Goal: Task Accomplishment & Management: Use online tool/utility

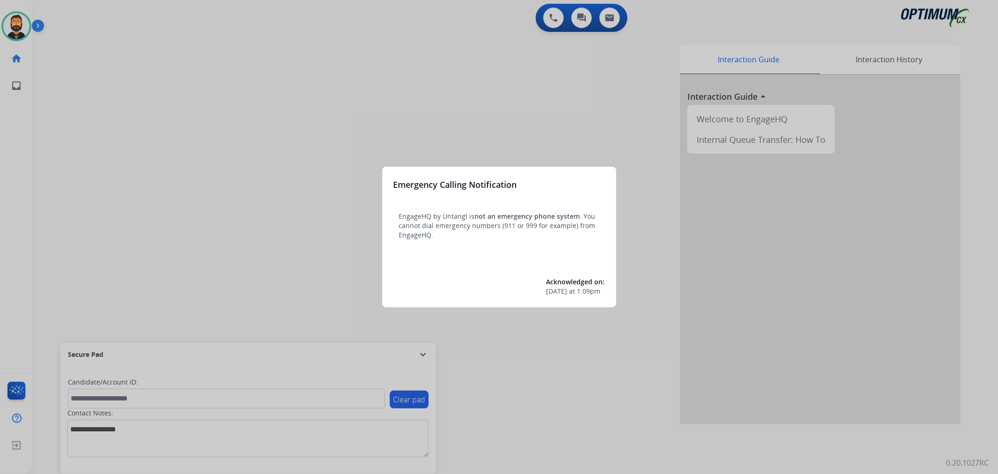
click at [431, 352] on div at bounding box center [499, 237] width 998 height 474
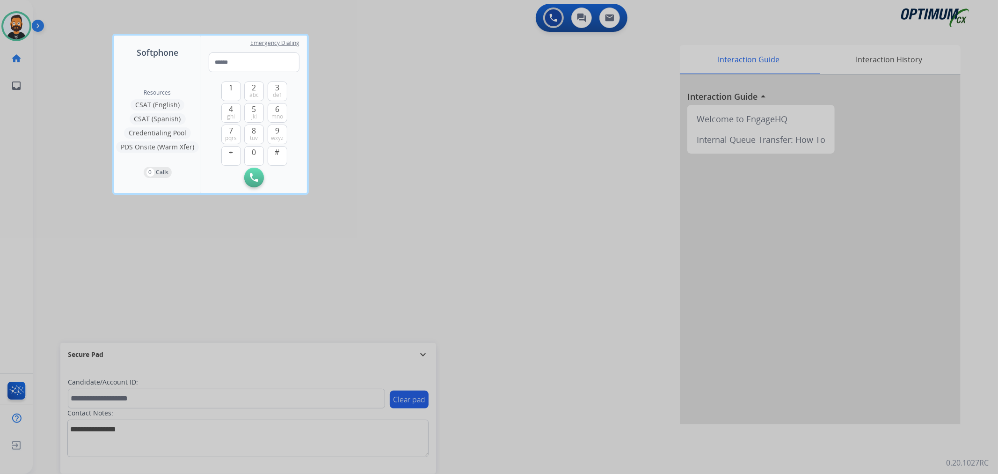
click at [425, 353] on div at bounding box center [499, 237] width 998 height 474
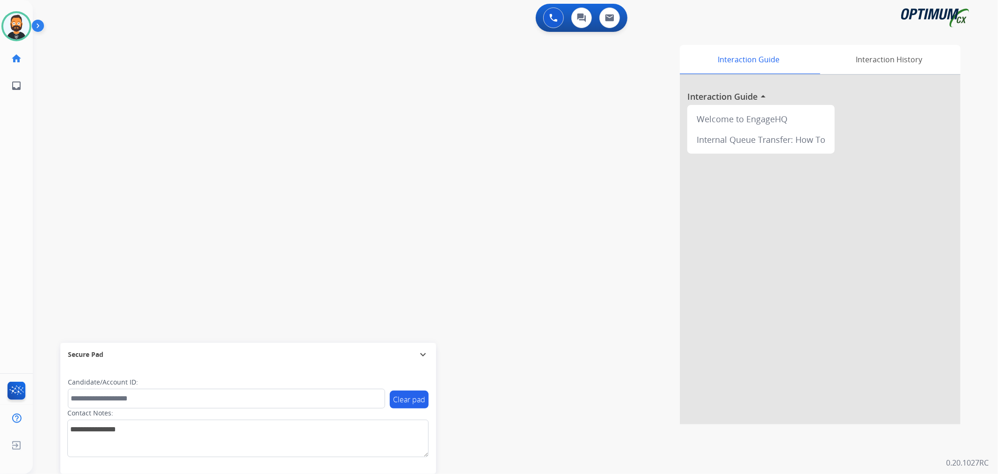
click at [423, 356] on mat-icon "expand_more" at bounding box center [423, 354] width 11 height 11
click at [42, 22] on img at bounding box center [40, 28] width 16 height 18
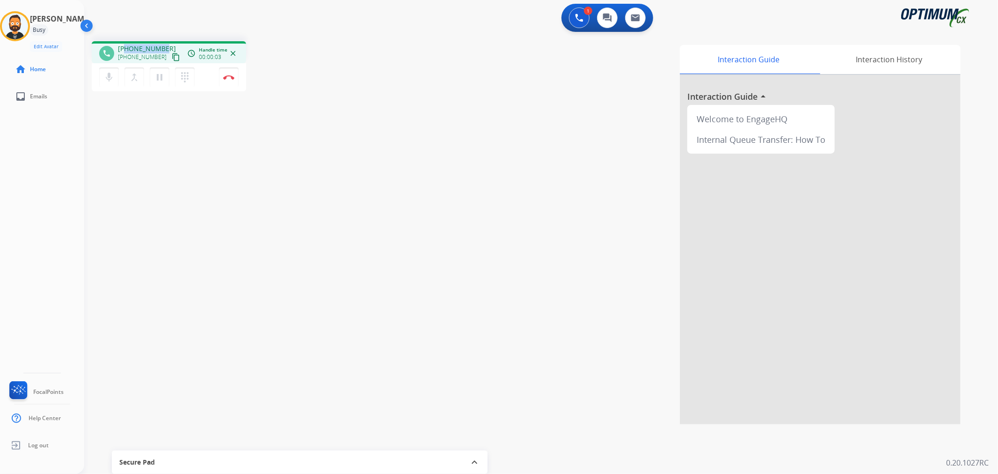
drag, startPoint x: 165, startPoint y: 44, endPoint x: 125, endPoint y: 45, distance: 40.7
click at [125, 45] on div "[PHONE_NUMBER] [PHONE_NUMBER] content_copy" at bounding box center [150, 53] width 64 height 19
copy span "2292051863"
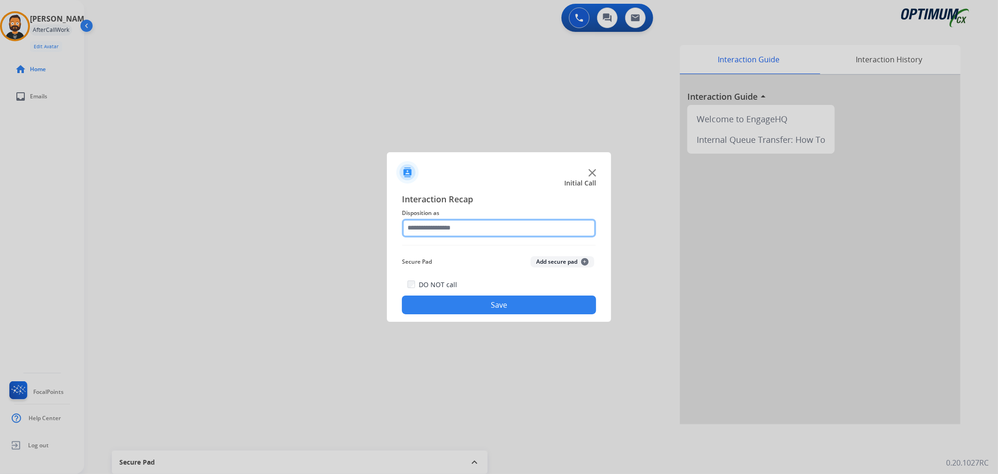
click at [474, 227] on input "text" at bounding box center [499, 228] width 194 height 19
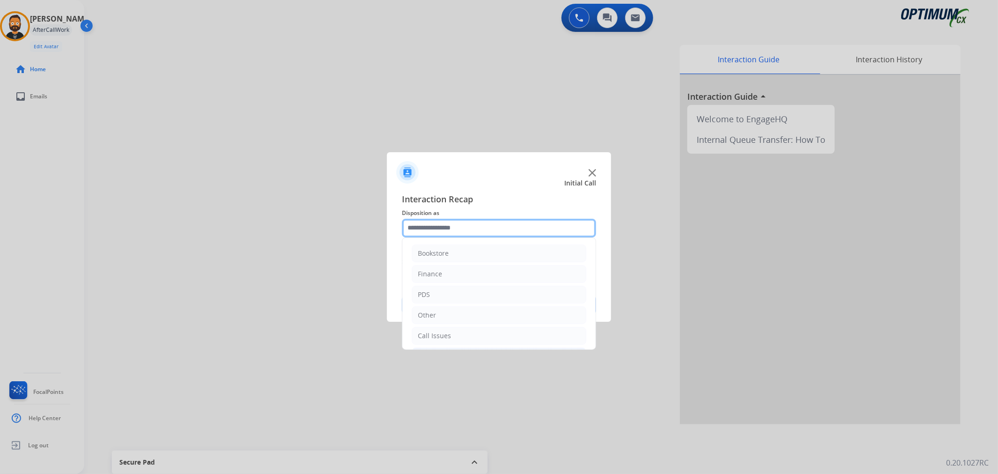
scroll to position [64, 0]
click at [441, 329] on div "Renewal" at bounding box center [431, 333] width 27 height 9
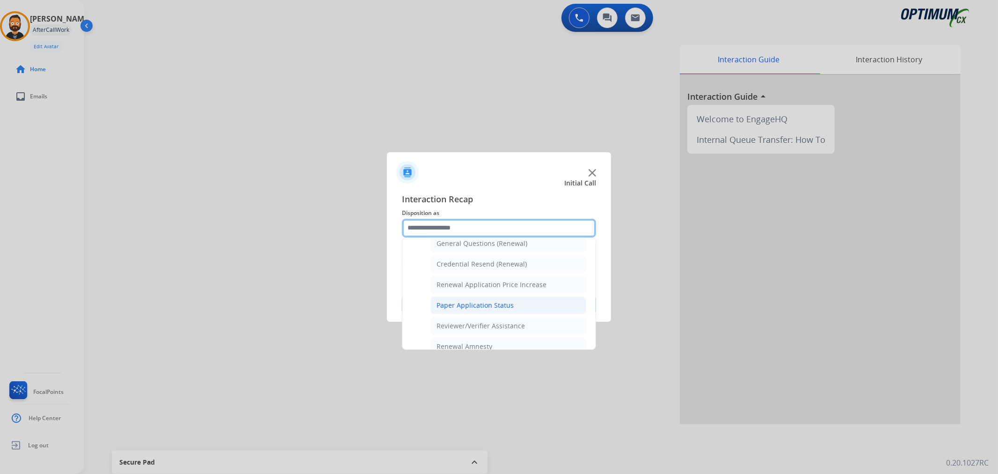
scroll to position [363, 0]
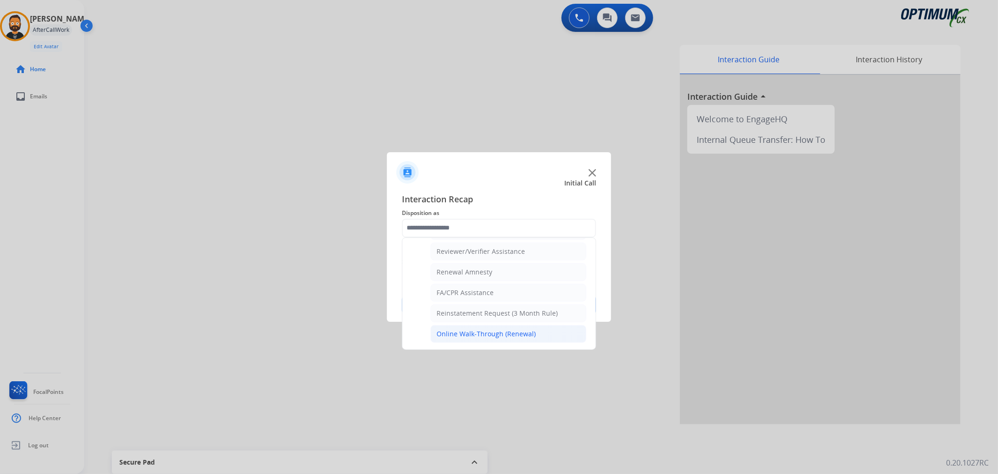
click at [501, 331] on div "Online Walk-Through (Renewal)" at bounding box center [486, 333] width 99 height 9
type input "**********"
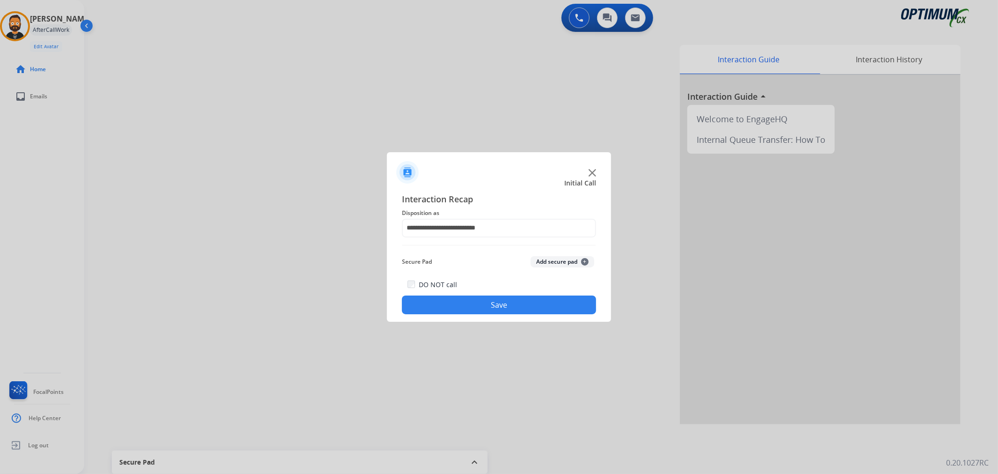
click at [495, 301] on button "Save" at bounding box center [499, 304] width 194 height 19
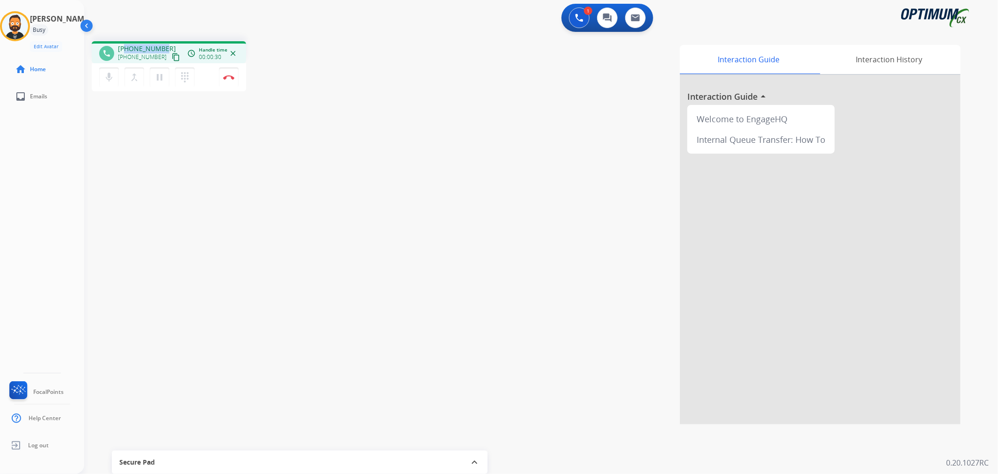
drag, startPoint x: 163, startPoint y: 44, endPoint x: 126, endPoint y: 45, distance: 36.5
click at [126, 45] on div "[PHONE_NUMBER] [PHONE_NUMBER] content_copy" at bounding box center [150, 53] width 64 height 19
copy span "8326290873"
click at [162, 78] on mat-icon "pause" at bounding box center [159, 77] width 11 height 11
click at [161, 78] on mat-icon "play_arrow" at bounding box center [159, 77] width 11 height 11
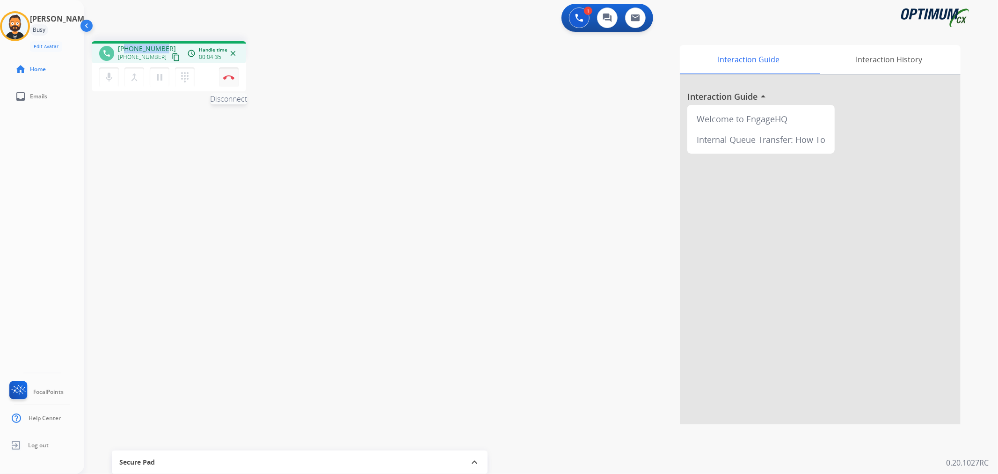
click at [233, 80] on button "Disconnect" at bounding box center [229, 77] width 20 height 20
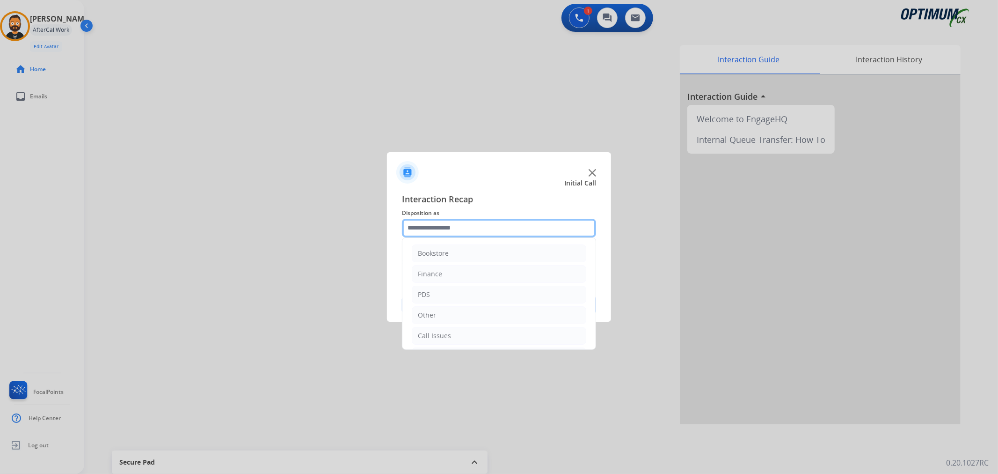
click at [444, 225] on input "text" at bounding box center [499, 228] width 194 height 19
click at [455, 251] on li "Bookstore" at bounding box center [499, 253] width 175 height 18
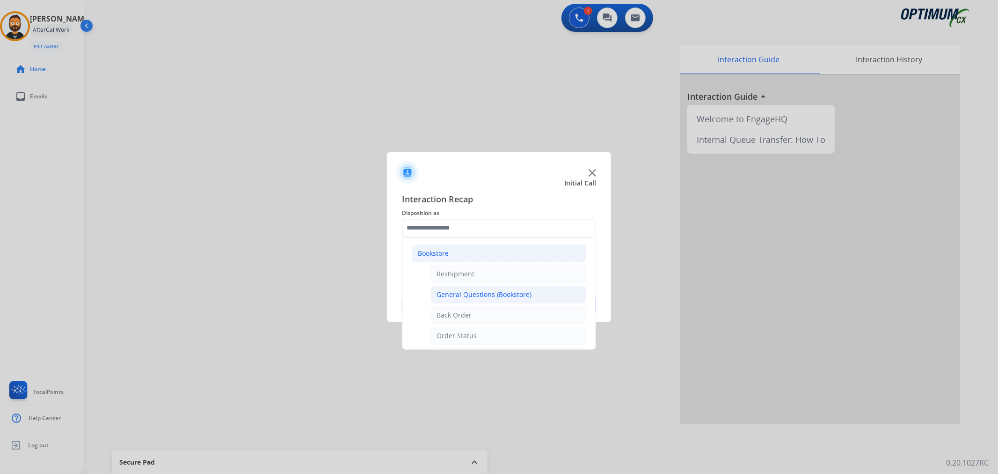
click at [488, 294] on div "General Questions (Bookstore)" at bounding box center [484, 294] width 95 height 9
type input "**********"
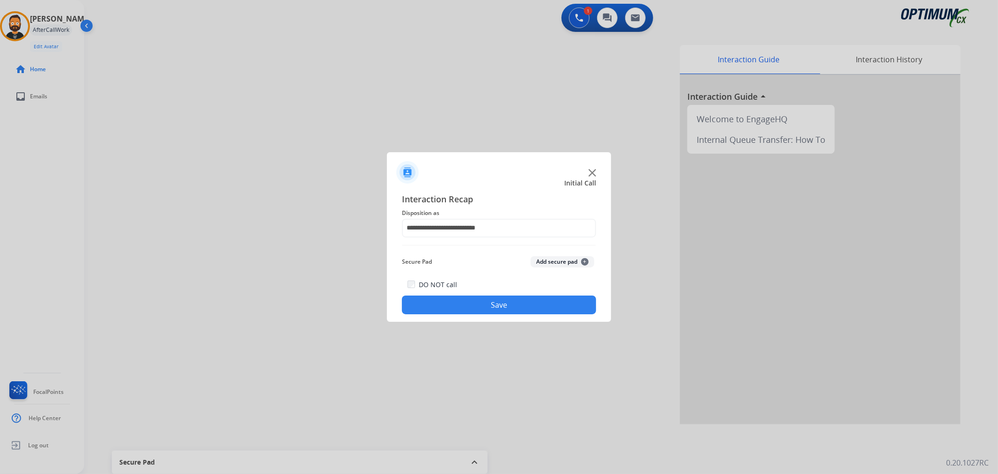
click at [488, 298] on button "Save" at bounding box center [499, 304] width 194 height 19
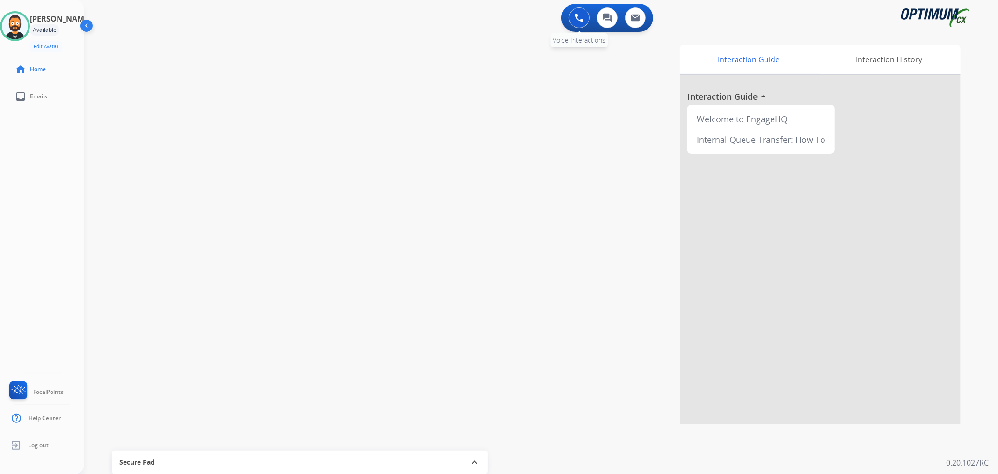
click at [581, 16] on img at bounding box center [579, 18] width 8 height 8
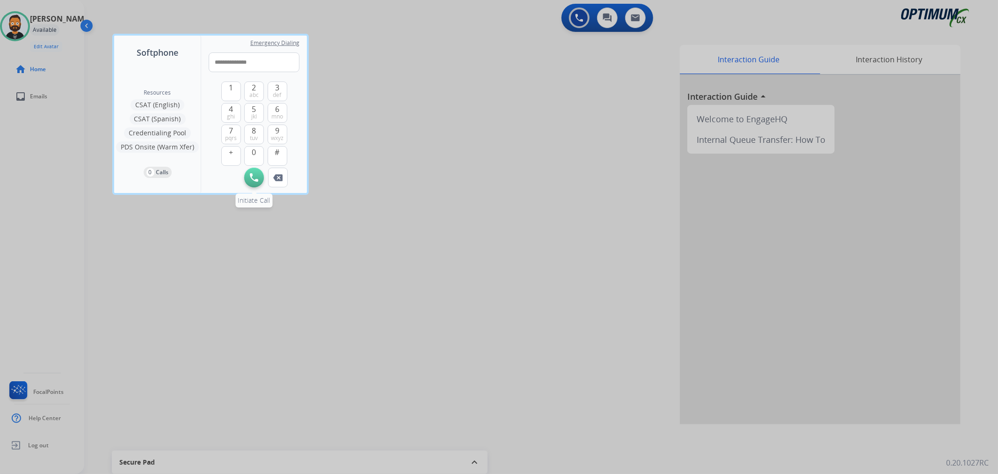
type input "**********"
click at [259, 177] on button "Initiate Call" at bounding box center [254, 178] width 20 height 20
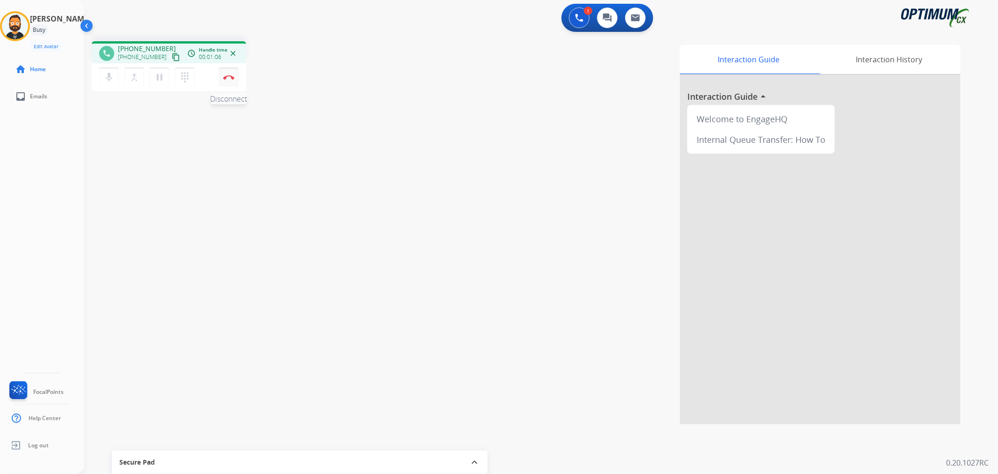
click at [234, 76] on img at bounding box center [228, 77] width 11 height 5
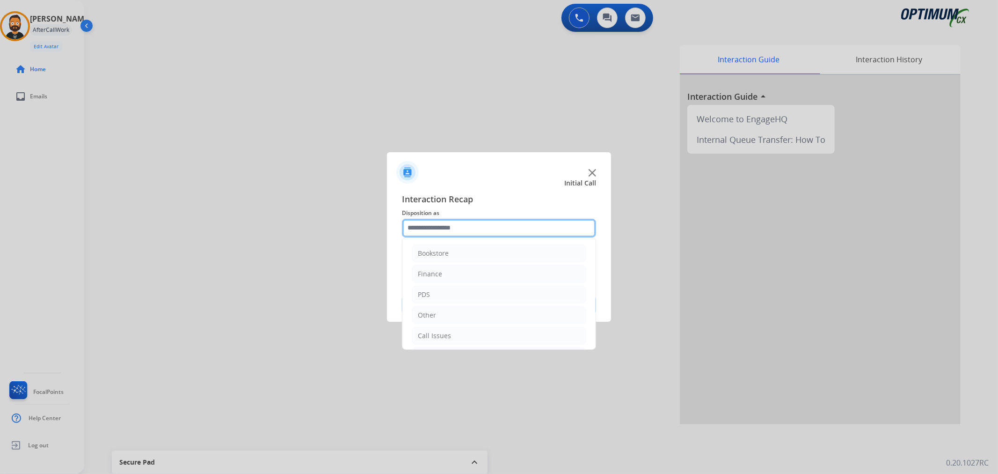
click at [451, 230] on input "text" at bounding box center [499, 228] width 194 height 19
click at [452, 250] on li "Bookstore" at bounding box center [499, 253] width 175 height 18
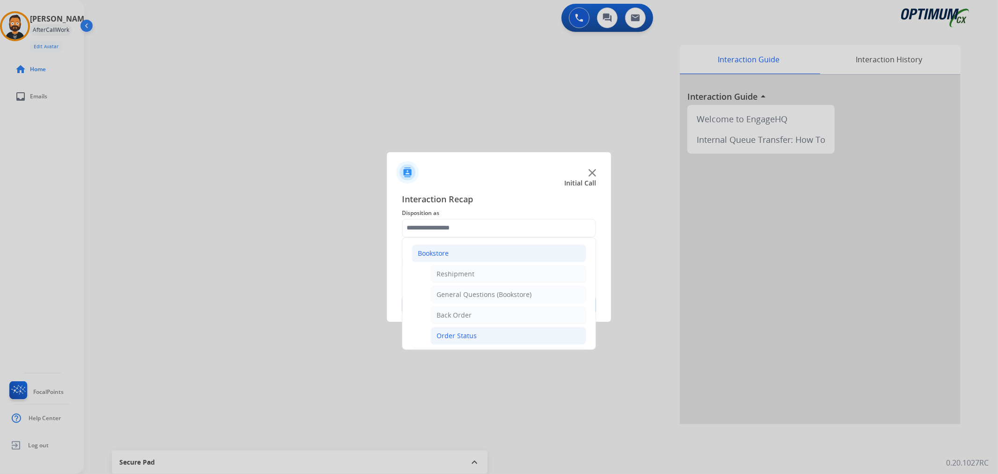
click at [476, 335] on li "Order Status" at bounding box center [509, 336] width 156 height 18
type input "**********"
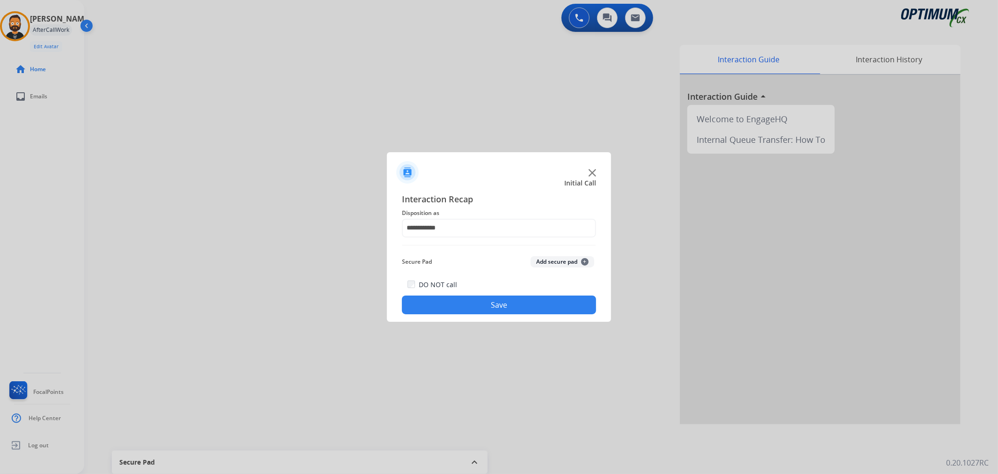
click at [478, 308] on button "Save" at bounding box center [499, 304] width 194 height 19
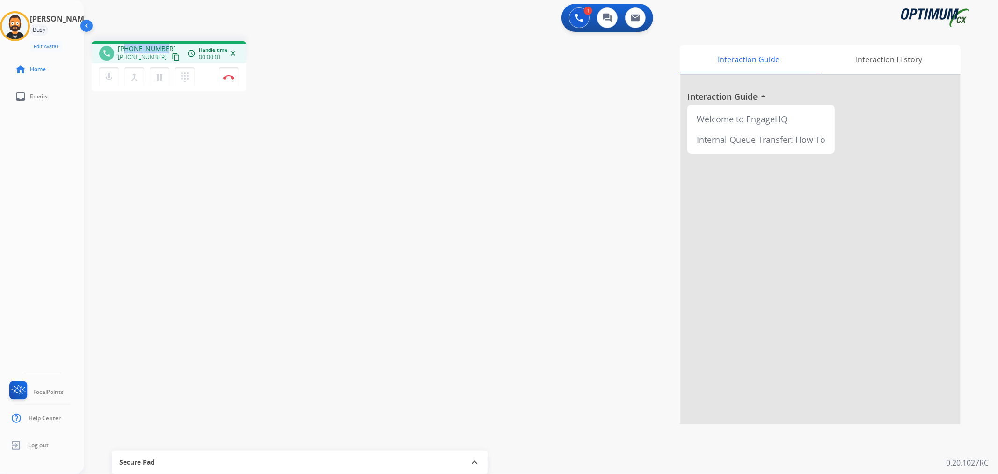
drag, startPoint x: 166, startPoint y: 44, endPoint x: 125, endPoint y: 44, distance: 40.7
click at [125, 44] on div "[PHONE_NUMBER] [PHONE_NUMBER] content_copy" at bounding box center [150, 53] width 64 height 19
copy span "9042477780"
click at [233, 78] on img at bounding box center [228, 77] width 11 height 5
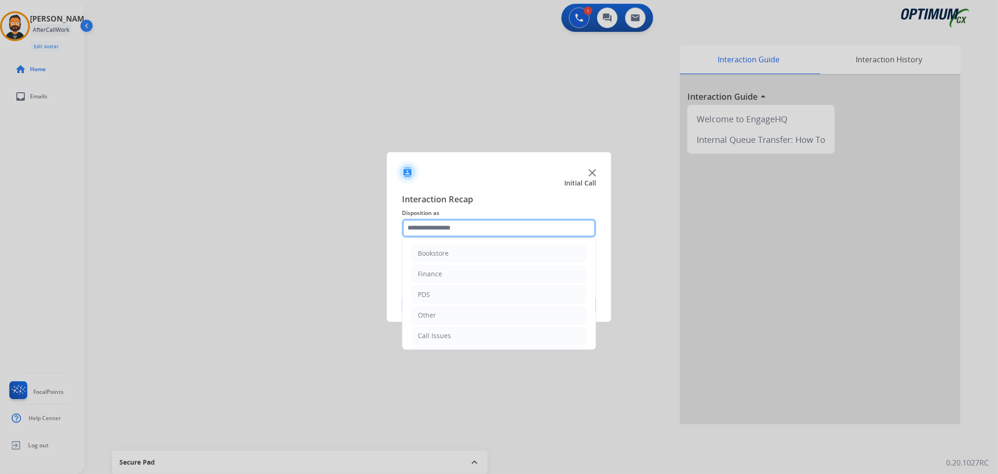
click at [439, 231] on input "text" at bounding box center [499, 228] width 194 height 19
click at [448, 250] on li "Other" at bounding box center [499, 251] width 175 height 18
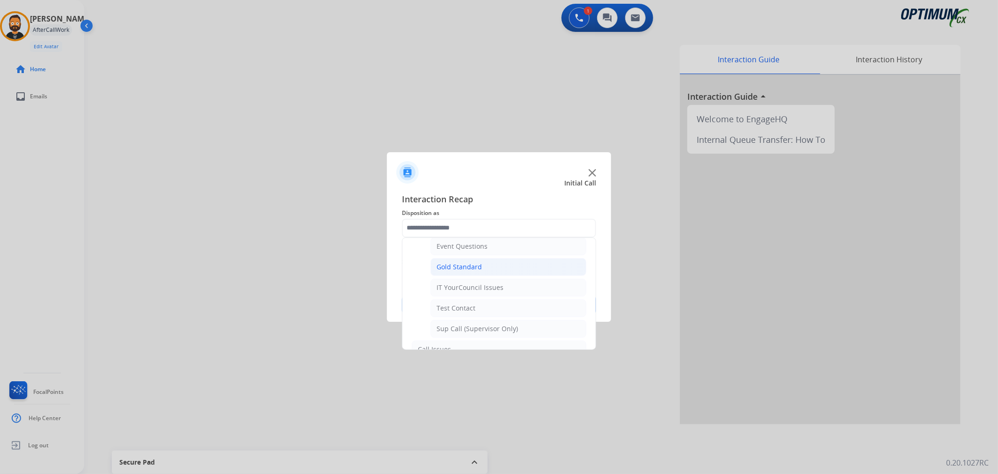
click at [485, 286] on div "IT YourCouncil Issues" at bounding box center [470, 287] width 67 height 9
type input "**********"
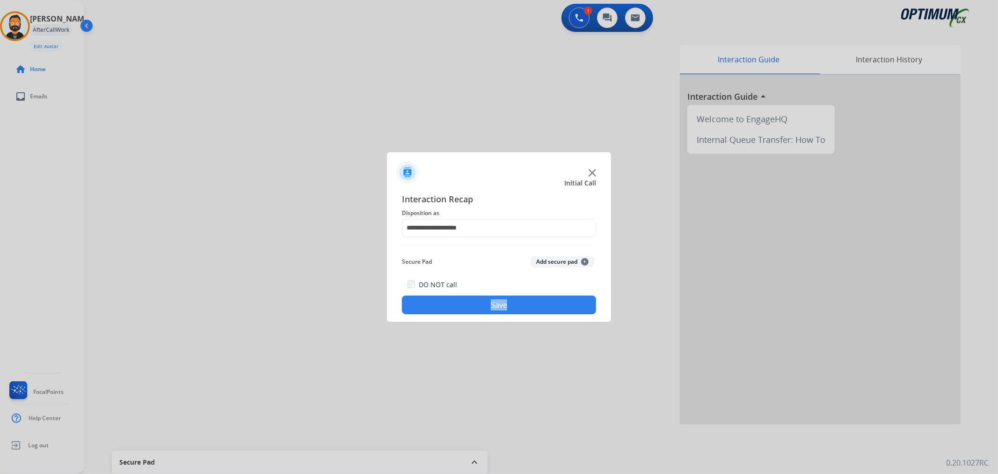
click at [485, 286] on div "DO NOT call Save" at bounding box center [499, 297] width 194 height 36
click at [480, 306] on button "Save" at bounding box center [499, 304] width 194 height 19
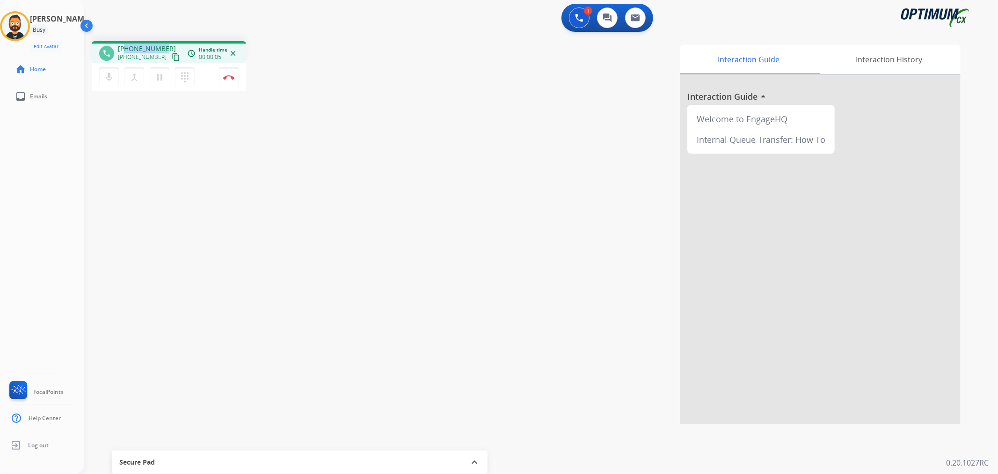
drag, startPoint x: 164, startPoint y: 41, endPoint x: 125, endPoint y: 49, distance: 39.7
click at [125, 49] on div "phone [PHONE_NUMBER] [PHONE_NUMBER] content_copy access_time Call metrics Queue…" at bounding box center [169, 52] width 154 height 22
copy span "9377503007"
click at [233, 77] on img at bounding box center [228, 77] width 11 height 5
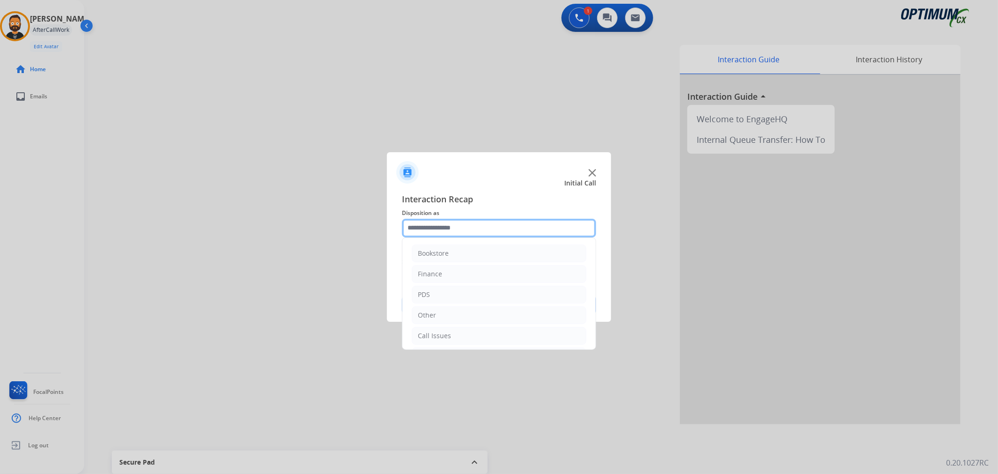
click at [445, 232] on input "text" at bounding box center [499, 228] width 194 height 19
click at [459, 331] on li "Renewal" at bounding box center [499, 334] width 175 height 18
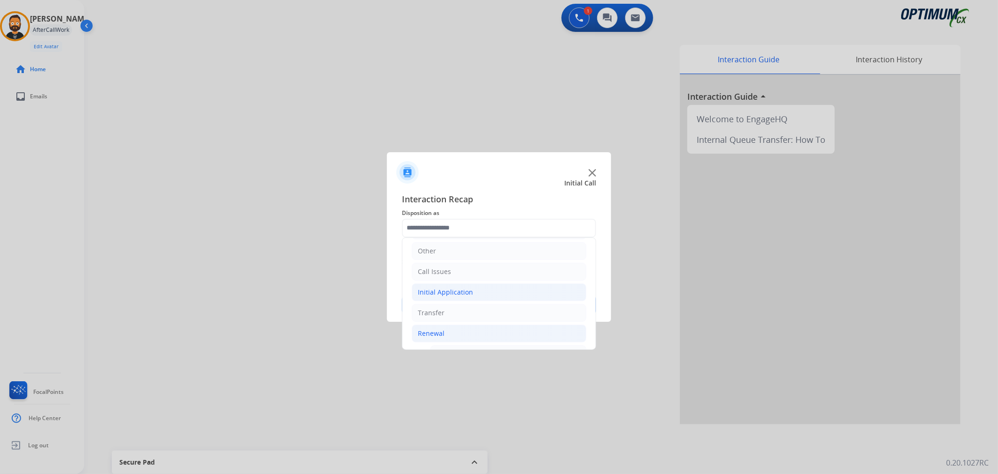
click at [478, 293] on li "Initial Application" at bounding box center [499, 292] width 175 height 18
click at [459, 327] on li "Renewal" at bounding box center [499, 334] width 175 height 18
click at [450, 267] on div "Initial Application" at bounding box center [445, 269] width 55 height 9
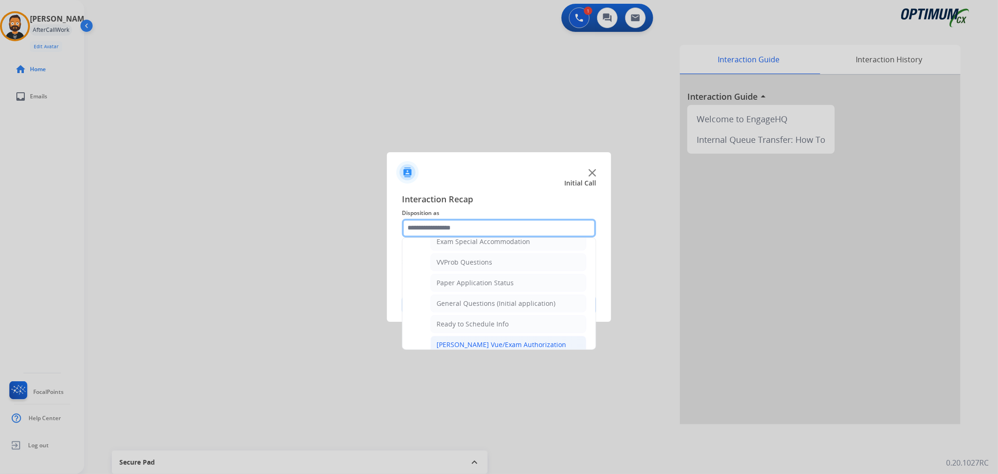
scroll to position [520, 0]
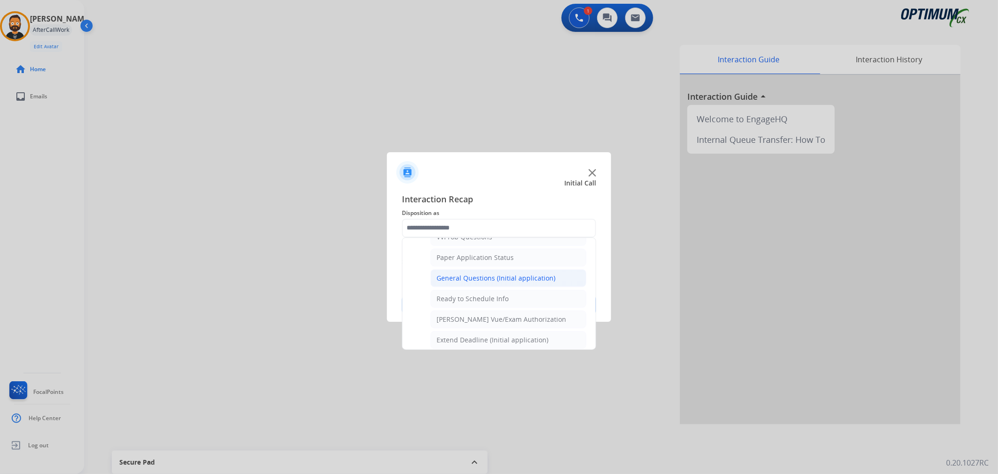
click at [491, 277] on div "General Questions (Initial application)" at bounding box center [496, 277] width 119 height 9
type input "**********"
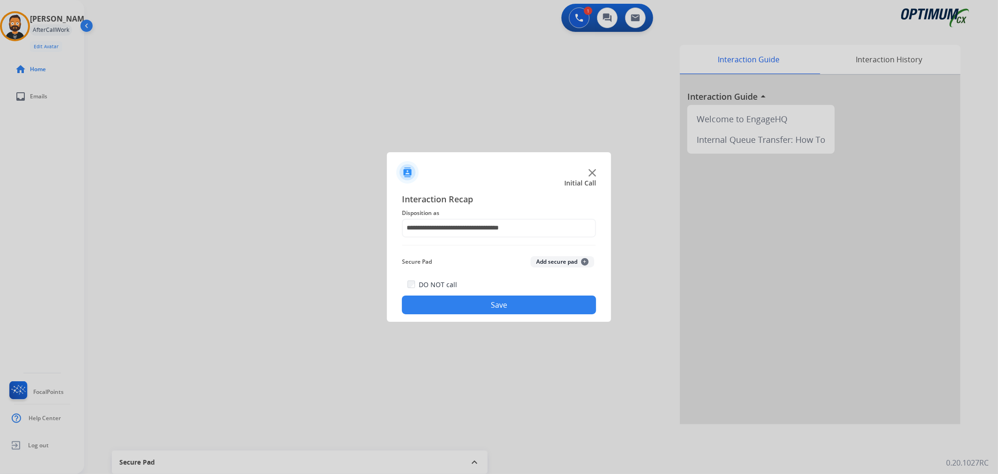
click at [480, 298] on button "Save" at bounding box center [499, 304] width 194 height 19
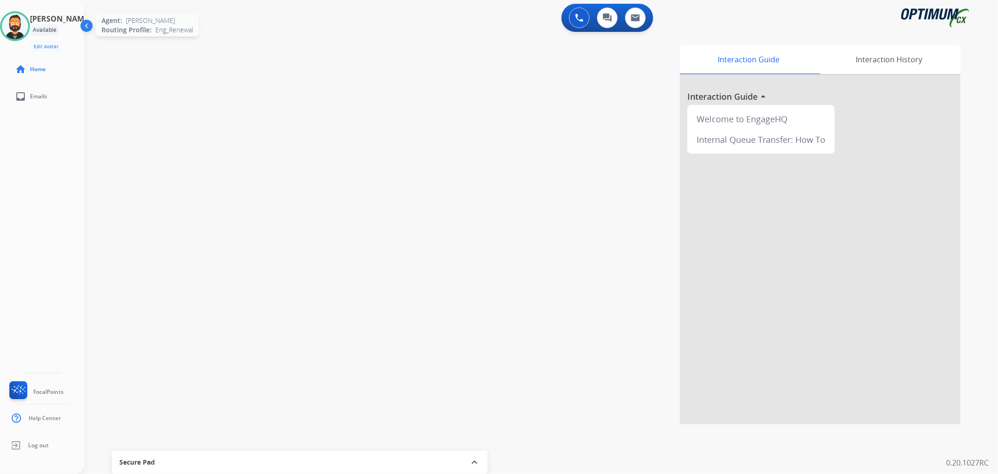
click at [28, 19] on img at bounding box center [15, 26] width 26 height 26
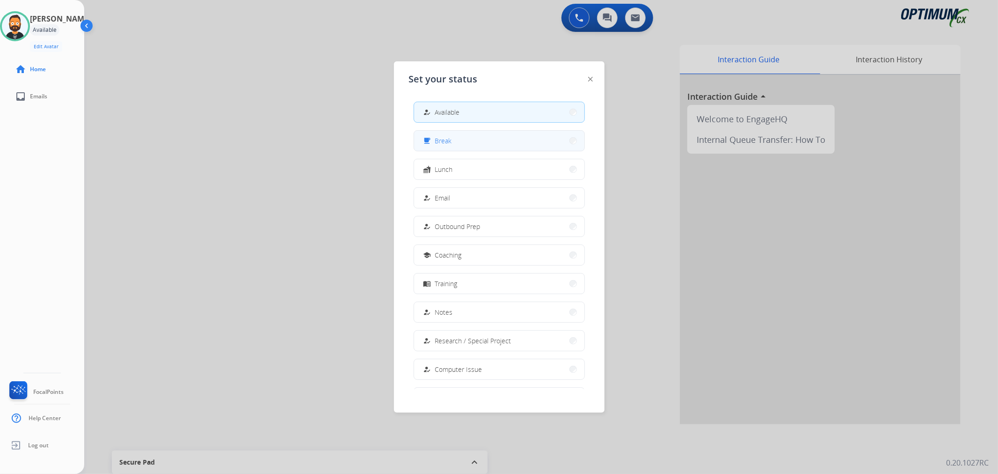
click at [460, 144] on button "free_breakfast Break" at bounding box center [499, 141] width 170 height 20
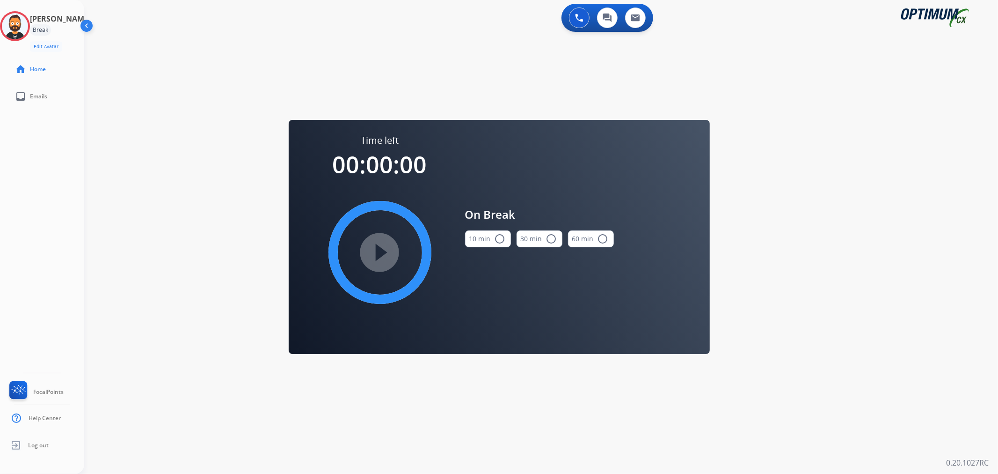
click at [490, 239] on button "10 min radio_button_unchecked" at bounding box center [488, 238] width 46 height 17
click at [386, 247] on mat-icon "play_circle_filled" at bounding box center [379, 252] width 11 height 11
drag, startPoint x: 28, startPoint y: 29, endPoint x: 86, endPoint y: 37, distance: 58.7
click at [28, 29] on icon at bounding box center [15, 26] width 30 height 30
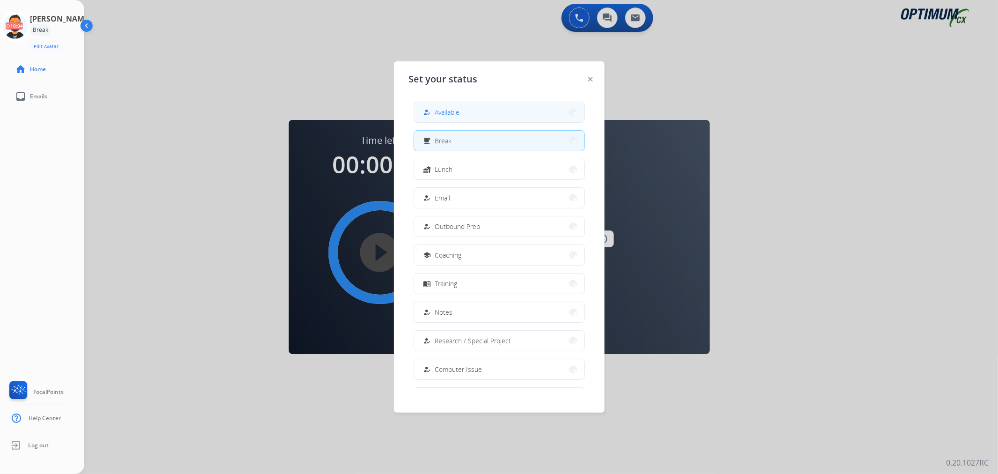
click at [442, 110] on span "Available" at bounding box center [447, 112] width 25 height 10
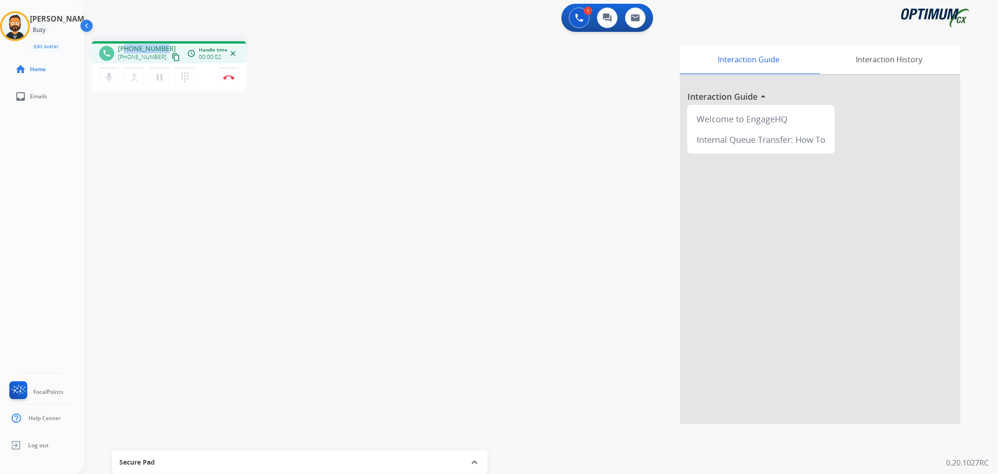
drag, startPoint x: 161, startPoint y: 44, endPoint x: 125, endPoint y: 47, distance: 35.7
click at [125, 47] on span "[PHONE_NUMBER]" at bounding box center [147, 48] width 58 height 9
copy span "5049310190"
click at [234, 77] on img at bounding box center [228, 77] width 11 height 5
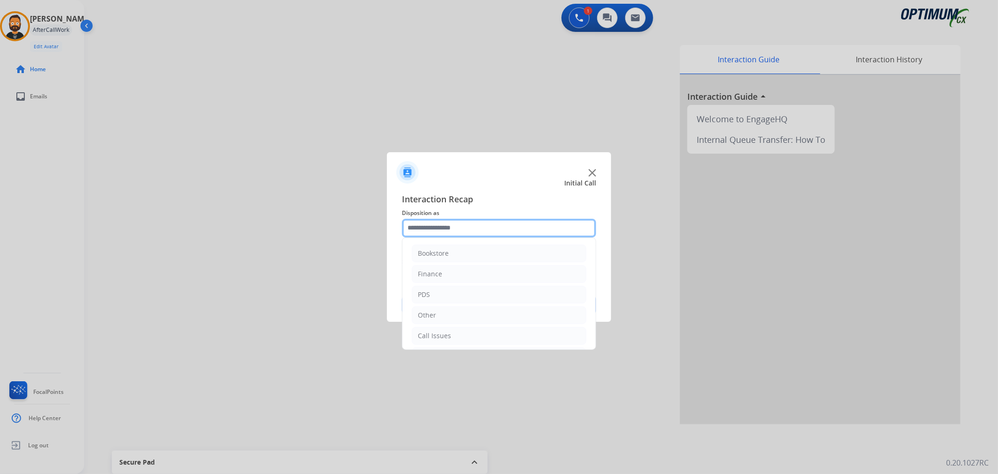
click at [462, 232] on input "text" at bounding box center [499, 228] width 194 height 19
click at [458, 338] on li "Renewal" at bounding box center [499, 334] width 175 height 18
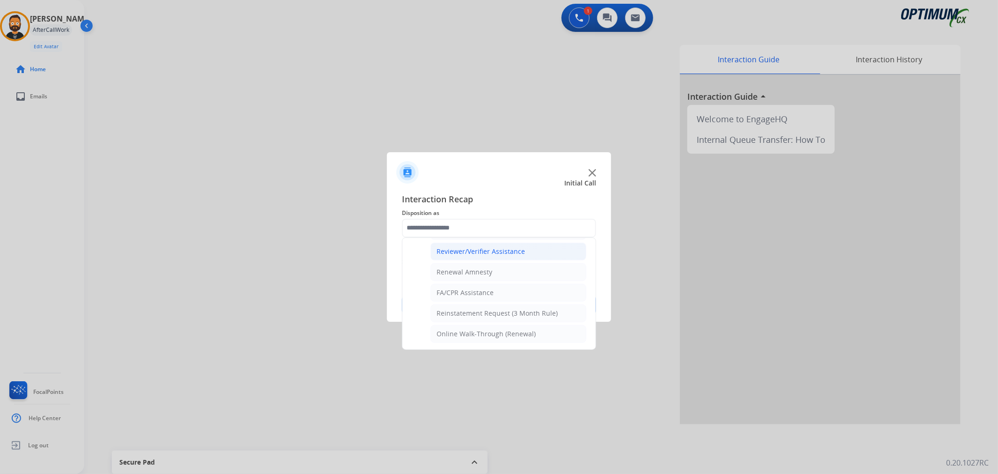
click at [479, 250] on div "Reviewer/Verifier Assistance" at bounding box center [481, 251] width 88 height 9
type input "**********"
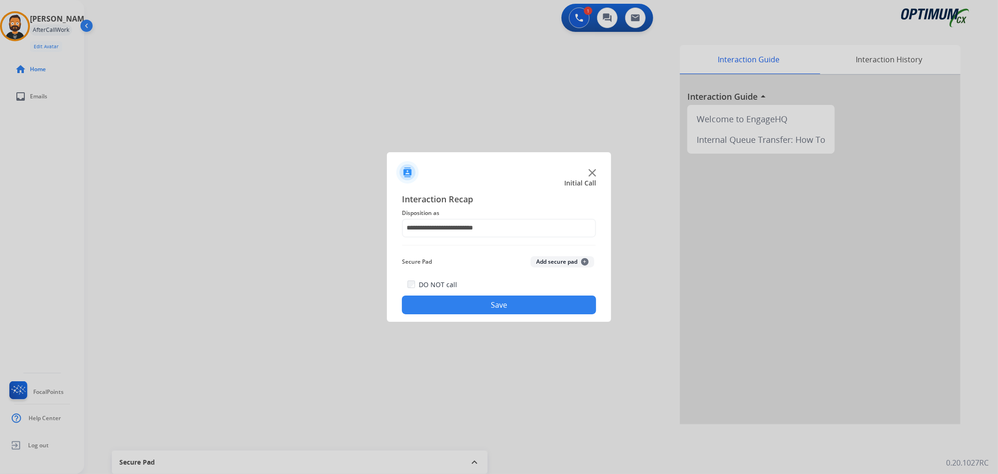
click at [467, 301] on button "Save" at bounding box center [499, 304] width 194 height 19
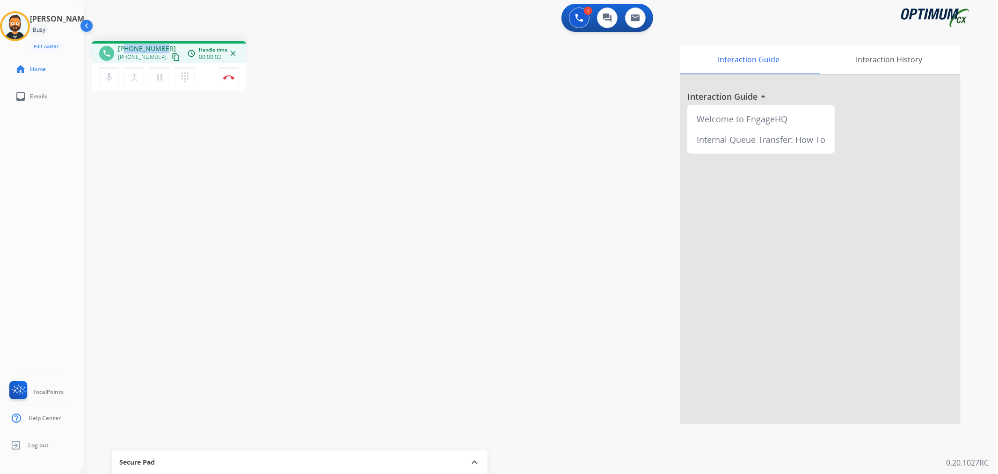
drag, startPoint x: 163, startPoint y: 44, endPoint x: 127, endPoint y: 45, distance: 36.1
click at [127, 45] on div "[PHONE_NUMBER] [PHONE_NUMBER] content_copy" at bounding box center [150, 53] width 64 height 19
copy span "7652892222"
click at [231, 81] on button "Disconnect" at bounding box center [229, 77] width 20 height 20
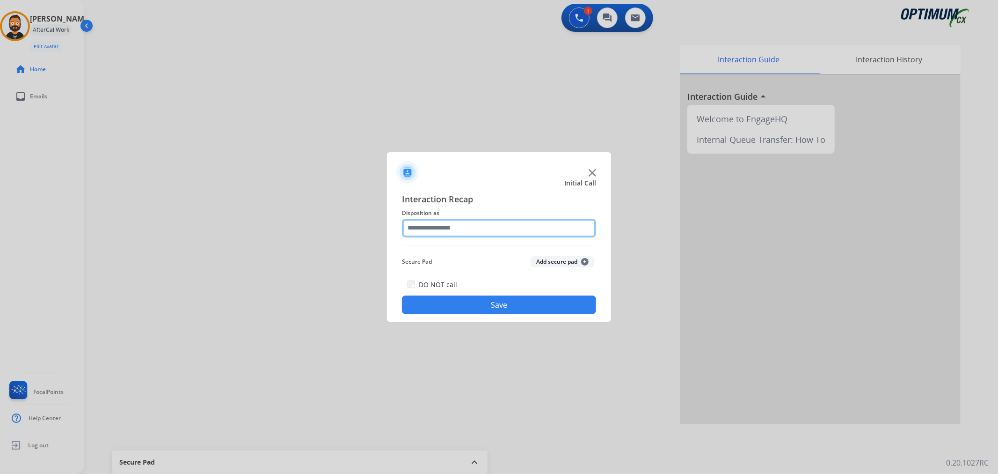
click at [473, 226] on input "text" at bounding box center [499, 228] width 194 height 19
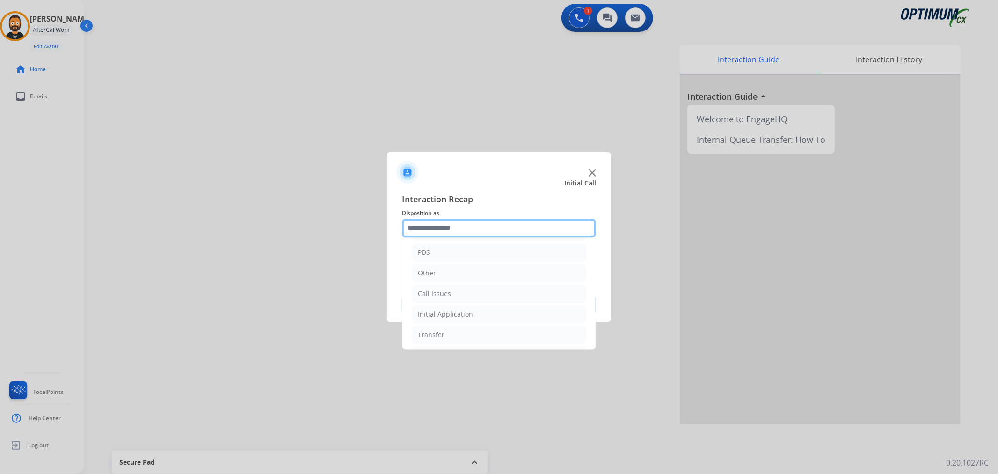
scroll to position [64, 0]
click at [436, 326] on li "Renewal" at bounding box center [499, 334] width 175 height 18
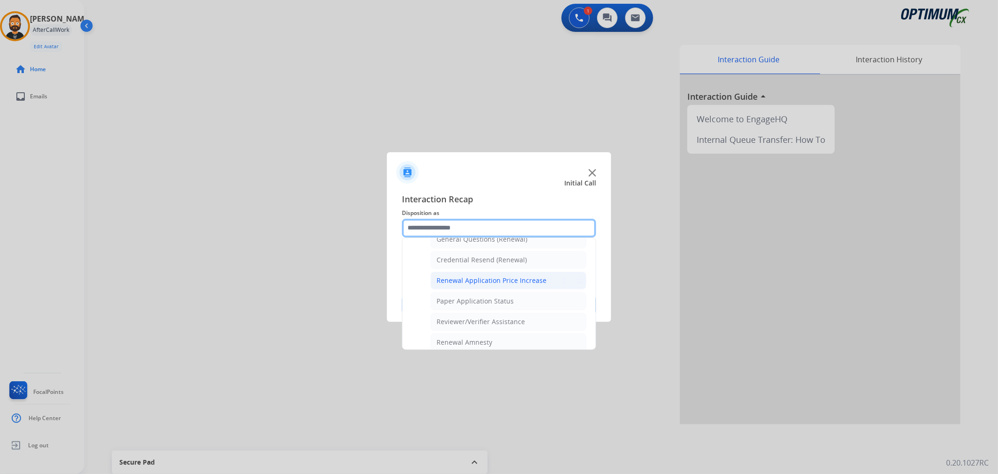
scroll to position [277, 0]
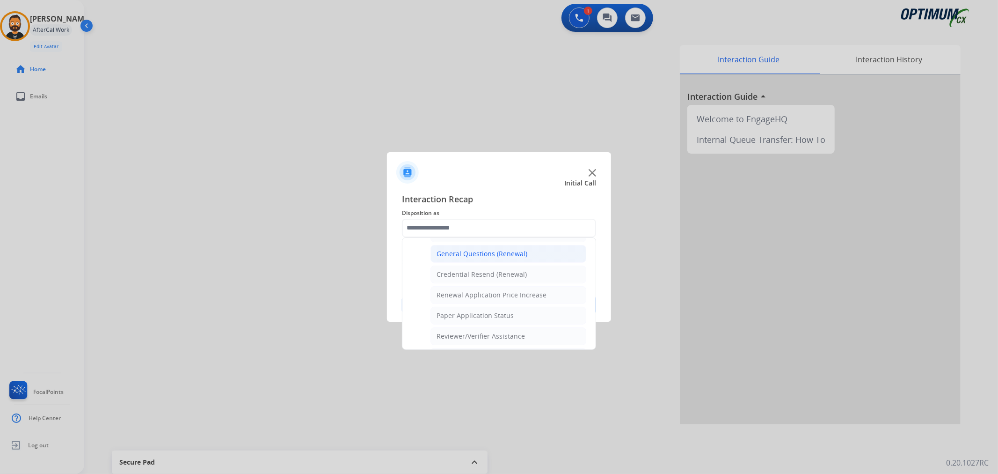
click at [490, 246] on li "General Questions (Renewal)" at bounding box center [509, 254] width 156 height 18
type input "**********"
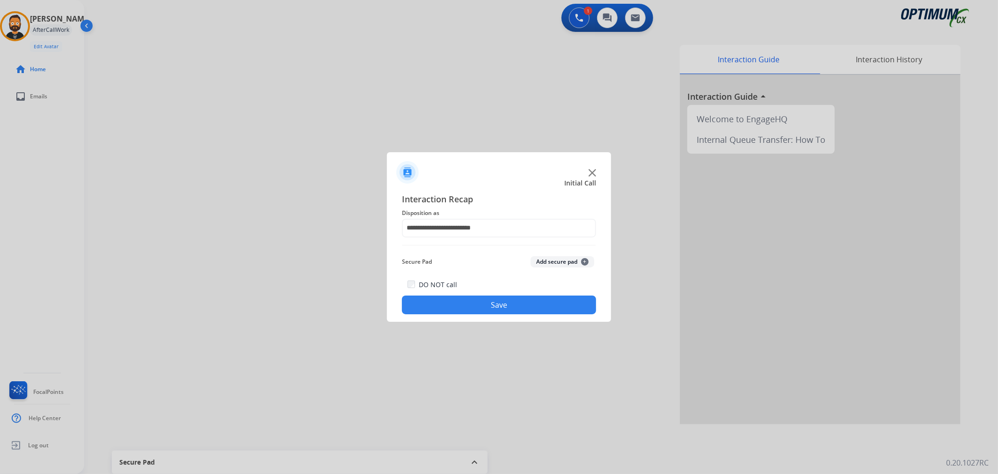
click at [447, 312] on button "Save" at bounding box center [499, 304] width 194 height 19
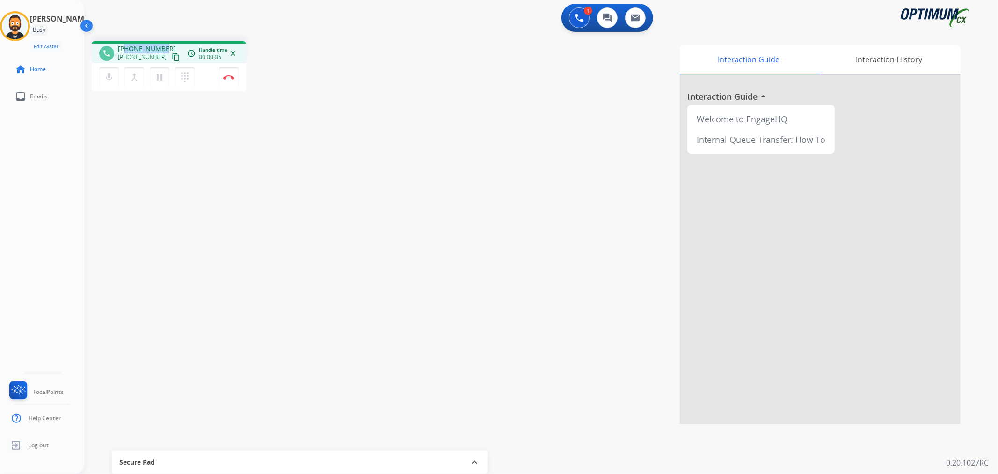
drag, startPoint x: 164, startPoint y: 42, endPoint x: 126, endPoint y: 47, distance: 38.3
click at [126, 47] on div "phone [PHONE_NUMBER] [PHONE_NUMBER] content_copy access_time Call metrics Queue…" at bounding box center [169, 52] width 154 height 22
copy span "4044573436"
click at [232, 80] on button "Disconnect" at bounding box center [229, 77] width 20 height 20
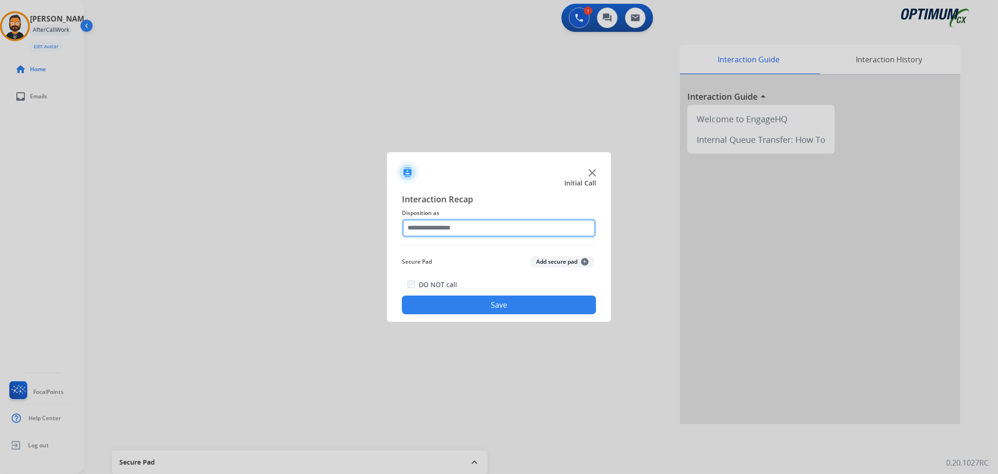
click at [469, 228] on input "text" at bounding box center [499, 228] width 194 height 19
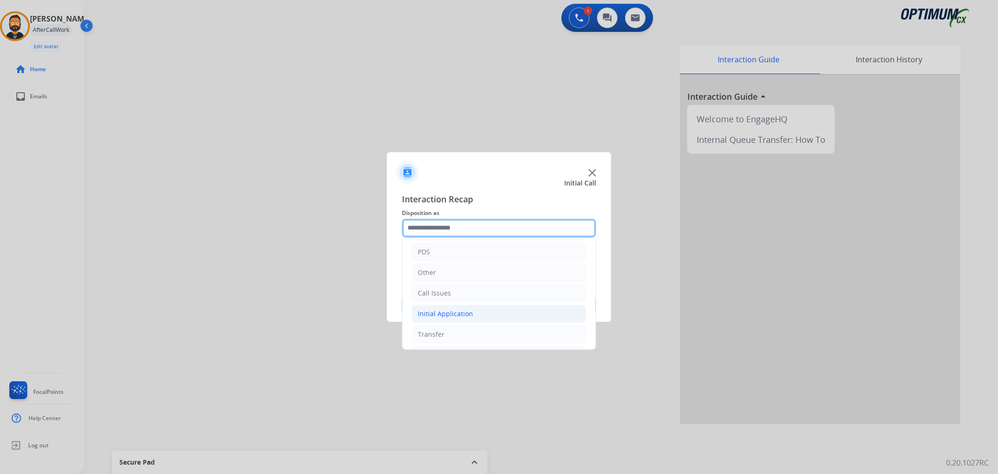
scroll to position [64, 0]
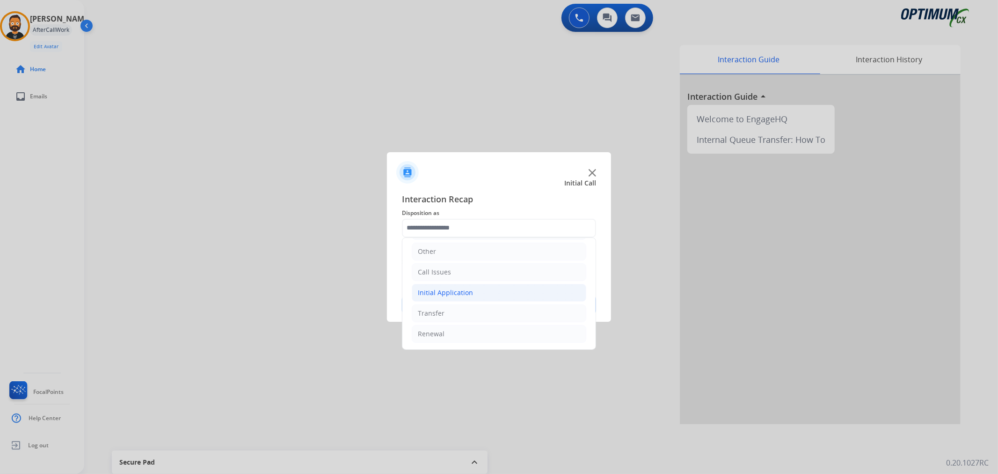
click at [459, 289] on div "Initial Application" at bounding box center [445, 292] width 55 height 9
click at [447, 332] on li "Renewal" at bounding box center [499, 334] width 175 height 18
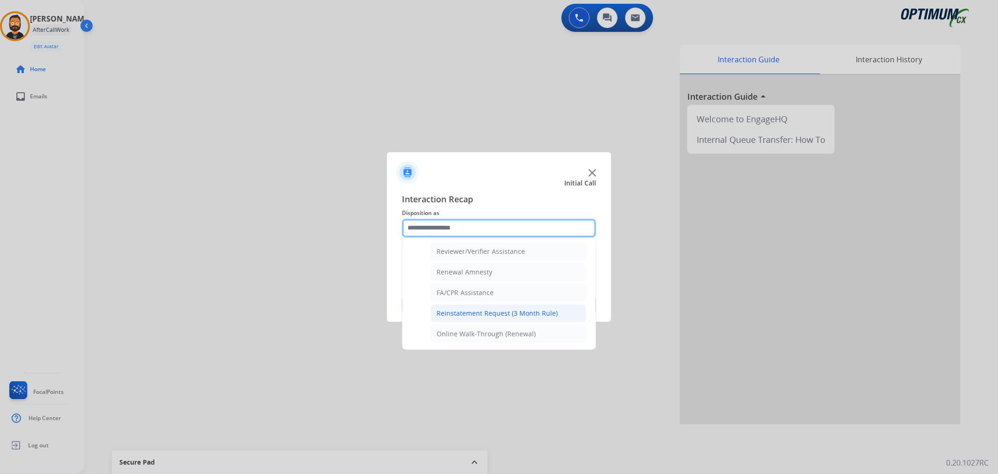
scroll to position [277, 0]
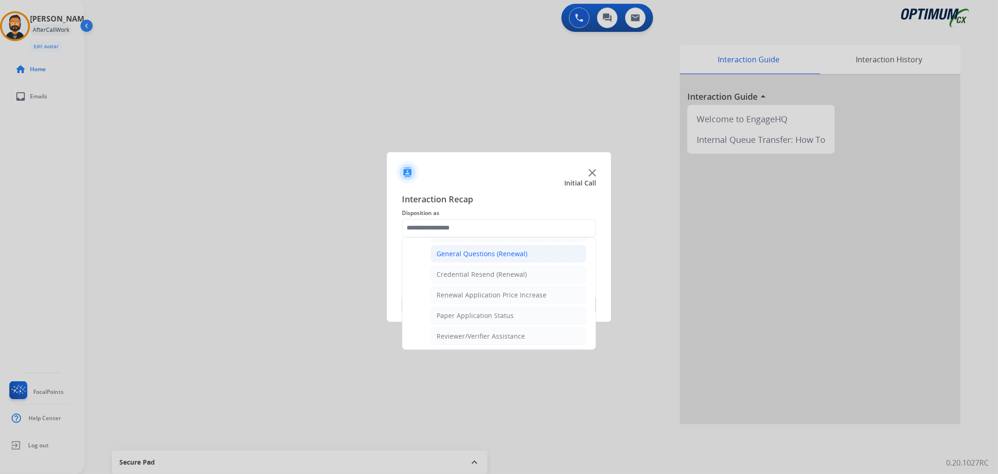
click at [481, 254] on div "General Questions (Renewal)" at bounding box center [482, 253] width 91 height 9
type input "**********"
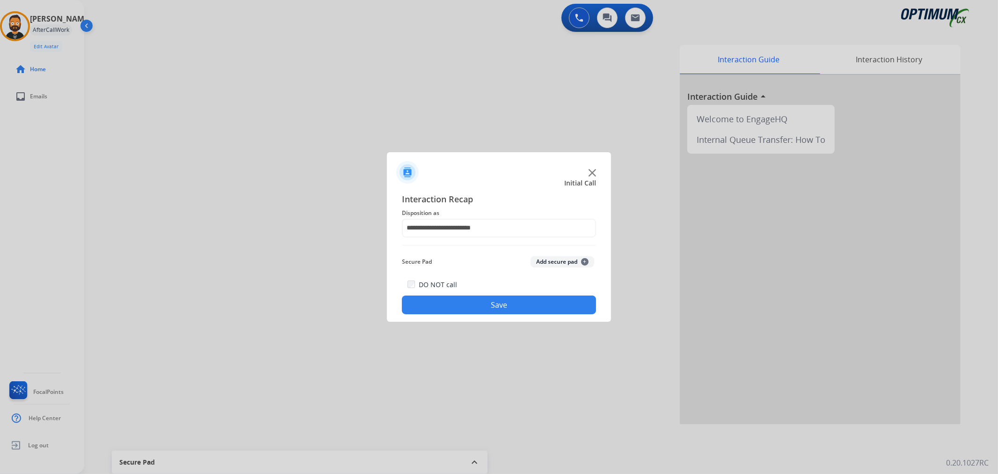
click at [464, 302] on button "Save" at bounding box center [499, 304] width 194 height 19
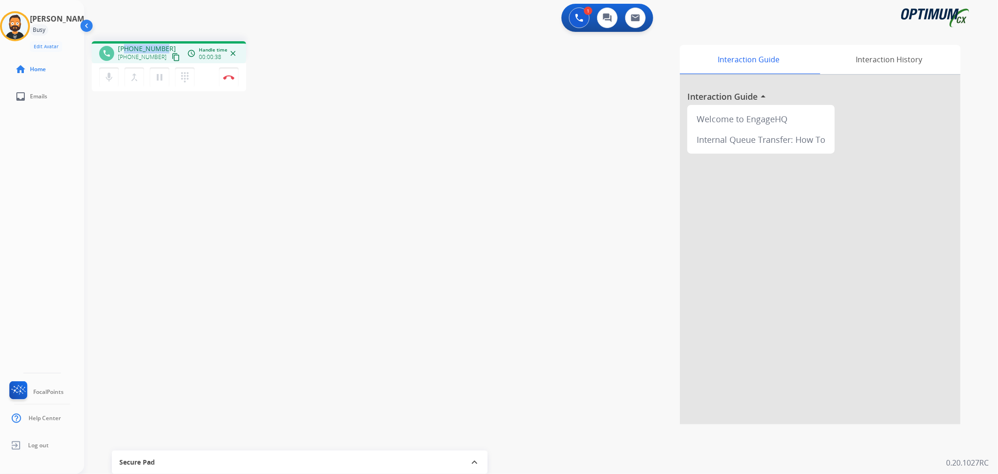
drag, startPoint x: 164, startPoint y: 43, endPoint x: 125, endPoint y: 44, distance: 39.3
click at [125, 44] on div "phone [PHONE_NUMBER] [PHONE_NUMBER] content_copy access_time Call metrics Queue…" at bounding box center [169, 52] width 154 height 22
copy span "7065890980"
click at [227, 75] on img at bounding box center [228, 77] width 11 height 5
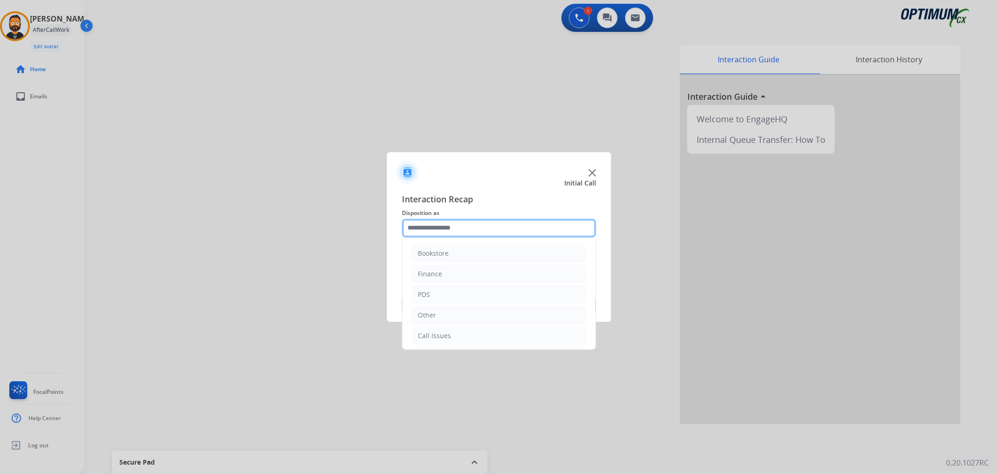
click at [443, 226] on input "text" at bounding box center [499, 228] width 194 height 19
click at [454, 325] on li "Renewal" at bounding box center [499, 334] width 175 height 18
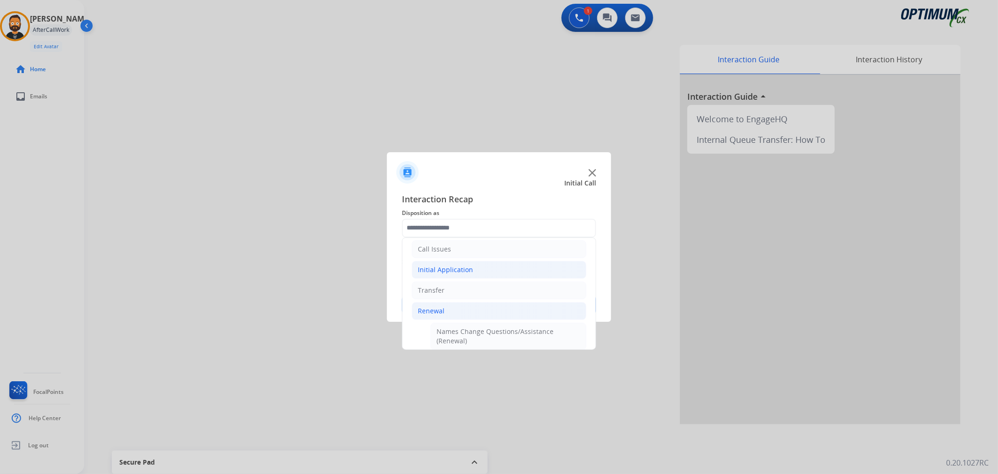
click at [455, 270] on div "Initial Application" at bounding box center [445, 269] width 55 height 9
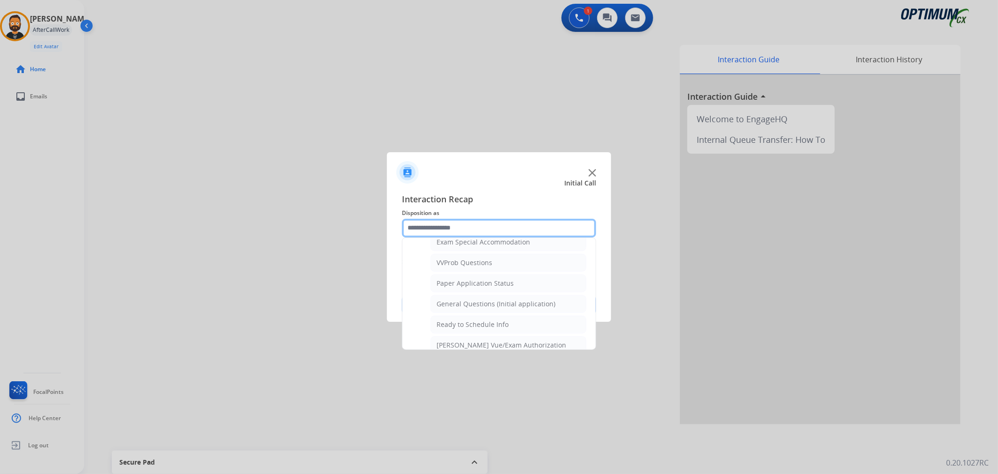
scroll to position [520, 0]
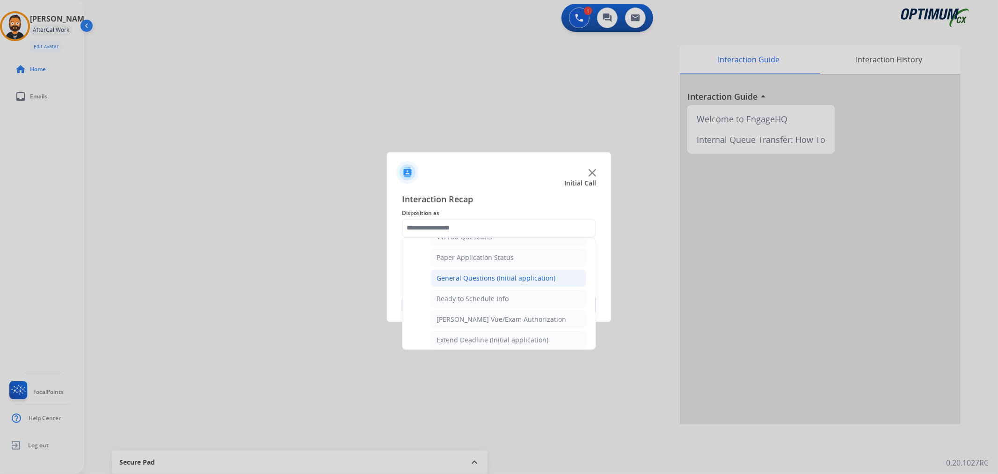
click at [484, 278] on div "General Questions (Initial application)" at bounding box center [496, 277] width 119 height 9
type input "**********"
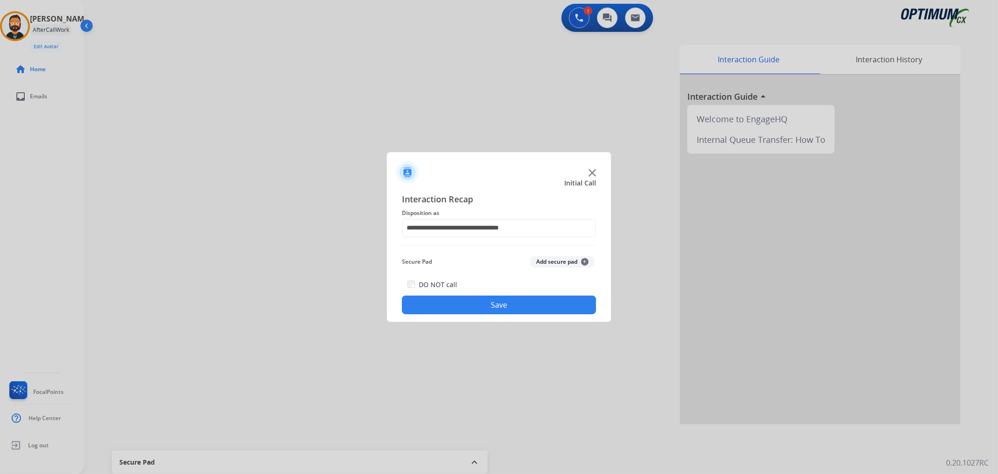
click at [476, 301] on button "Save" at bounding box center [499, 304] width 194 height 19
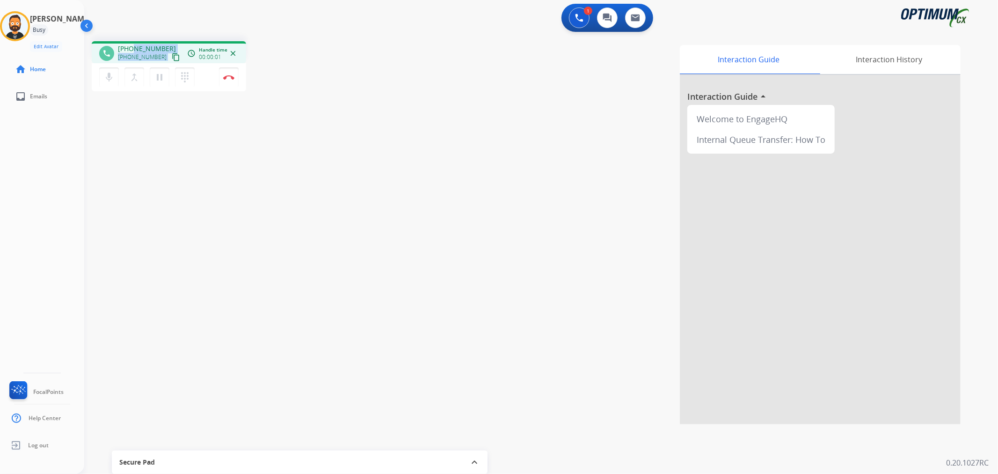
drag, startPoint x: 165, startPoint y: 47, endPoint x: 132, endPoint y: 48, distance: 33.7
click at [132, 48] on div "[PHONE_NUMBER] [PHONE_NUMBER] content_copy" at bounding box center [150, 53] width 64 height 19
drag, startPoint x: 135, startPoint y: 25, endPoint x: 176, endPoint y: 53, distance: 49.2
click at [136, 25] on div "1 Voice Interactions 0 Chat Interactions 0 Email Interactions" at bounding box center [535, 19] width 880 height 30
drag, startPoint x: 158, startPoint y: 45, endPoint x: 126, endPoint y: 45, distance: 31.4
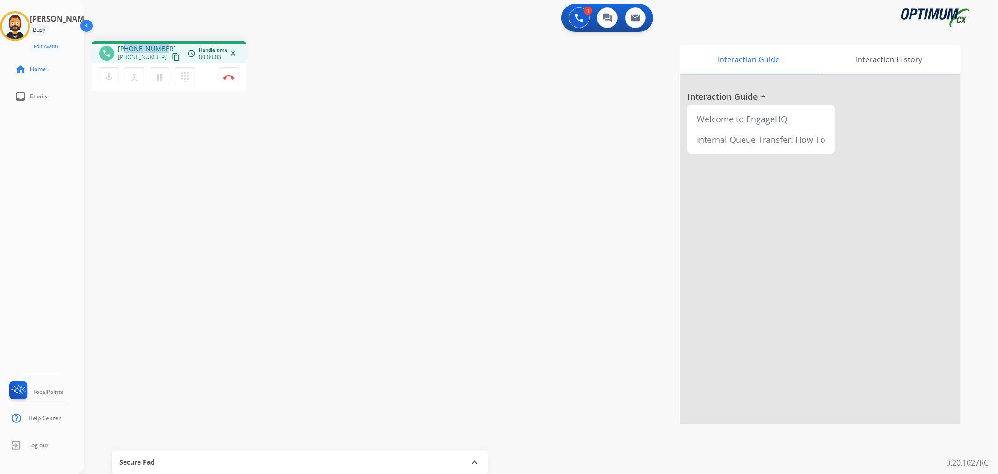
click at [126, 45] on span "[PHONE_NUMBER]" at bounding box center [147, 48] width 58 height 9
copy span "2107697525"
click at [233, 77] on img at bounding box center [228, 77] width 11 height 5
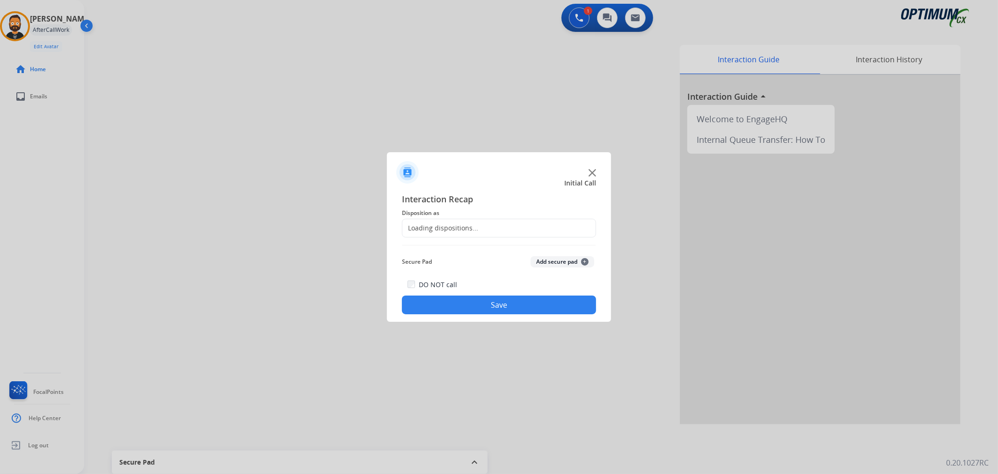
click at [448, 233] on div "Loading dispositions..." at bounding box center [499, 228] width 194 height 19
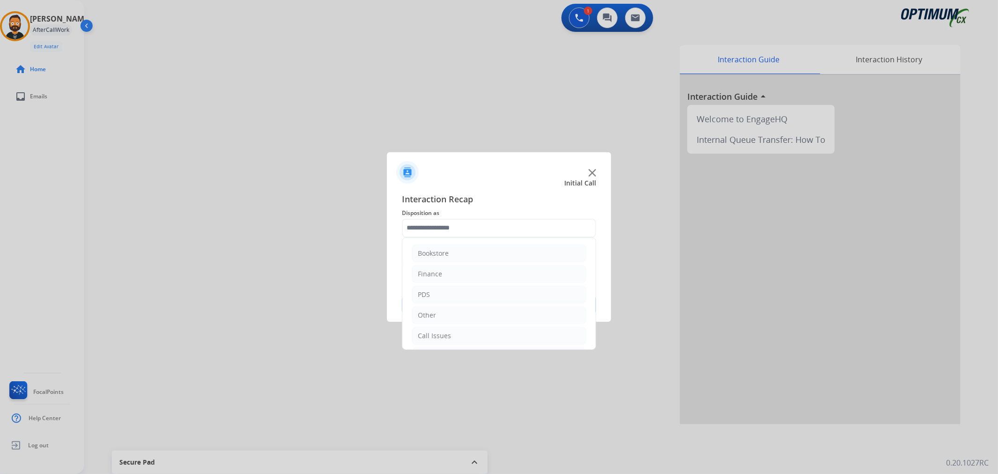
click at [447, 230] on input "text" at bounding box center [499, 228] width 194 height 19
click at [466, 331] on li "Renewal" at bounding box center [499, 334] width 175 height 18
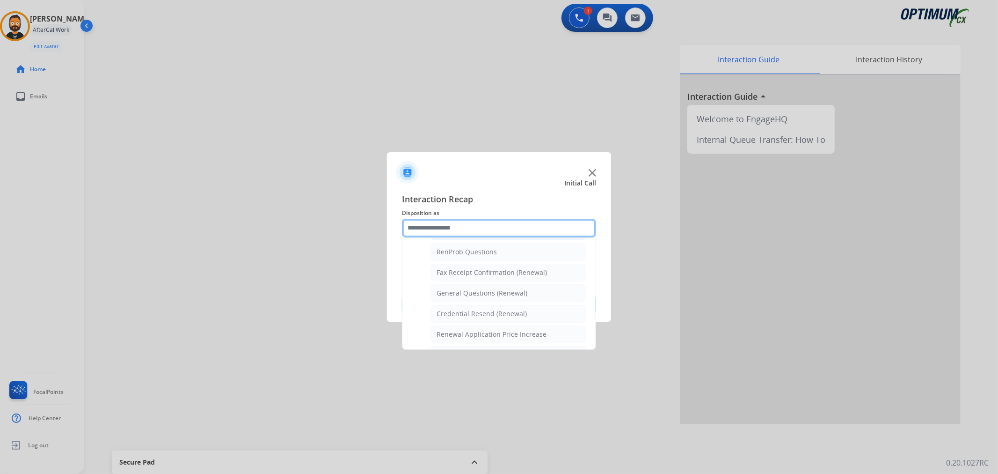
scroll to position [151, 0]
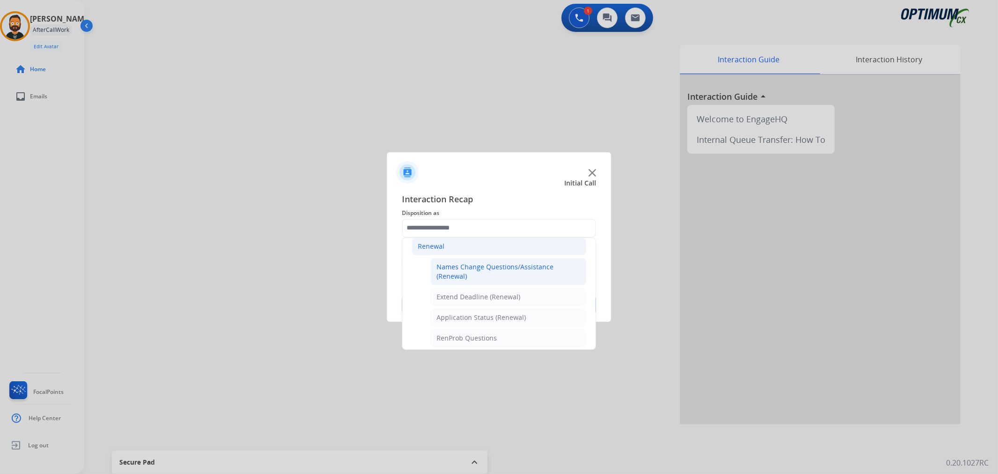
click at [479, 260] on li "Names Change Questions/Assistance (Renewal)" at bounding box center [509, 271] width 156 height 27
type input "**********"
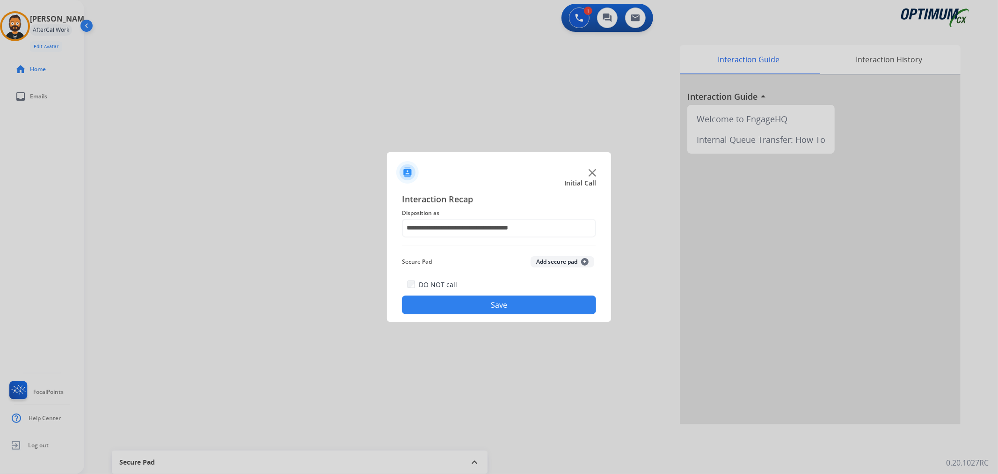
click at [460, 308] on button "Save" at bounding box center [499, 304] width 194 height 19
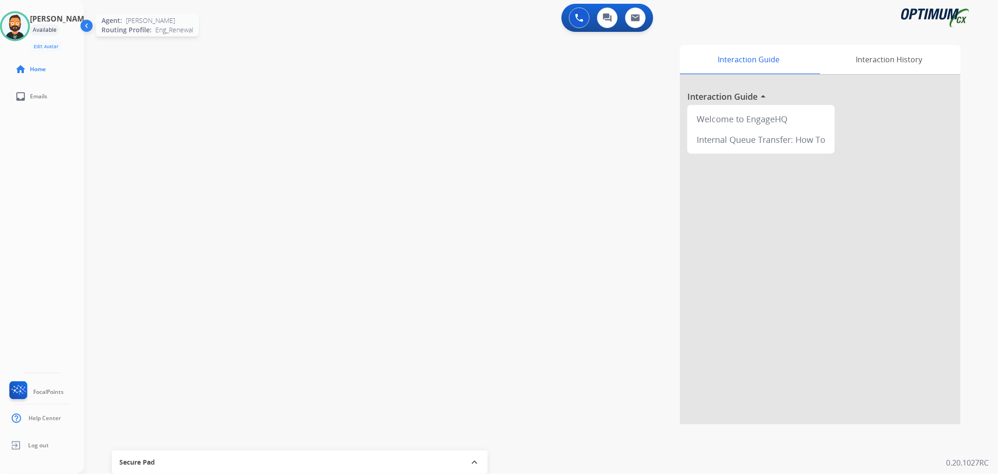
click at [14, 24] on img at bounding box center [15, 26] width 26 height 26
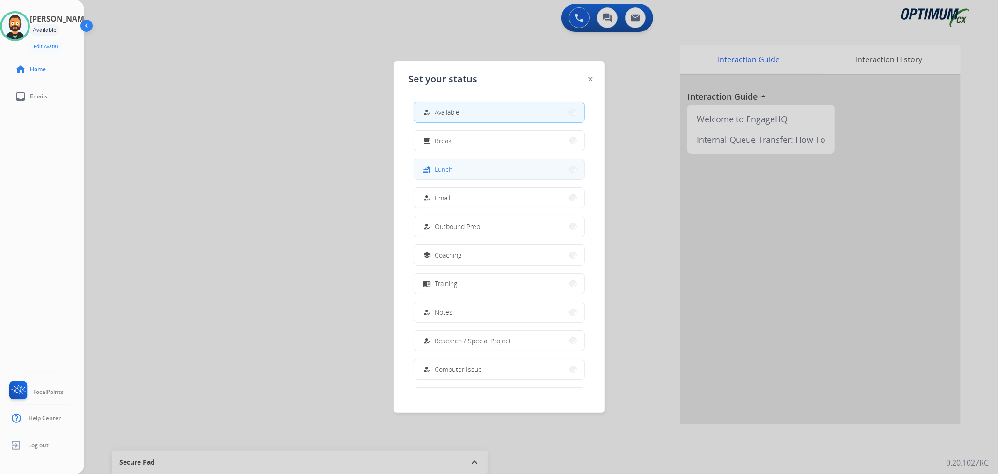
click at [440, 176] on button "fastfood Lunch" at bounding box center [499, 169] width 170 height 20
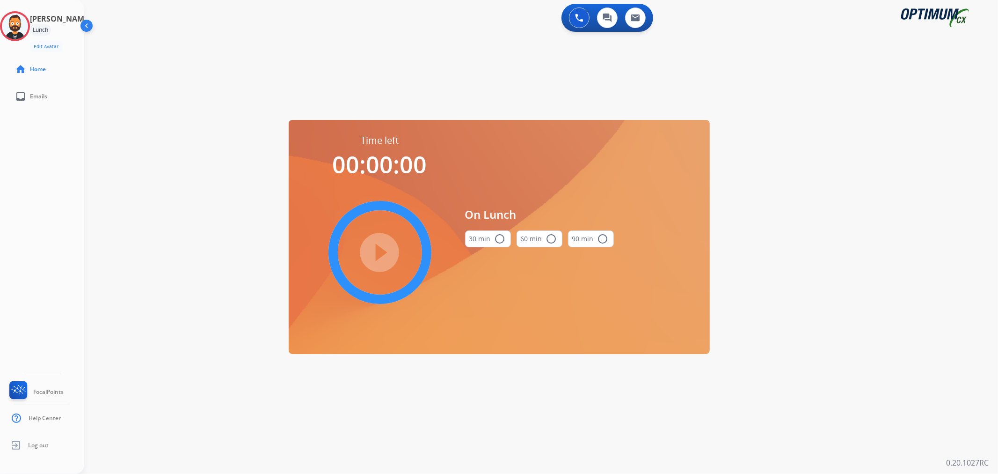
click at [495, 238] on mat-icon "radio_button_unchecked" at bounding box center [500, 238] width 11 height 11
click at [386, 255] on mat-icon "play_circle_filled" at bounding box center [379, 252] width 11 height 11
click at [23, 33] on icon at bounding box center [15, 26] width 30 height 30
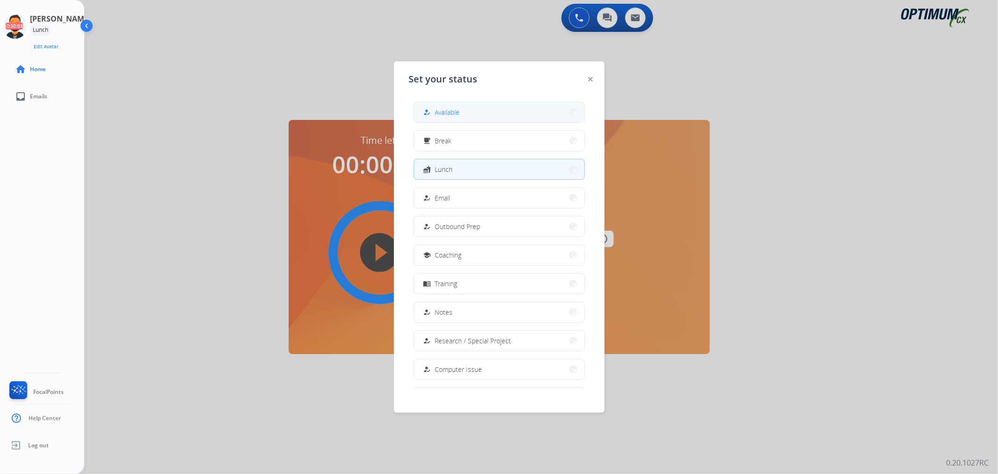
click at [478, 107] on button "how_to_reg Available" at bounding box center [499, 112] width 170 height 20
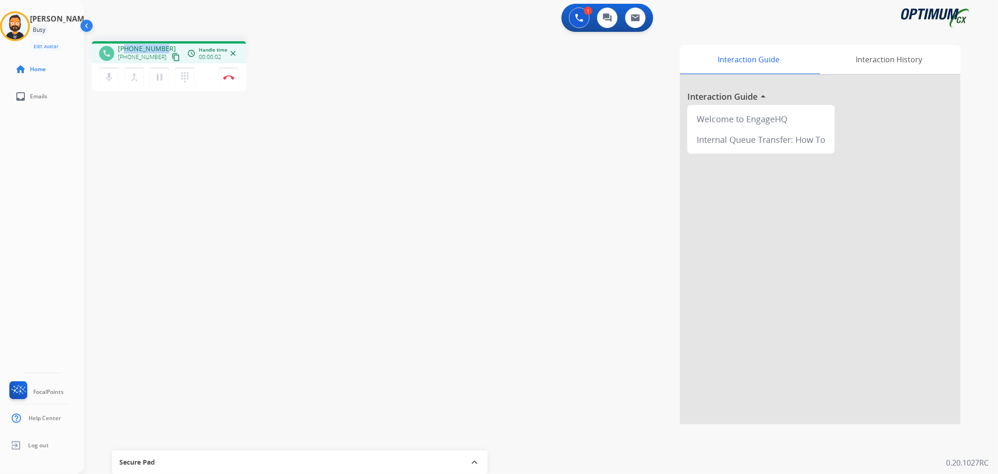
drag, startPoint x: 162, startPoint y: 44, endPoint x: 125, endPoint y: 45, distance: 37.5
click at [125, 45] on span "[PHONE_NUMBER]" at bounding box center [147, 48] width 58 height 9
copy span "8185775632"
click at [230, 75] on img at bounding box center [228, 77] width 11 height 5
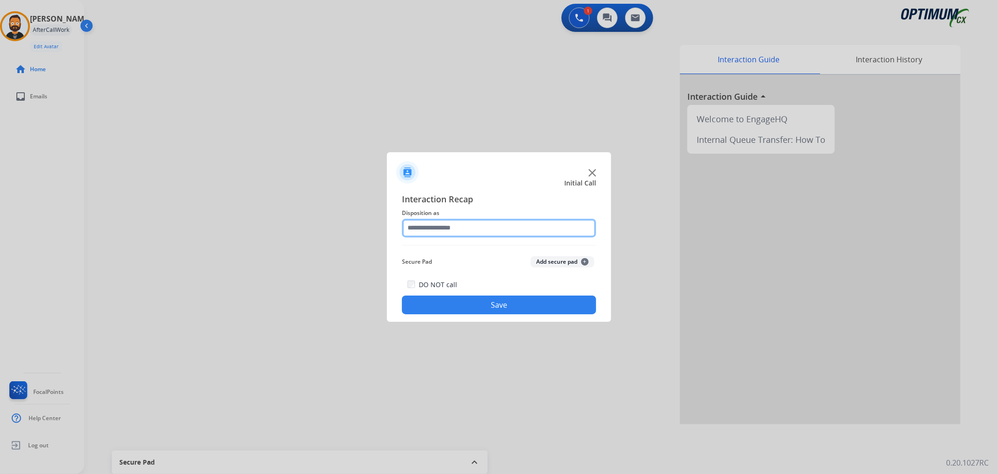
click at [470, 230] on input "text" at bounding box center [499, 228] width 194 height 19
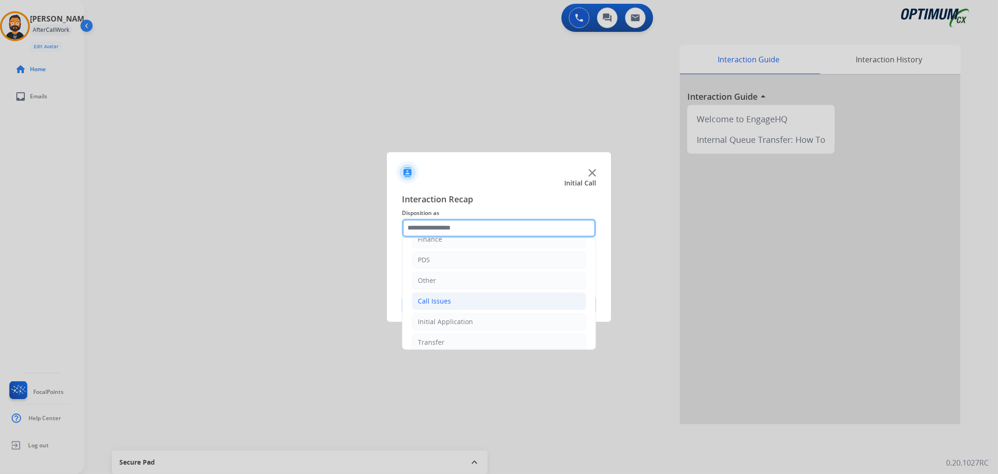
scroll to position [64, 0]
click at [452, 290] on div "Initial Application" at bounding box center [445, 292] width 55 height 9
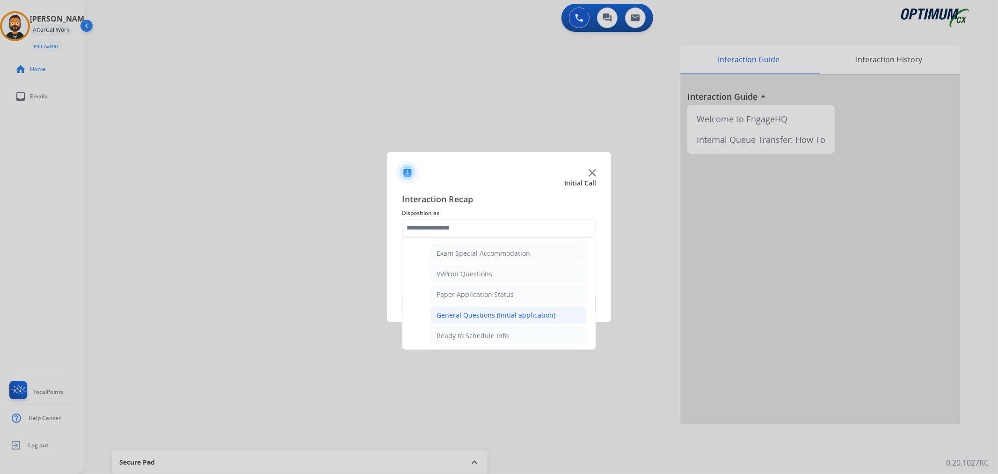
click at [461, 320] on div "General Questions (Initial application)" at bounding box center [496, 314] width 119 height 9
type input "**********"
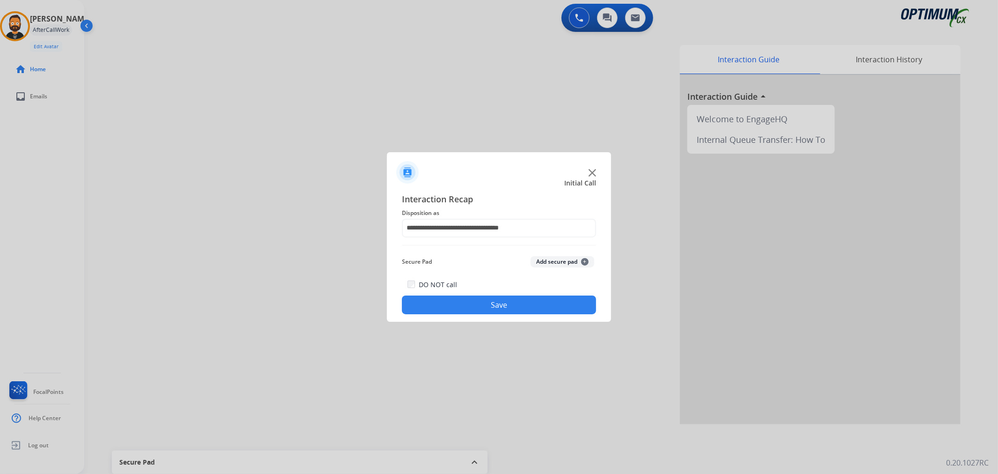
click at [462, 307] on button "Save" at bounding box center [499, 304] width 194 height 19
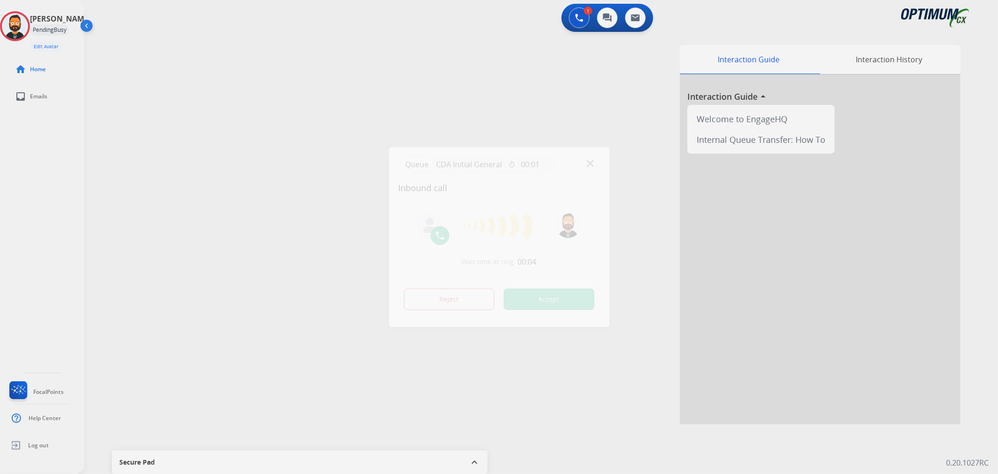
click at [145, 310] on div at bounding box center [499, 237] width 998 height 474
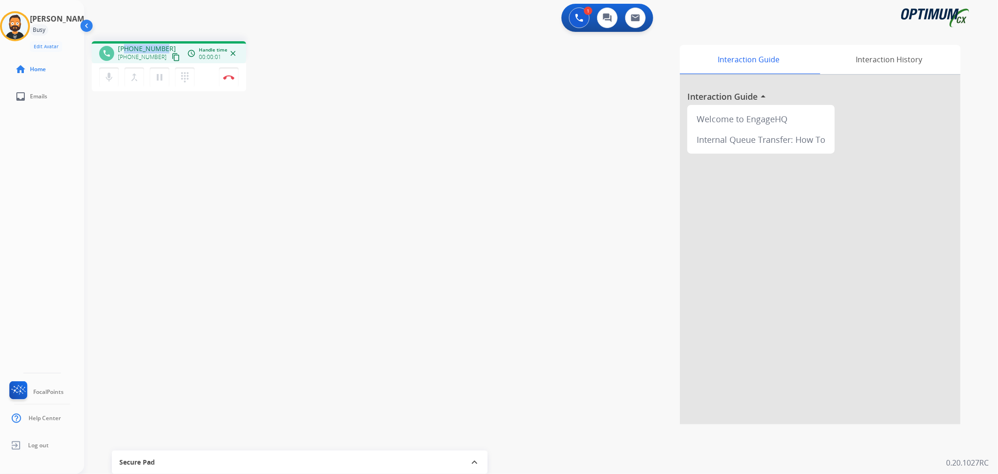
drag, startPoint x: 166, startPoint y: 45, endPoint x: 124, endPoint y: 44, distance: 42.1
click at [124, 44] on div "[PHONE_NUMBER] [PHONE_NUMBER] content_copy" at bounding box center [150, 53] width 64 height 19
click at [231, 76] on img at bounding box center [228, 77] width 11 height 5
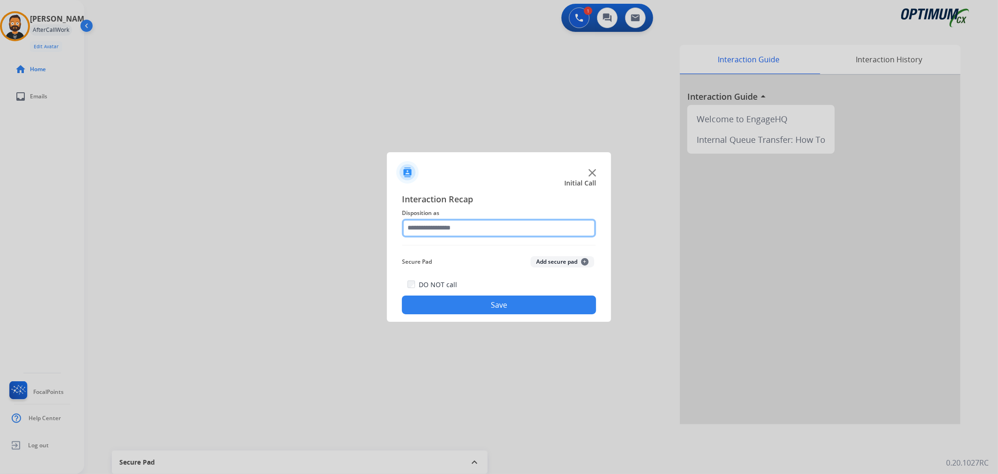
click at [440, 230] on input "text" at bounding box center [499, 228] width 194 height 19
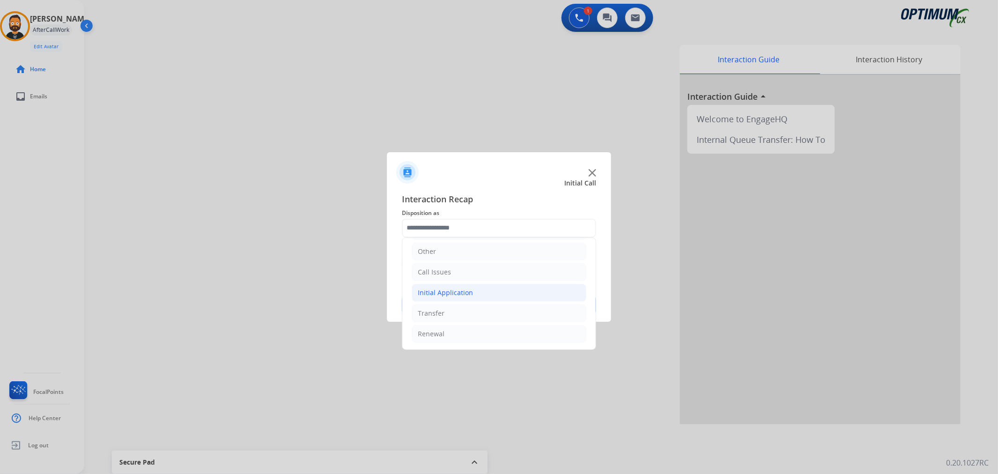
click at [461, 289] on div "Initial Application" at bounding box center [445, 292] width 55 height 9
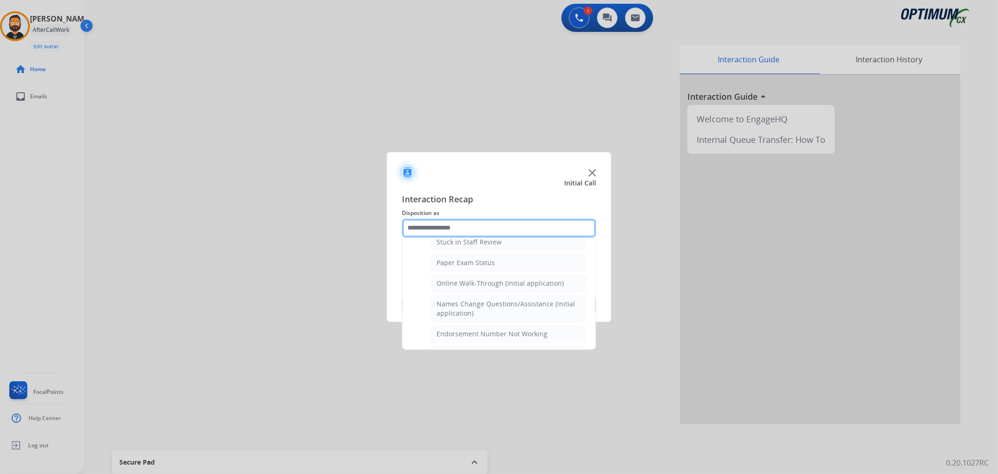
scroll to position [151, 0]
click at [471, 242] on li "Appeals" at bounding box center [509, 246] width 156 height 18
type input "*******"
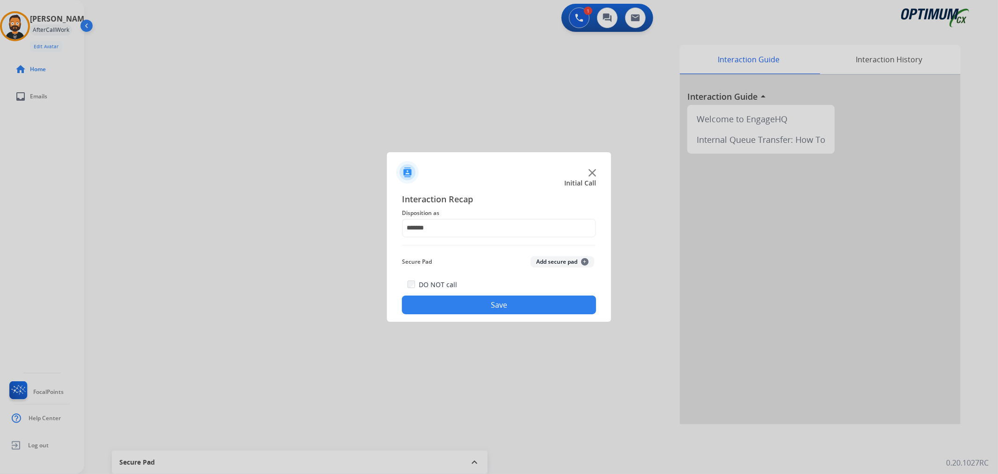
drag, startPoint x: 470, startPoint y: 302, endPoint x: 463, endPoint y: 296, distance: 9.3
click at [470, 303] on button "Save" at bounding box center [499, 304] width 194 height 19
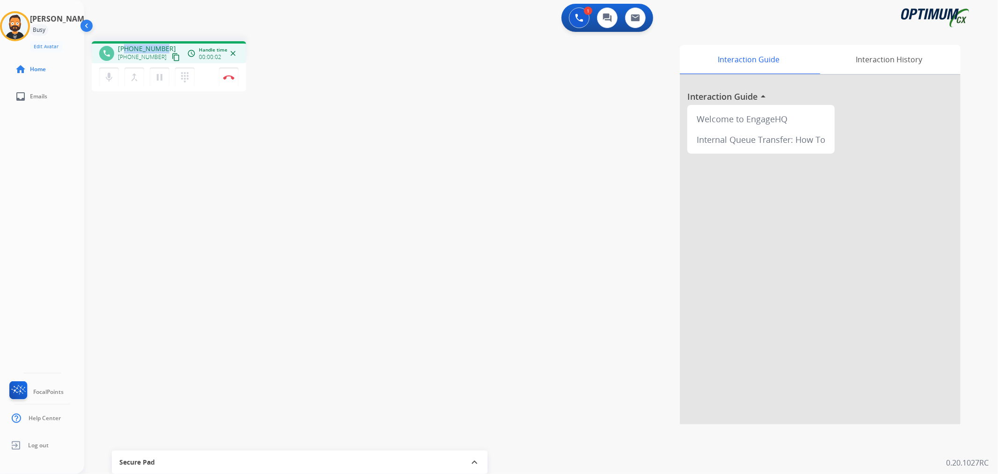
drag, startPoint x: 164, startPoint y: 43, endPoint x: 125, endPoint y: 47, distance: 38.7
click at [125, 47] on div "phone [PHONE_NUMBER] [PHONE_NUMBER] content_copy access_time Call metrics Queue…" at bounding box center [169, 52] width 154 height 22
click at [227, 75] on img at bounding box center [228, 77] width 11 height 5
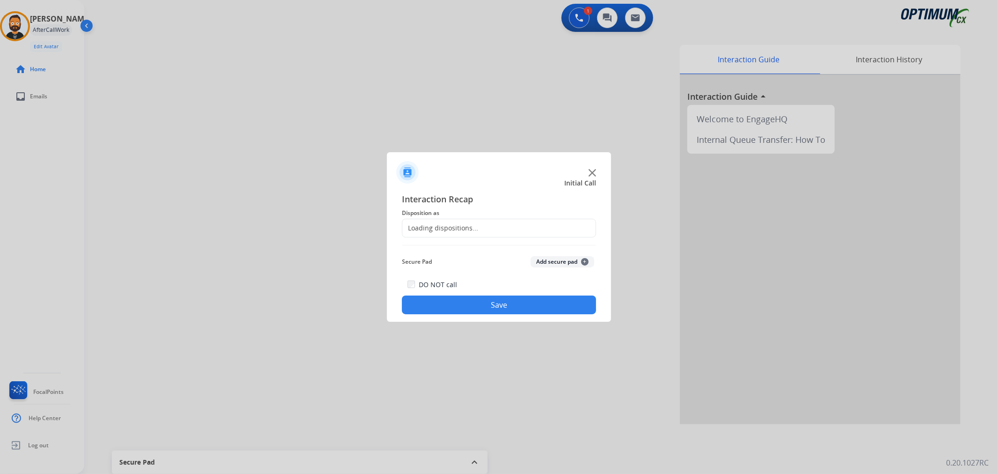
click at [476, 227] on div "Loading dispositions..." at bounding box center [499, 228] width 194 height 19
click at [461, 227] on input "text" at bounding box center [499, 228] width 194 height 19
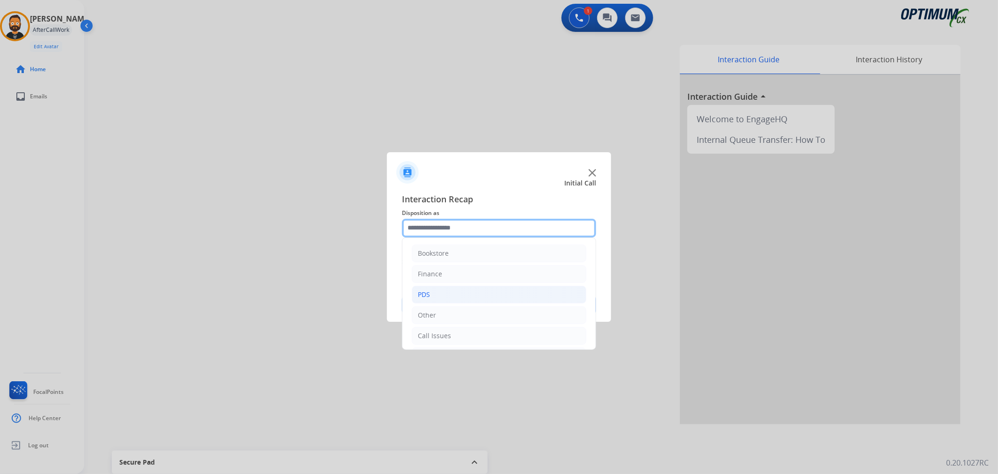
scroll to position [64, 0]
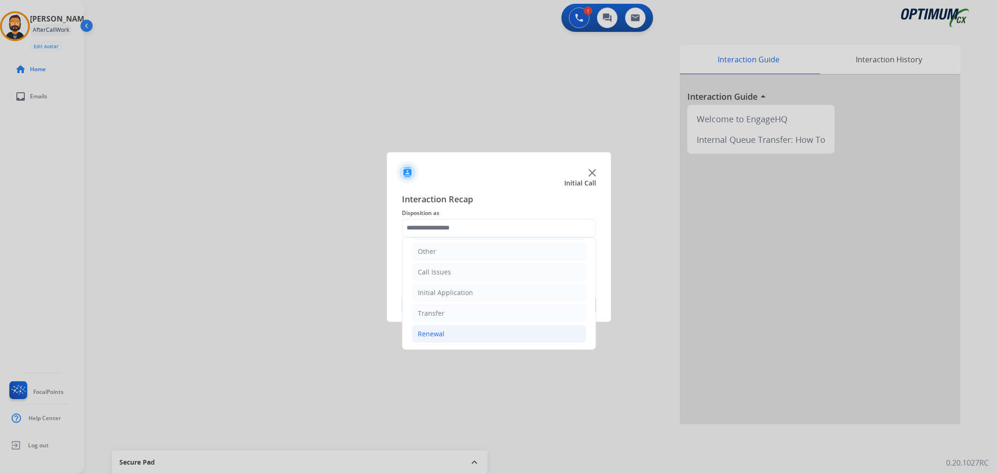
click at [440, 336] on div "Renewal" at bounding box center [431, 333] width 27 height 9
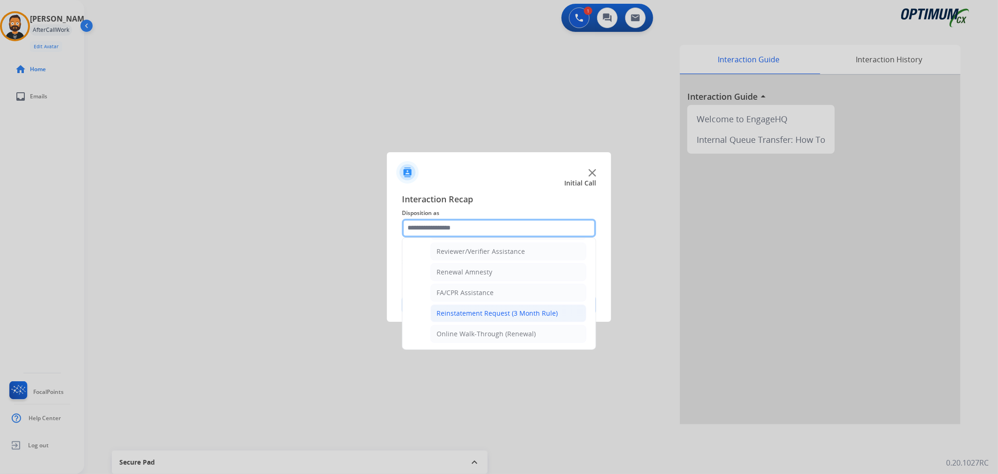
scroll to position [277, 0]
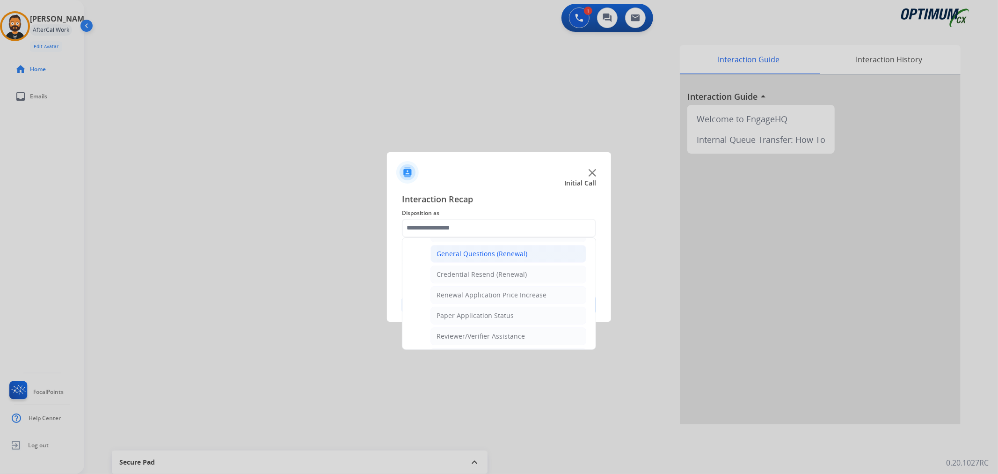
click at [481, 256] on div "General Questions (Renewal)" at bounding box center [482, 253] width 91 height 9
type input "**********"
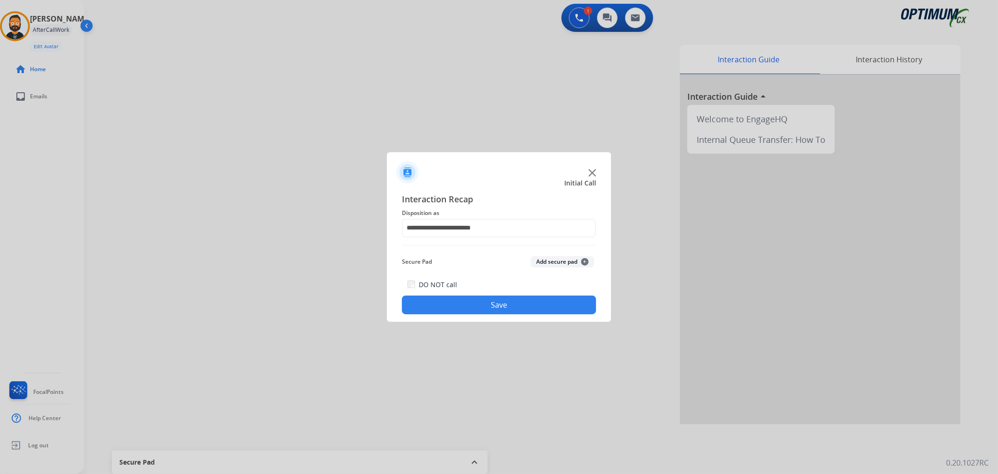
click at [474, 311] on button "Save" at bounding box center [499, 304] width 194 height 19
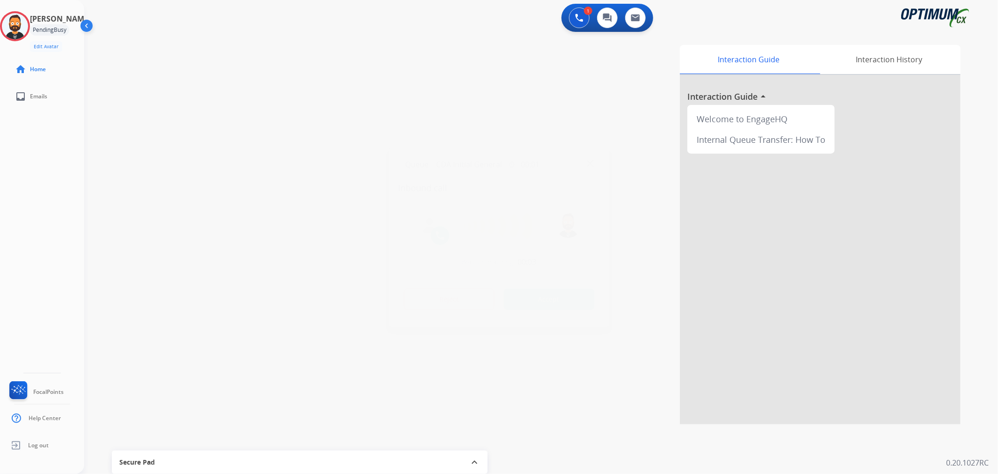
click at [102, 178] on div at bounding box center [499, 237] width 998 height 474
drag, startPoint x: 165, startPoint y: 44, endPoint x: 126, endPoint y: 47, distance: 38.9
click at [126, 47] on div "[PHONE_NUMBER] [PHONE_NUMBER] content_copy" at bounding box center [150, 53] width 64 height 19
click at [232, 77] on img at bounding box center [228, 77] width 11 height 5
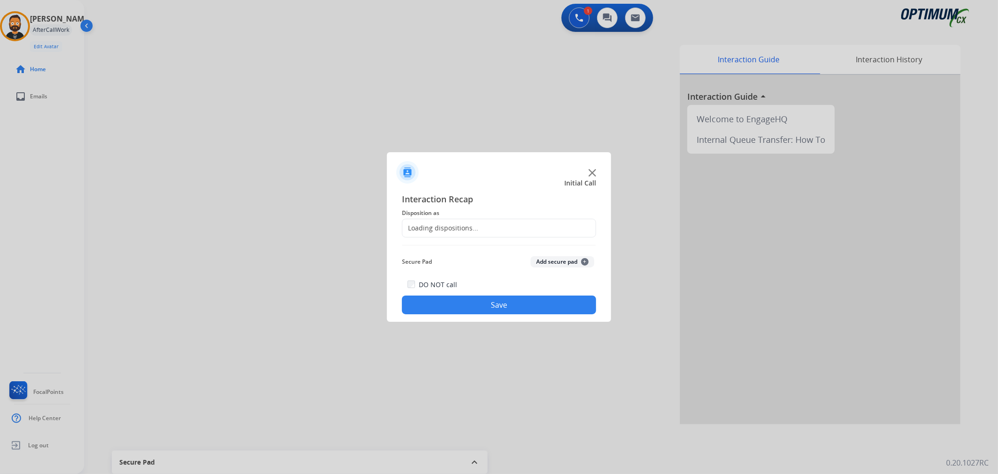
click at [502, 221] on div "Loading dispositions..." at bounding box center [499, 228] width 194 height 19
click at [494, 226] on input "text" at bounding box center [499, 228] width 194 height 19
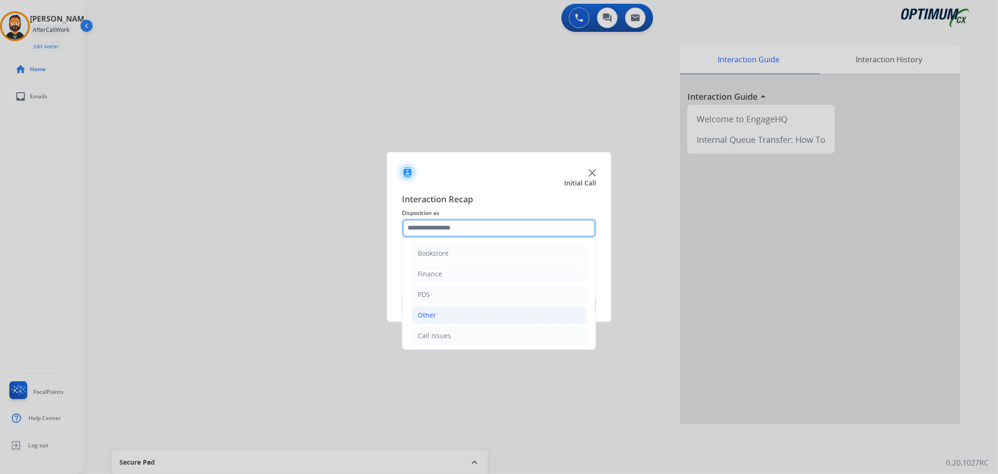
scroll to position [64, 0]
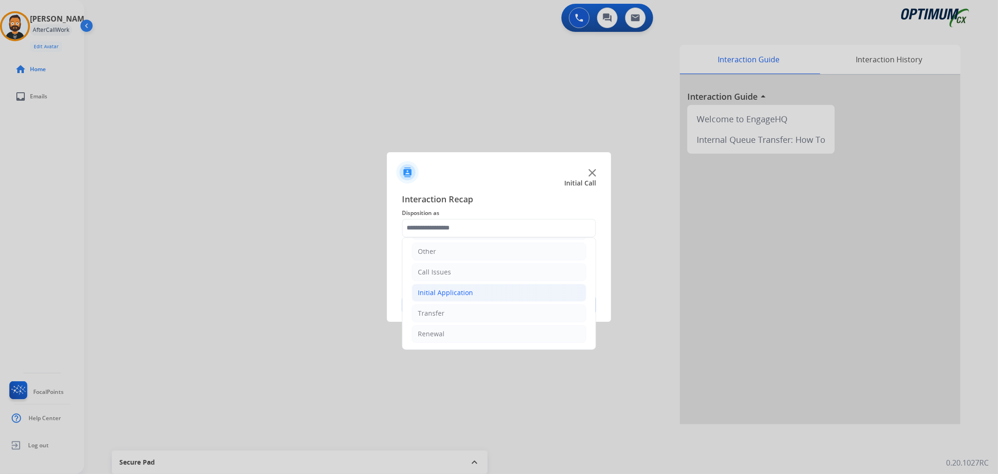
click at [453, 291] on div "Initial Application" at bounding box center [445, 292] width 55 height 9
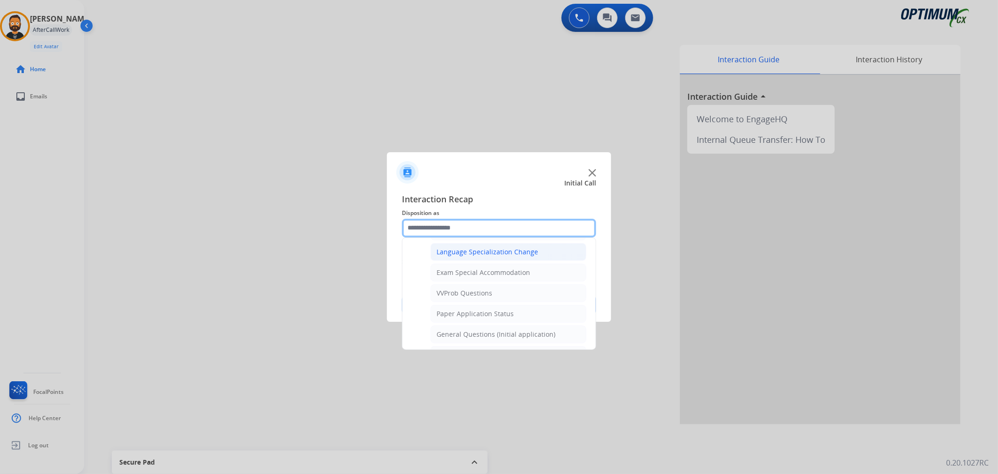
scroll to position [498, 0]
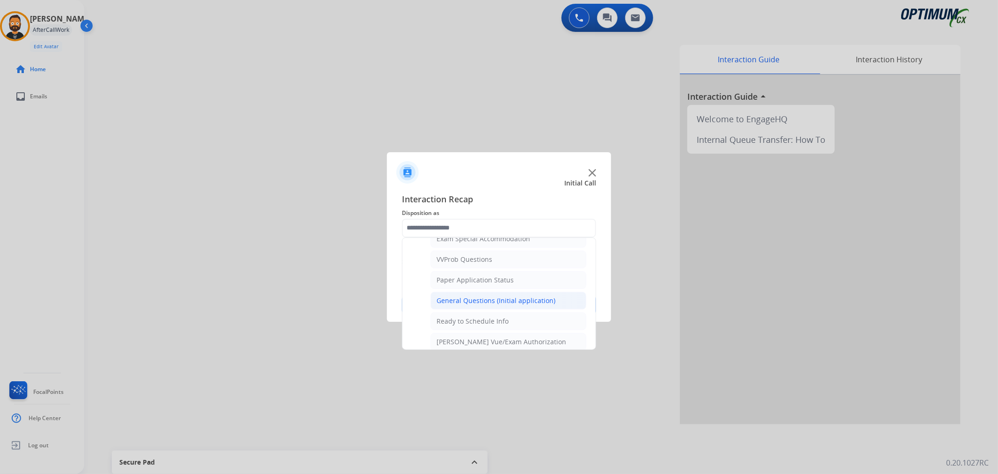
click at [492, 305] on div "General Questions (Initial application)" at bounding box center [496, 300] width 119 height 9
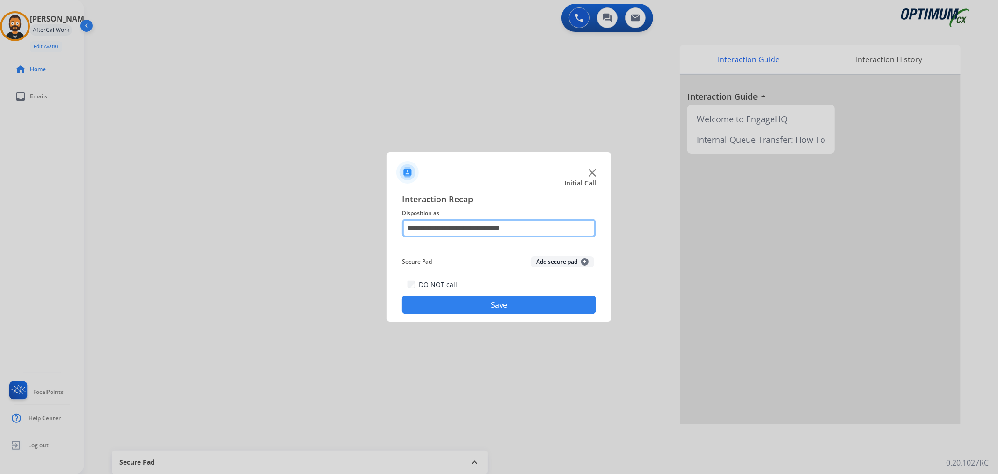
click at [480, 226] on input "**********" at bounding box center [499, 228] width 194 height 19
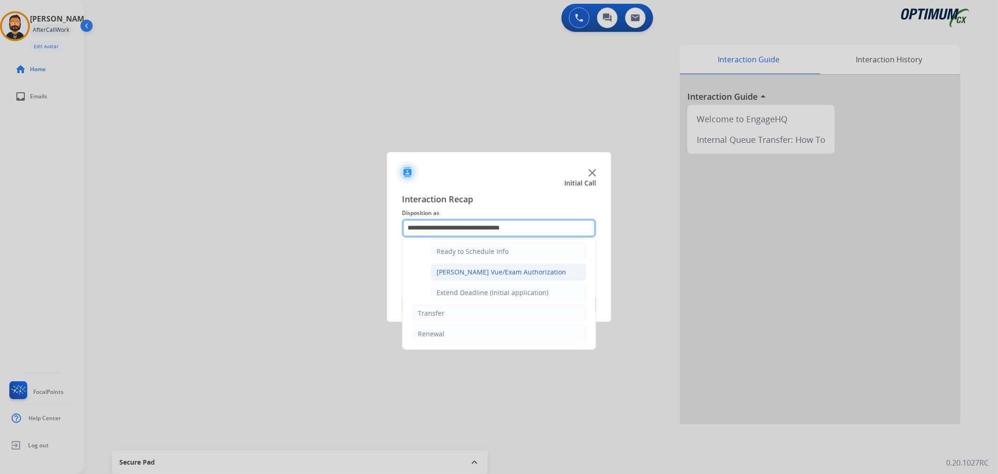
scroll to position [483, 0]
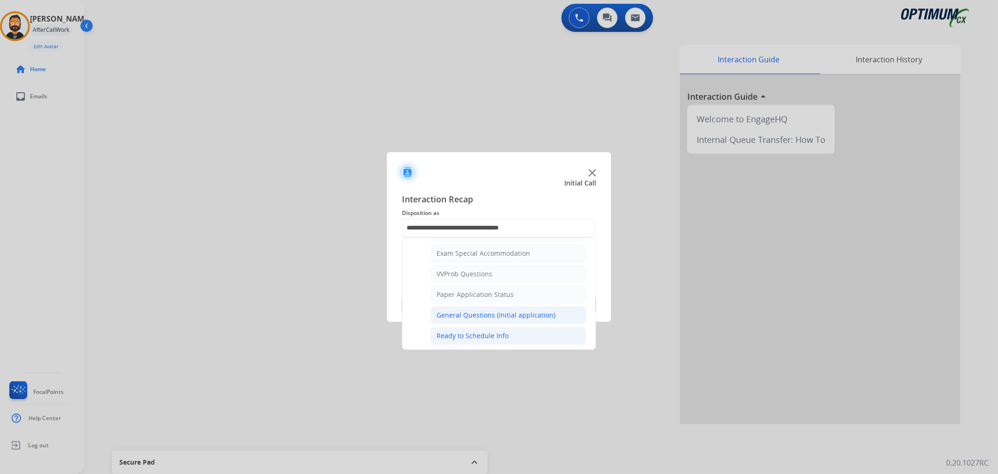
click at [482, 338] on div "Ready to Schedule Info" at bounding box center [473, 335] width 72 height 9
type input "**********"
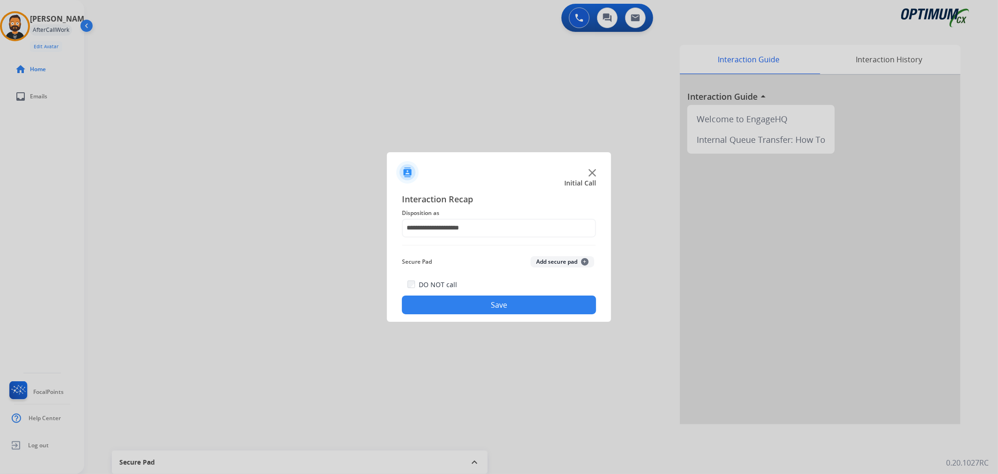
click at [481, 307] on button "Save" at bounding box center [499, 304] width 194 height 19
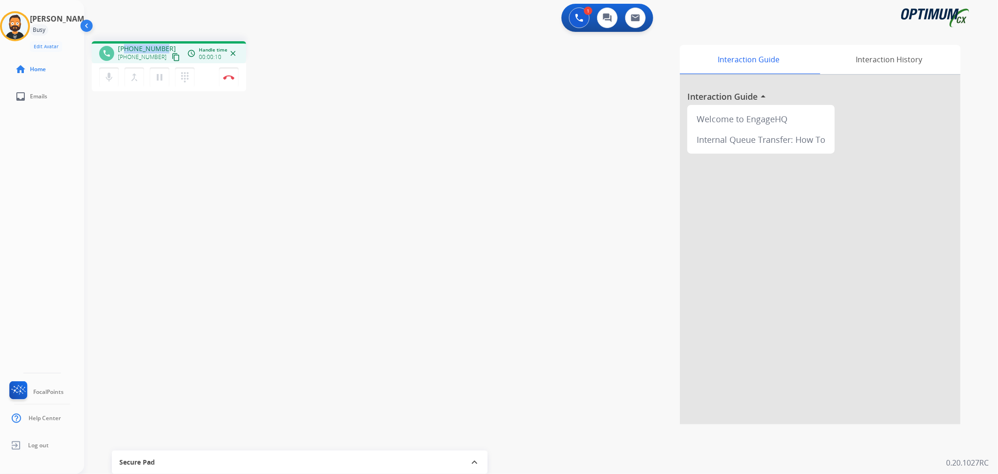
drag, startPoint x: 162, startPoint y: 47, endPoint x: 124, endPoint y: 43, distance: 38.6
click at [124, 43] on div "phone [PHONE_NUMBER] [PHONE_NUMBER] content_copy access_time Call metrics Queue…" at bounding box center [169, 52] width 154 height 22
click at [231, 75] on img at bounding box center [228, 77] width 11 height 5
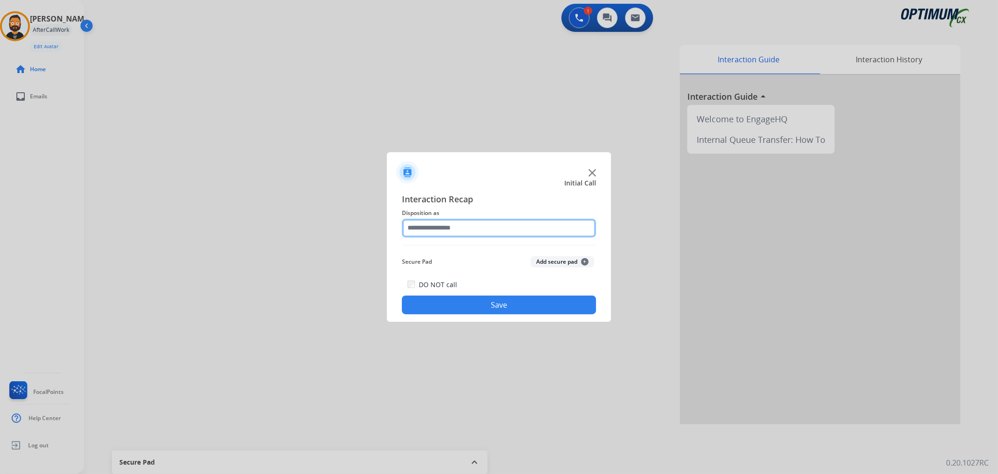
click at [457, 226] on input "text" at bounding box center [499, 228] width 194 height 19
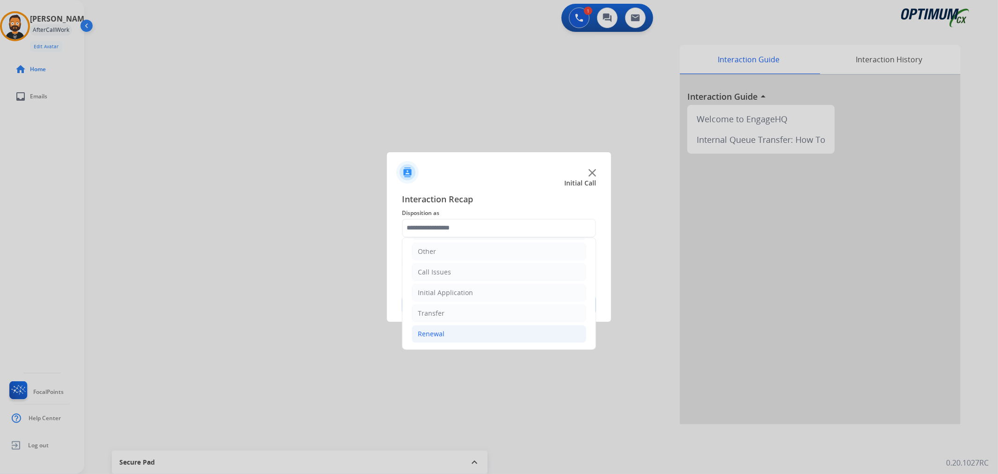
click at [451, 333] on li "Renewal" at bounding box center [499, 334] width 175 height 18
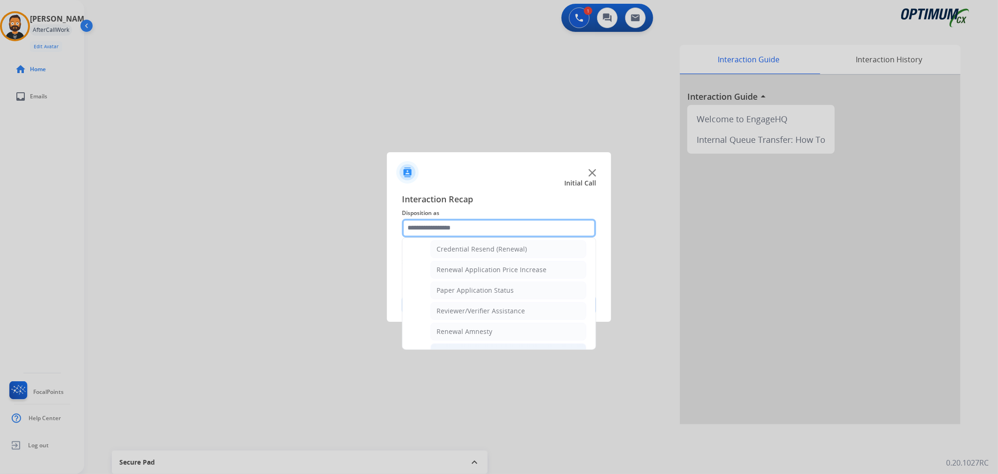
scroll to position [277, 0]
click at [476, 256] on div "General Questions (Renewal)" at bounding box center [482, 253] width 91 height 9
type input "**********"
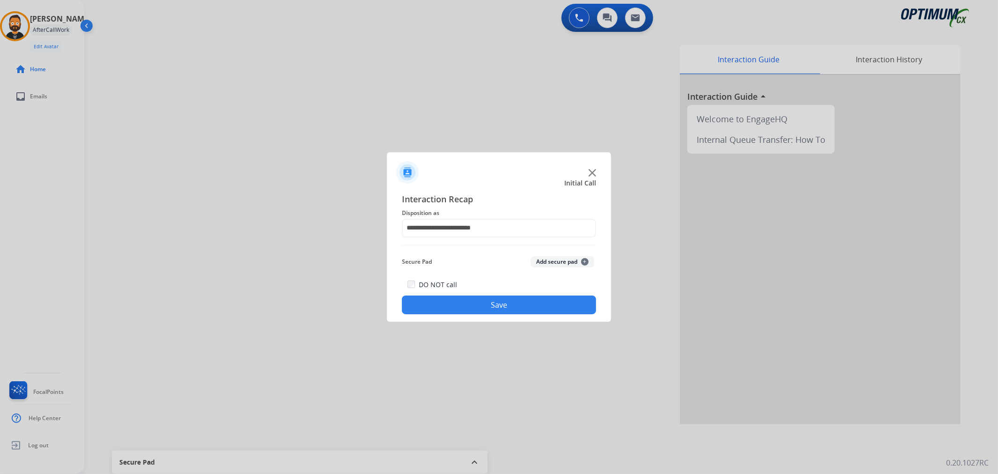
drag, startPoint x: 471, startPoint y: 306, endPoint x: 439, endPoint y: 276, distance: 44.1
click at [471, 306] on button "Save" at bounding box center [499, 304] width 194 height 19
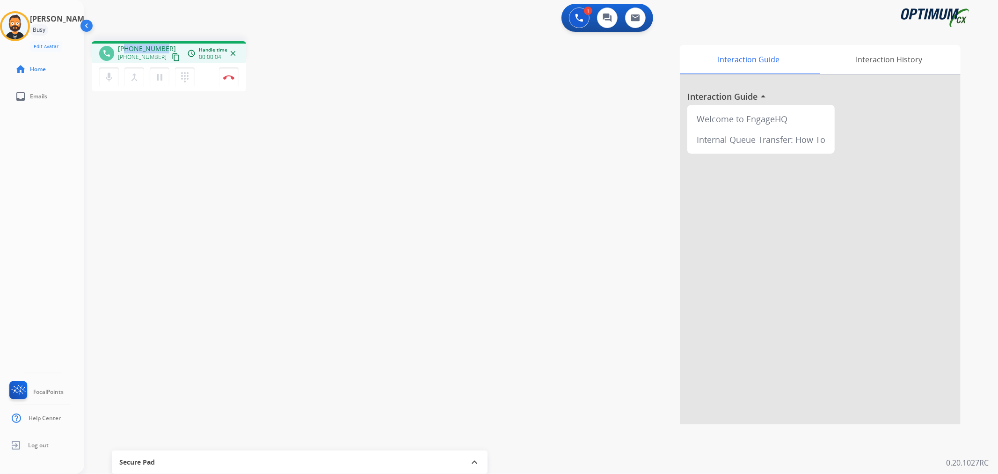
drag, startPoint x: 166, startPoint y: 40, endPoint x: 126, endPoint y: 49, distance: 40.7
click at [126, 49] on div "phone [PHONE_NUMBER] [PHONE_NUMBER] content_copy access_time Call metrics Queue…" at bounding box center [530, 229] width 892 height 390
click at [230, 80] on button "Disconnect" at bounding box center [229, 77] width 20 height 20
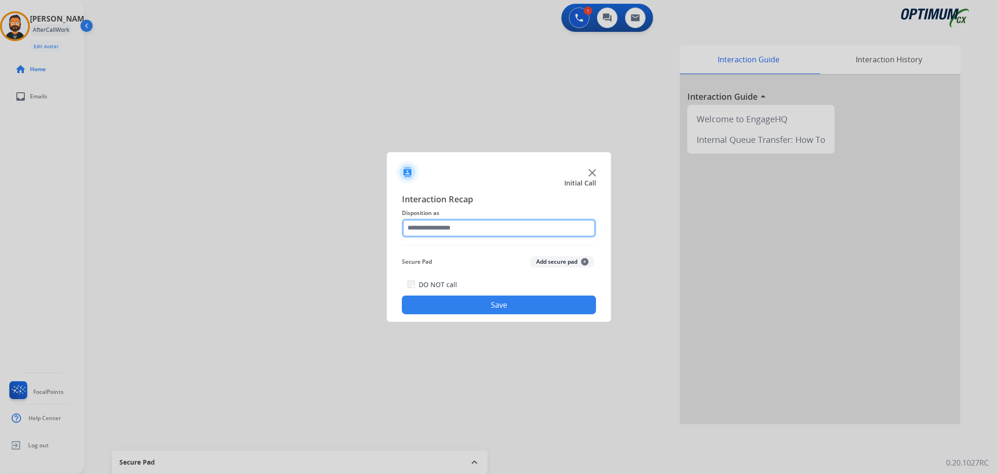
click at [449, 235] on input "text" at bounding box center [499, 228] width 194 height 19
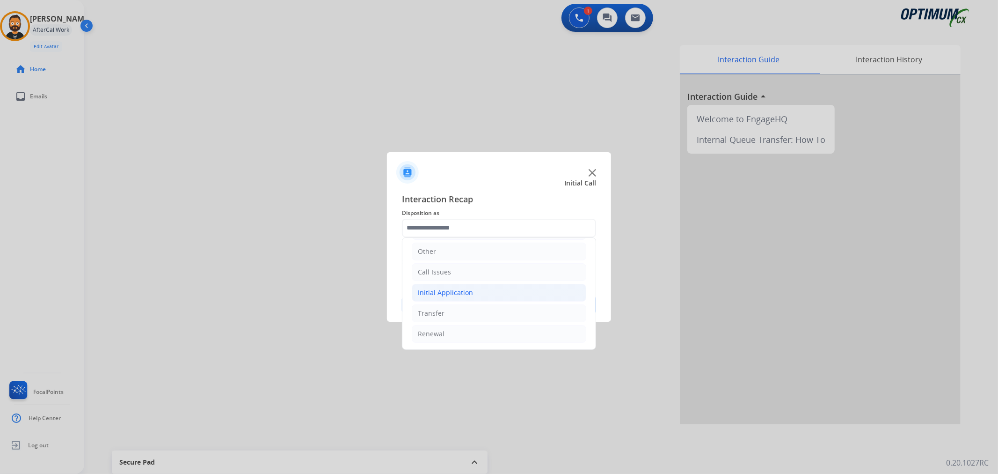
click at [461, 296] on div "Initial Application" at bounding box center [445, 292] width 55 height 9
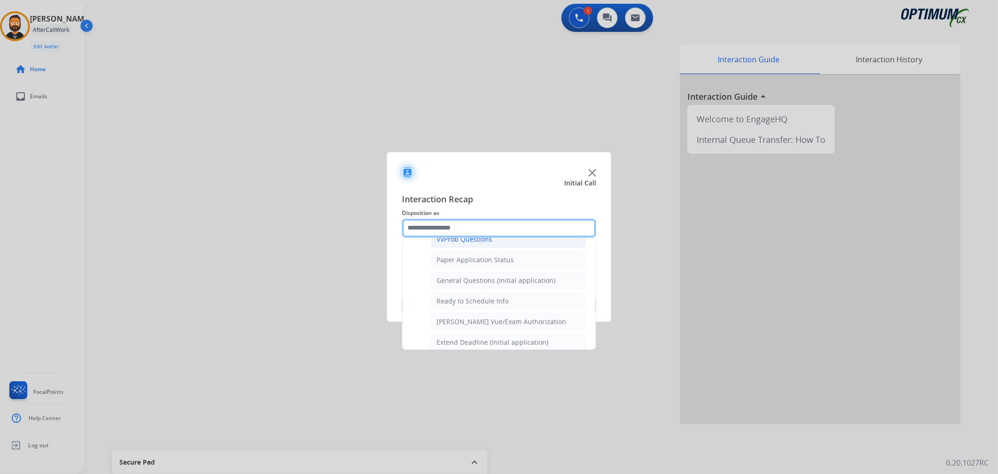
scroll to position [483, 0]
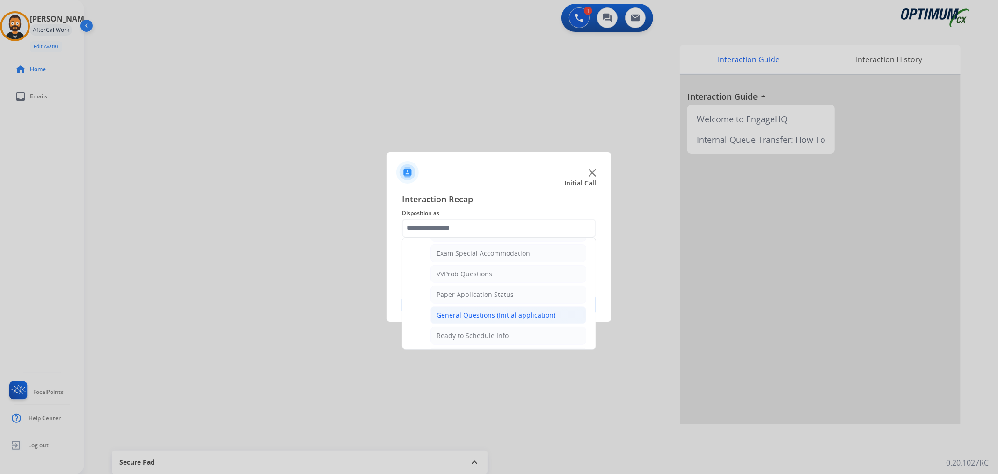
click at [470, 313] on div "General Questions (Initial application)" at bounding box center [496, 314] width 119 height 9
type input "**********"
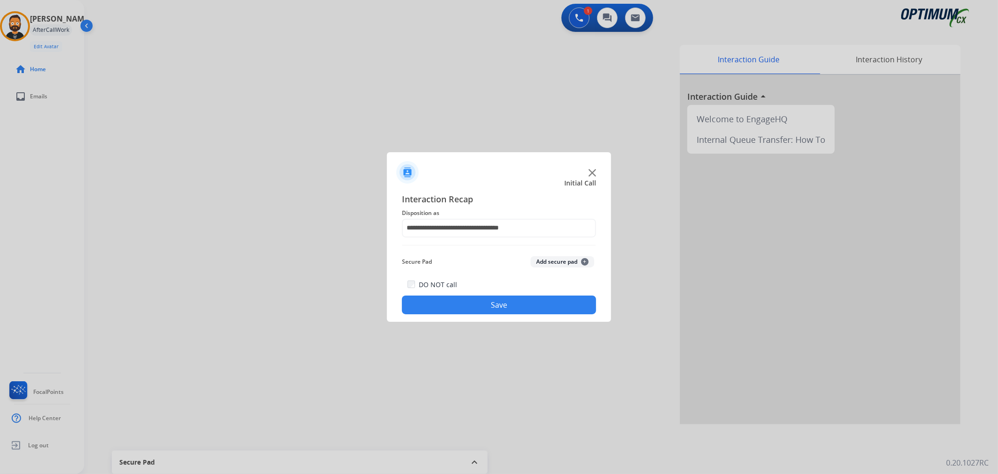
click at [466, 308] on button "Save" at bounding box center [499, 304] width 194 height 19
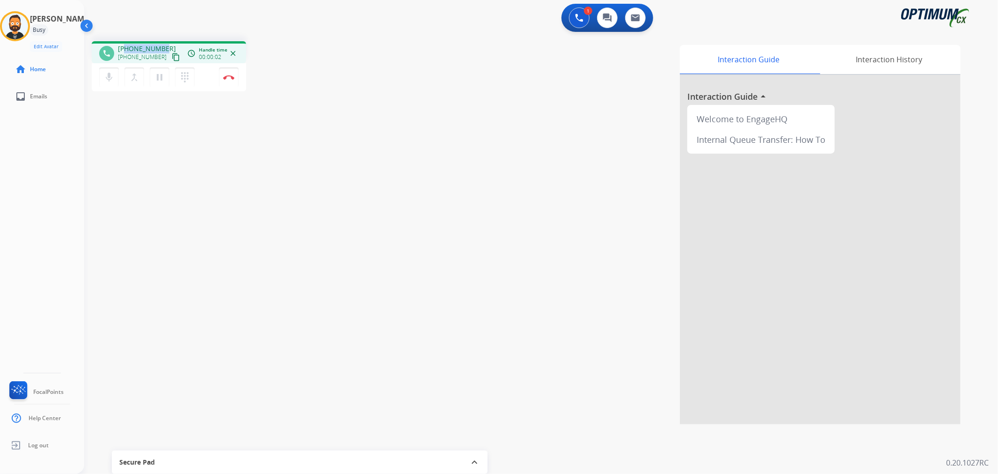
drag, startPoint x: 164, startPoint y: 44, endPoint x: 126, endPoint y: 42, distance: 38.0
click at [126, 42] on div "phone [PHONE_NUMBER] [PHONE_NUMBER] content_copy access_time Call metrics Queue…" at bounding box center [169, 52] width 154 height 22
click at [227, 77] on img at bounding box center [228, 77] width 11 height 5
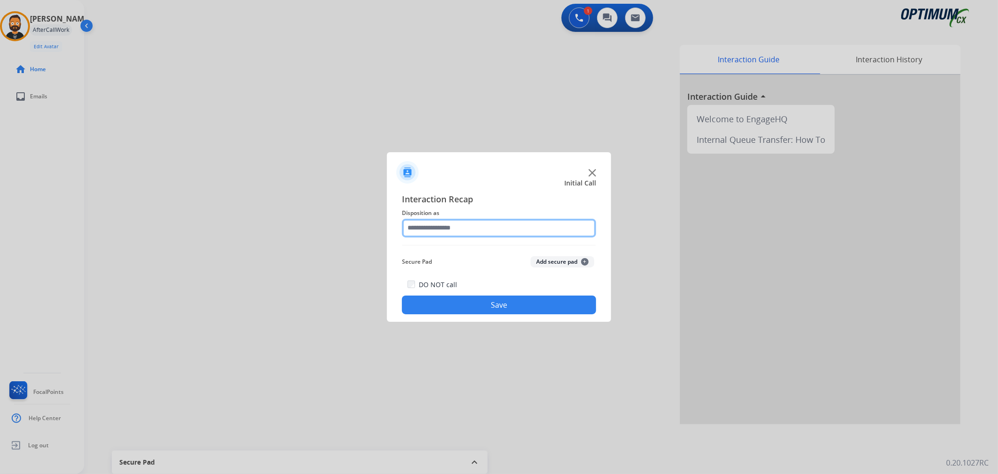
click at [444, 226] on input "text" at bounding box center [499, 228] width 194 height 19
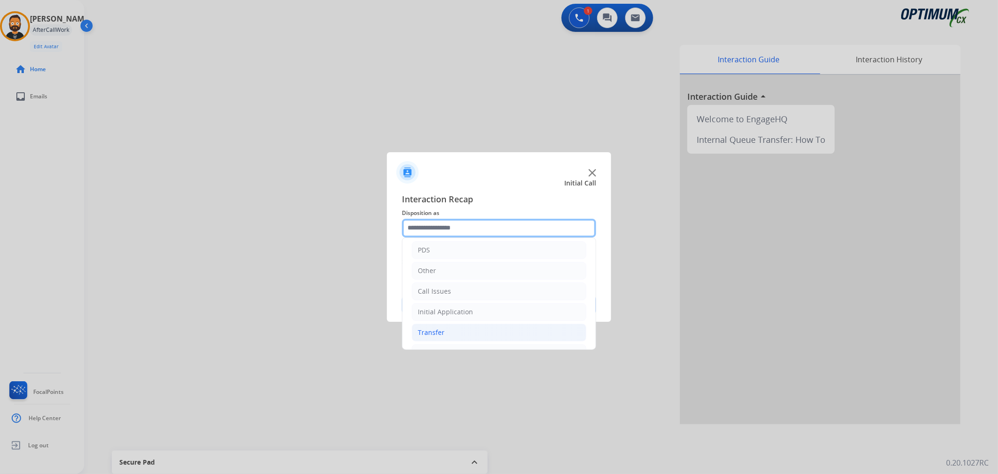
scroll to position [64, 0]
click at [456, 331] on li "Renewal" at bounding box center [499, 334] width 175 height 18
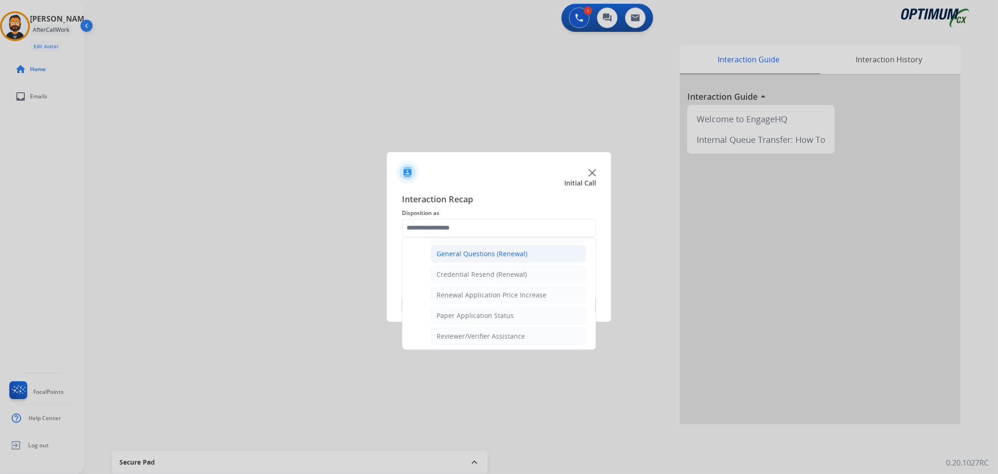
click at [466, 251] on div "General Questions (Renewal)" at bounding box center [482, 253] width 91 height 9
type input "**********"
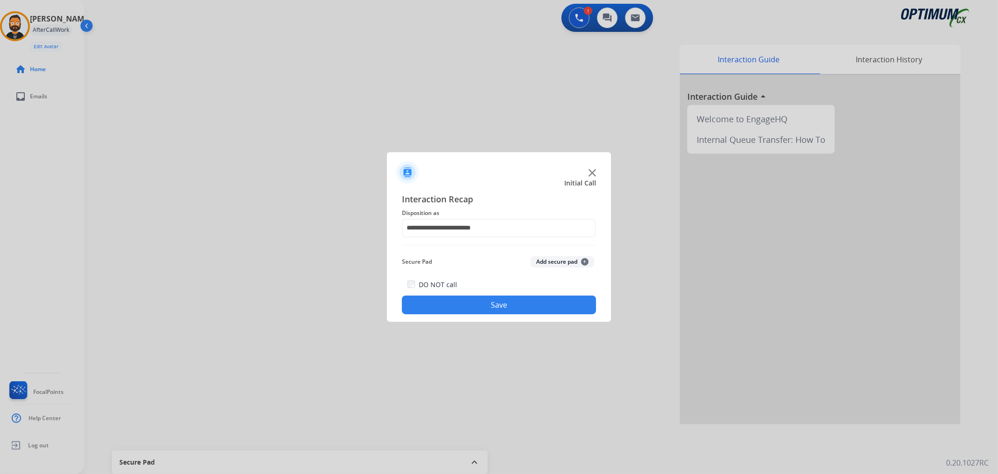
click at [470, 302] on button "Save" at bounding box center [499, 304] width 194 height 19
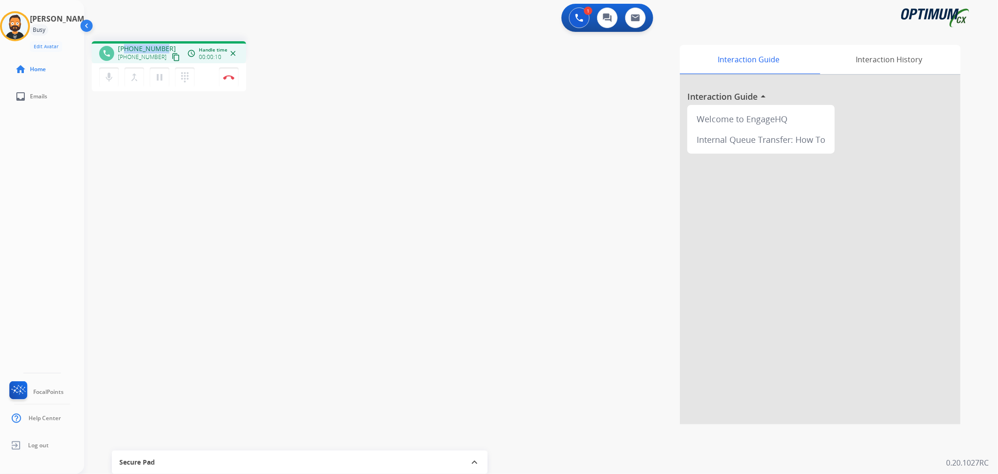
drag, startPoint x: 165, startPoint y: 47, endPoint x: 127, endPoint y: 44, distance: 38.5
click at [127, 44] on div "[PHONE_NUMBER] [PHONE_NUMBER] content_copy" at bounding box center [150, 53] width 64 height 19
click at [157, 74] on mat-icon "pause" at bounding box center [159, 77] width 11 height 11
click at [578, 20] on img at bounding box center [579, 18] width 8 height 8
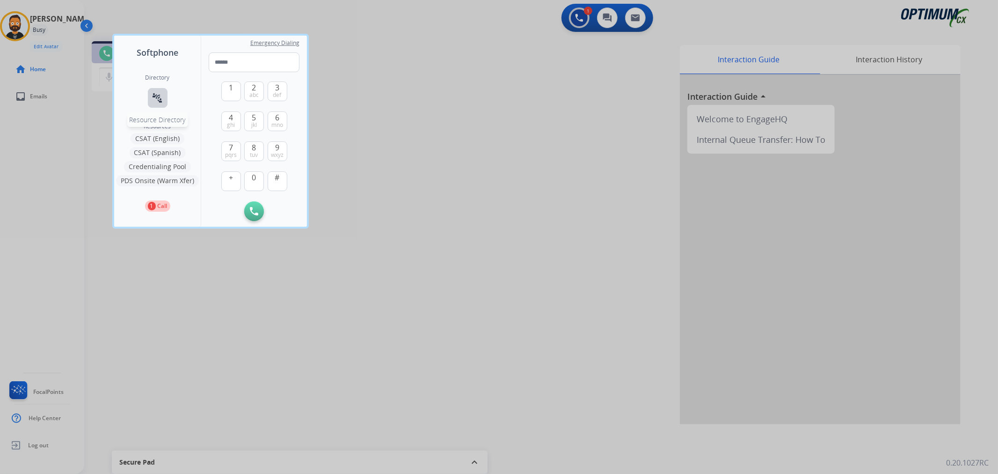
click at [153, 95] on mat-icon "connect_without_contact" at bounding box center [157, 97] width 11 height 11
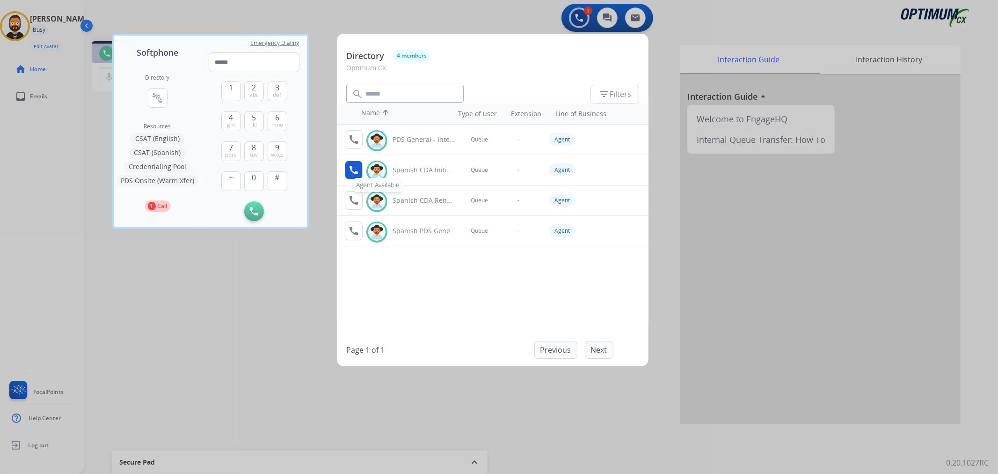
click at [348, 167] on mat-icon "call" at bounding box center [353, 169] width 11 height 11
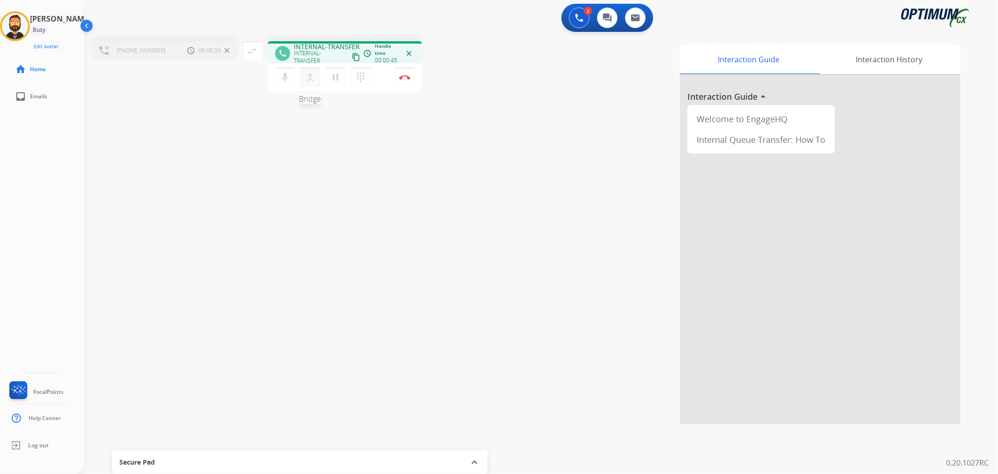
click at [311, 75] on mat-icon "merge_type" at bounding box center [310, 77] width 11 height 11
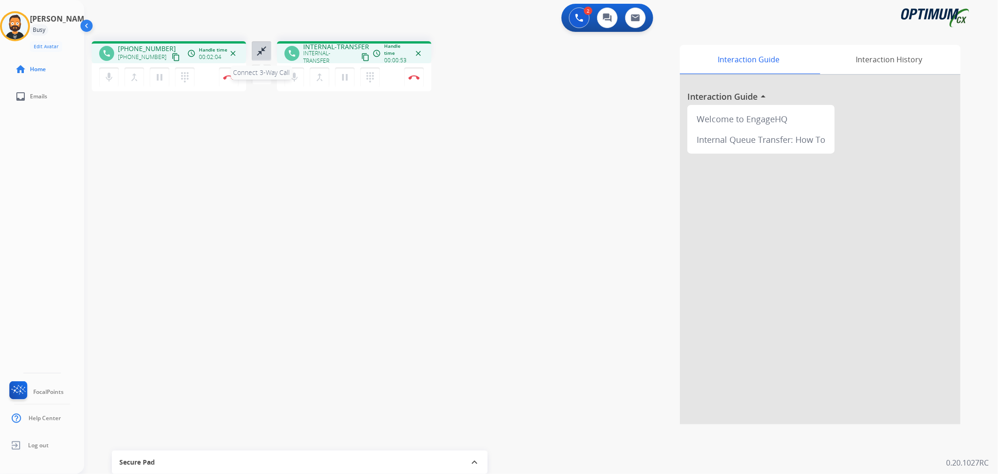
click at [256, 51] on mat-icon "close_fullscreen" at bounding box center [261, 50] width 11 height 11
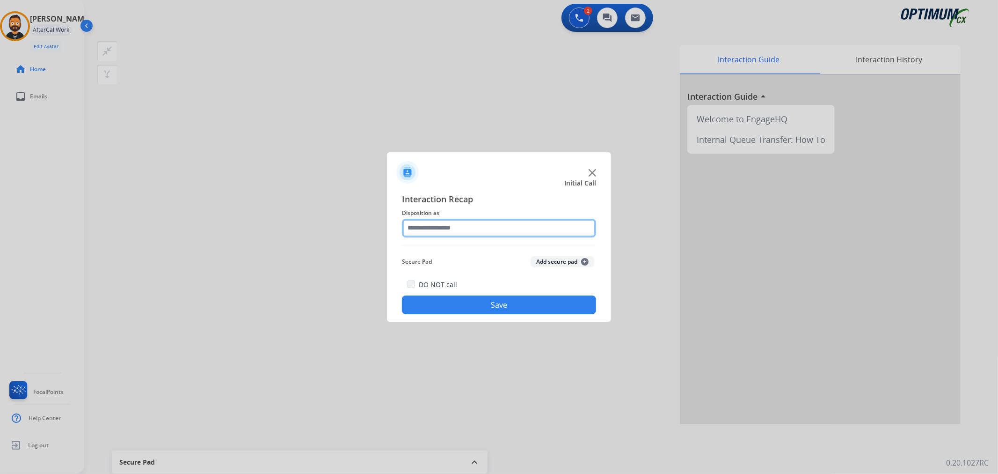
click at [506, 227] on input "text" at bounding box center [499, 228] width 194 height 19
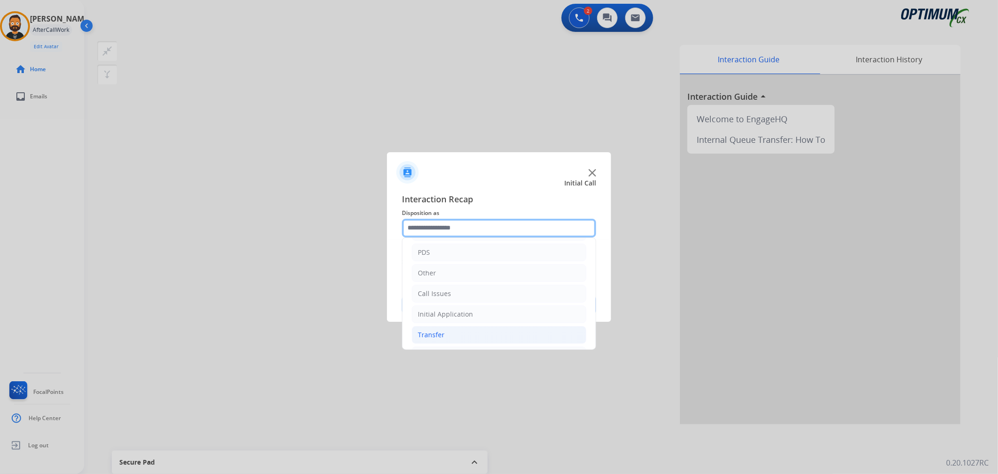
scroll to position [64, 0]
click at [439, 330] on div "Renewal" at bounding box center [431, 333] width 27 height 9
click at [457, 291] on div "Initial Application" at bounding box center [445, 291] width 55 height 9
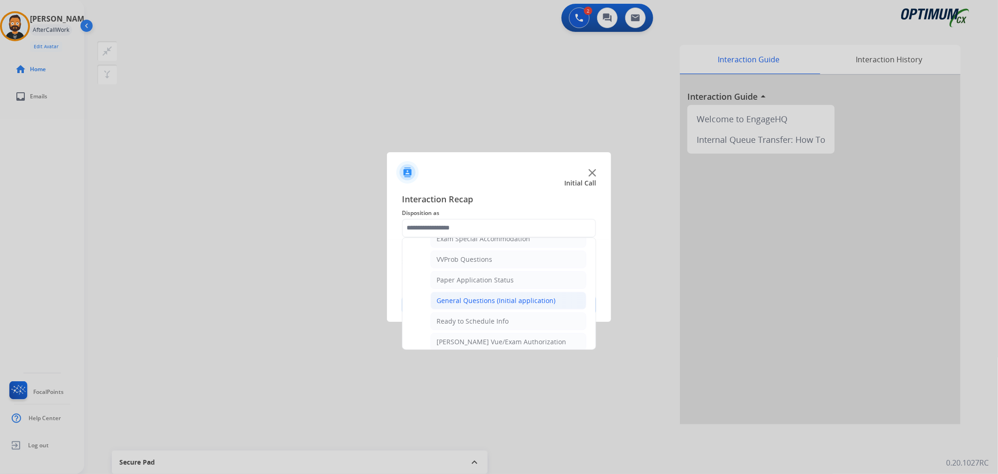
click at [478, 305] on div "General Questions (Initial application)" at bounding box center [496, 300] width 119 height 9
type input "**********"
click at [478, 306] on button "Save" at bounding box center [499, 304] width 194 height 19
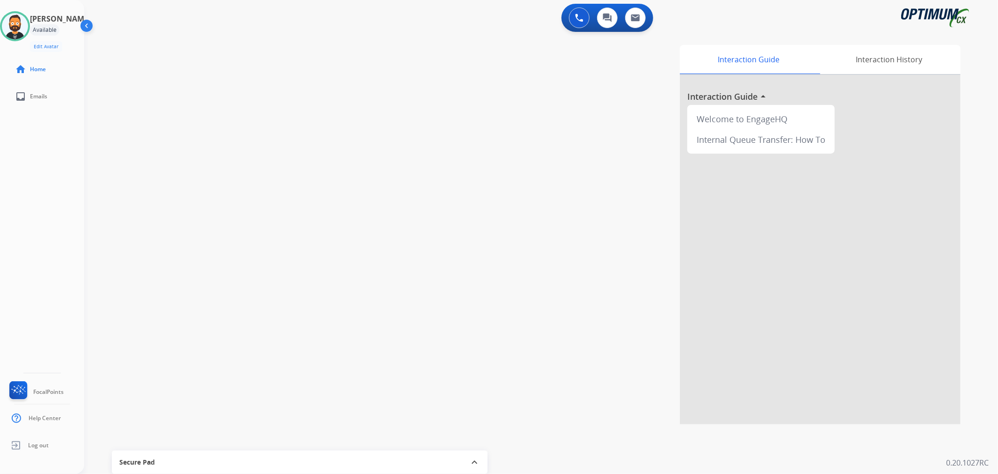
drag, startPoint x: 18, startPoint y: 22, endPoint x: 82, endPoint y: 33, distance: 65.6
click at [18, 22] on img at bounding box center [15, 26] width 26 height 26
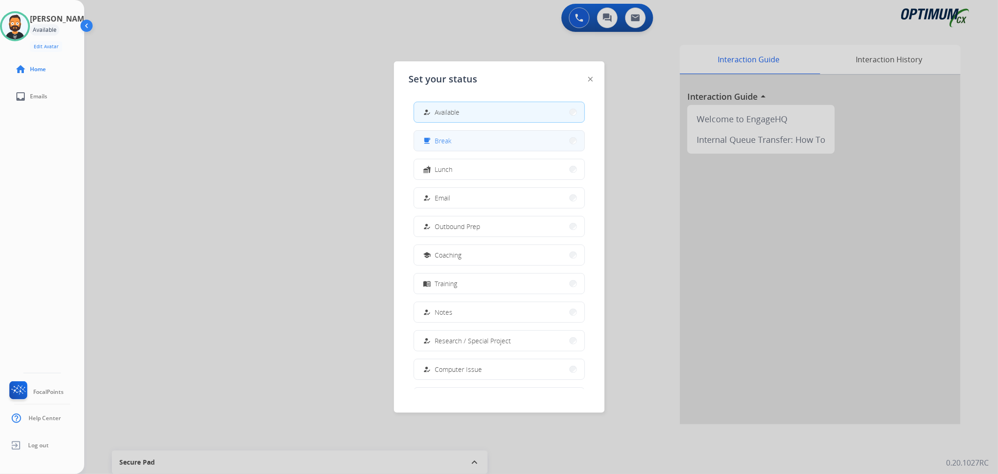
click at [437, 148] on button "free_breakfast Break" at bounding box center [499, 141] width 170 height 20
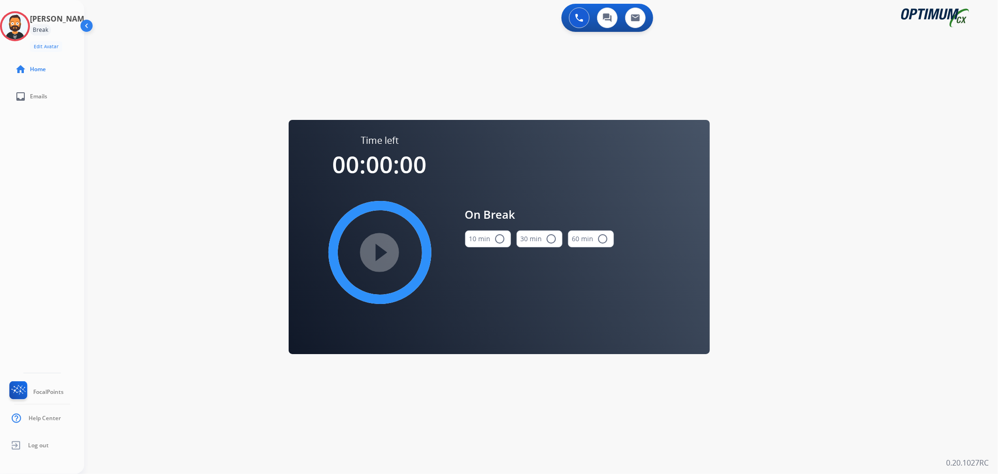
click at [479, 244] on button "10 min radio_button_unchecked" at bounding box center [488, 238] width 46 height 17
click at [374, 252] on mat-icon "play_circle_filled" at bounding box center [379, 252] width 11 height 11
click at [22, 19] on icon at bounding box center [15, 26] width 30 height 30
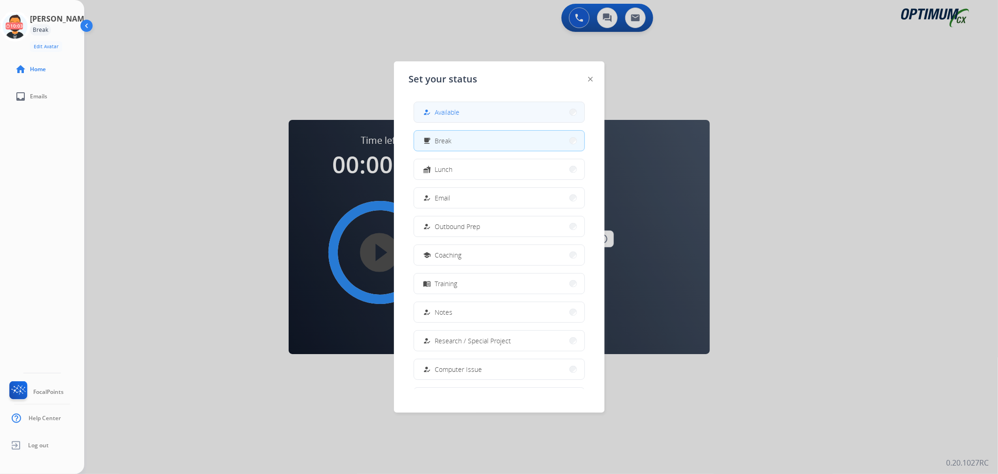
click at [450, 110] on span "Available" at bounding box center [447, 112] width 25 height 10
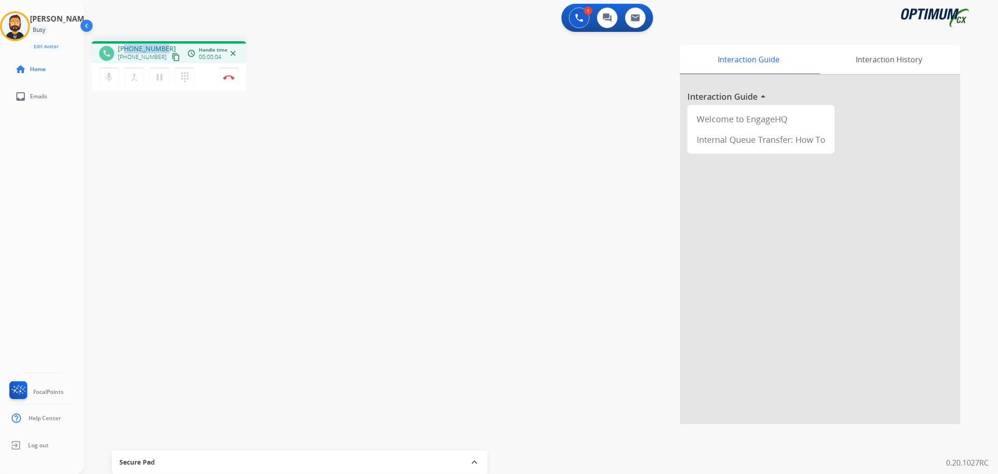
drag, startPoint x: 166, startPoint y: 45, endPoint x: 126, endPoint y: 47, distance: 39.3
click at [126, 47] on div "[PHONE_NUMBER] [PHONE_NUMBER] content_copy" at bounding box center [150, 53] width 64 height 19
click at [227, 73] on button "Disconnect" at bounding box center [229, 77] width 20 height 20
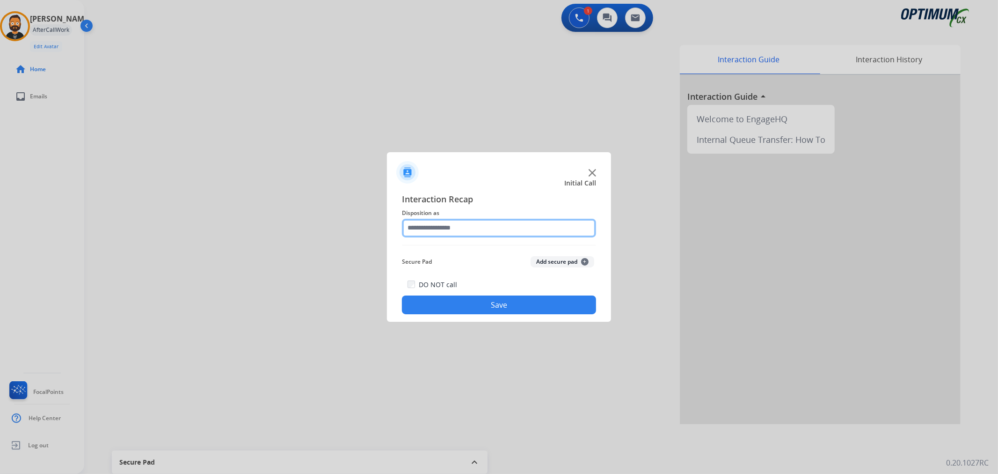
click at [448, 228] on input "text" at bounding box center [499, 228] width 194 height 19
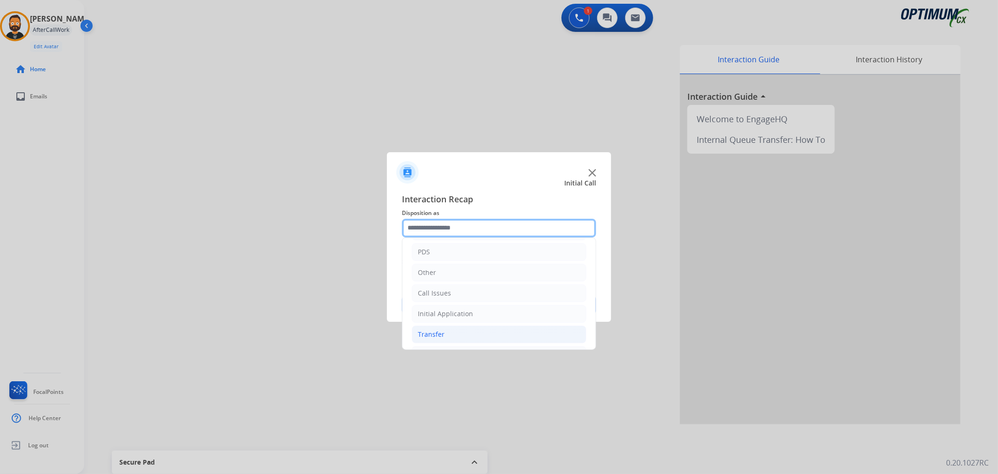
scroll to position [64, 0]
click at [451, 327] on li "Renewal" at bounding box center [499, 334] width 175 height 18
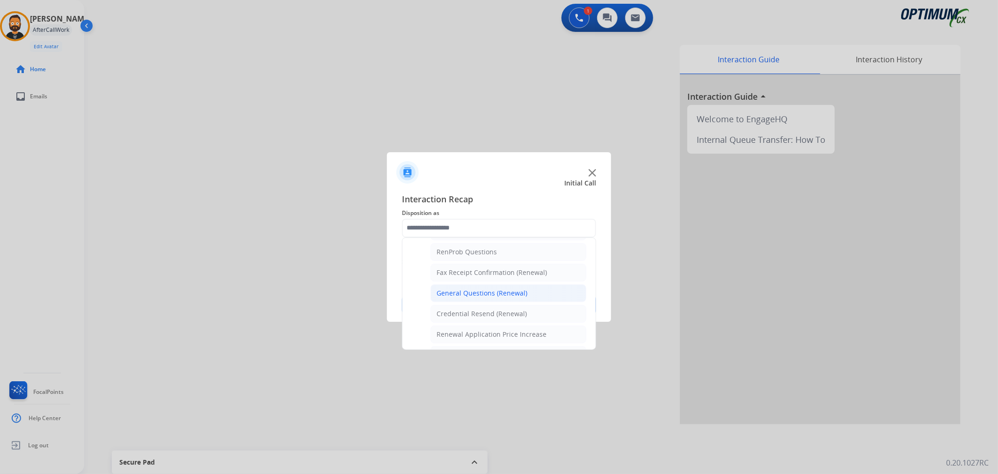
click at [459, 308] on li "Credential Resend (Renewal)" at bounding box center [509, 314] width 156 height 18
type input "**********"
click at [459, 308] on button "Save" at bounding box center [499, 304] width 194 height 19
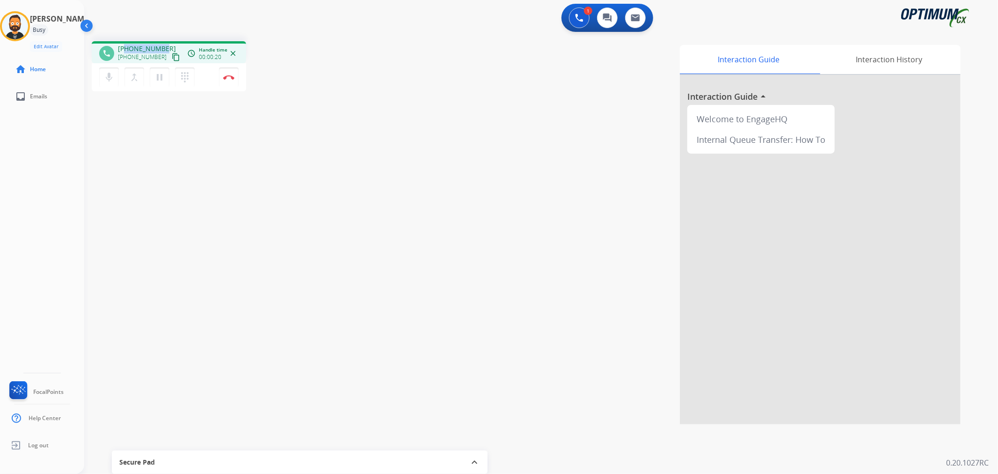
drag, startPoint x: 165, startPoint y: 47, endPoint x: 124, endPoint y: 43, distance: 41.9
click at [124, 43] on div "phone [PHONE_NUMBER] [PHONE_NUMBER] content_copy access_time Call metrics Queue…" at bounding box center [169, 52] width 154 height 22
click at [233, 71] on button "Disconnect" at bounding box center [229, 77] width 20 height 20
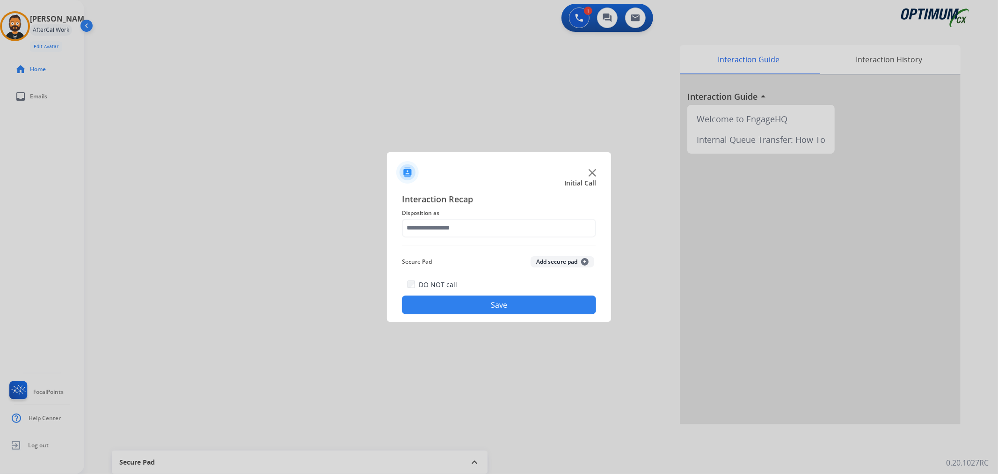
click at [464, 239] on div "Interaction Recap Disposition as Secure Pad Add secure pad + DO NOT call Save" at bounding box center [499, 253] width 194 height 122
click at [451, 231] on input "text" at bounding box center [499, 228] width 194 height 19
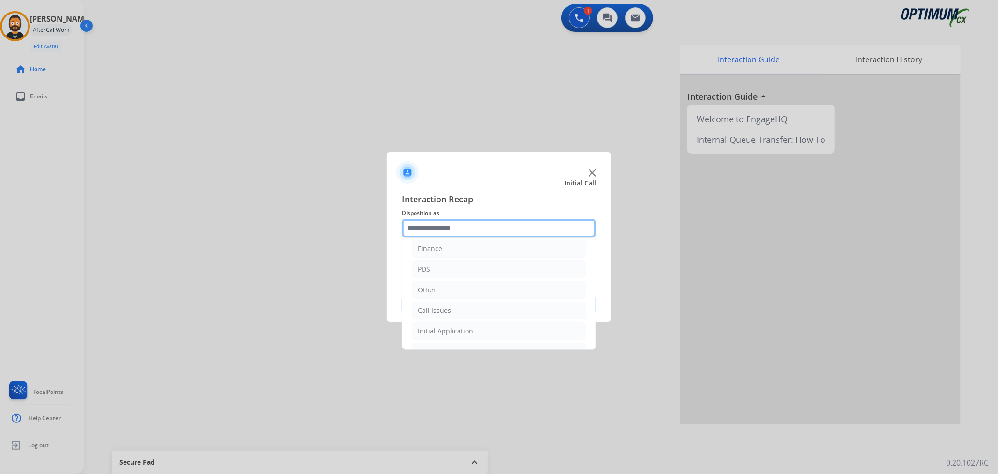
scroll to position [64, 0]
click at [470, 293] on div "Initial Application" at bounding box center [445, 292] width 55 height 9
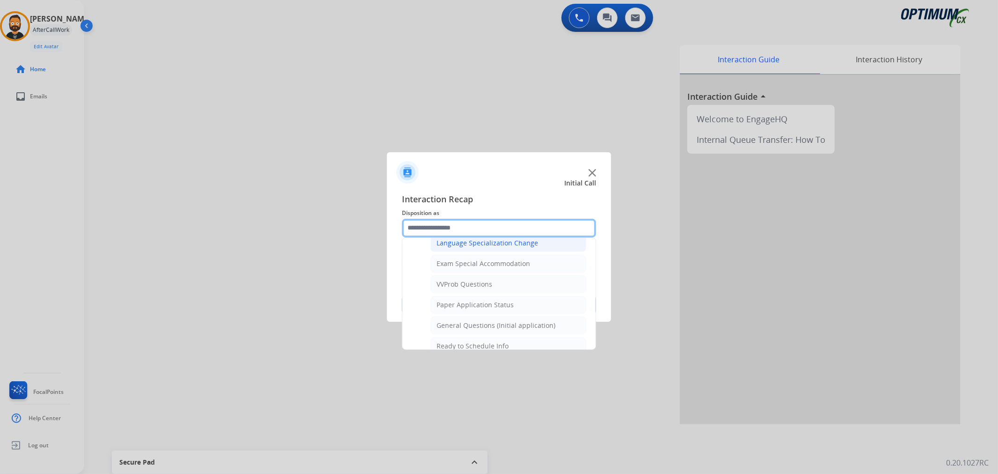
scroll to position [498, 0]
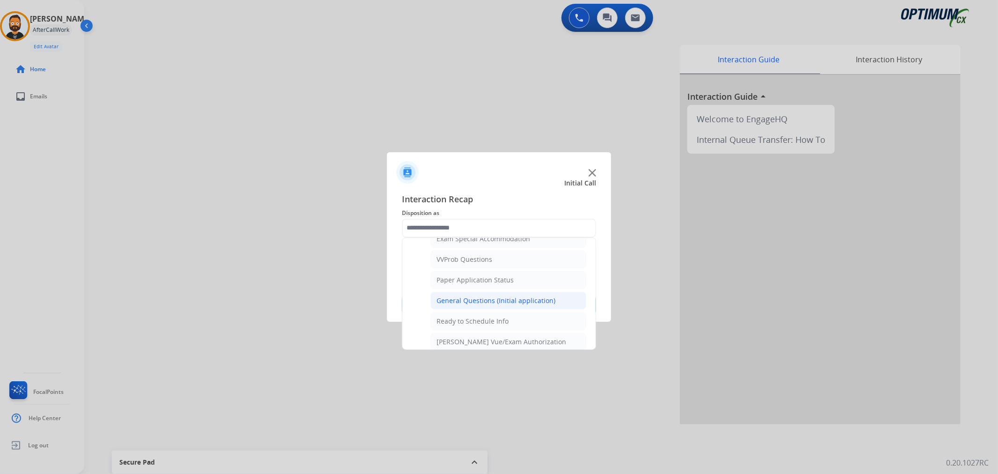
click at [493, 303] on div "General Questions (Initial application)" at bounding box center [496, 300] width 119 height 9
type input "**********"
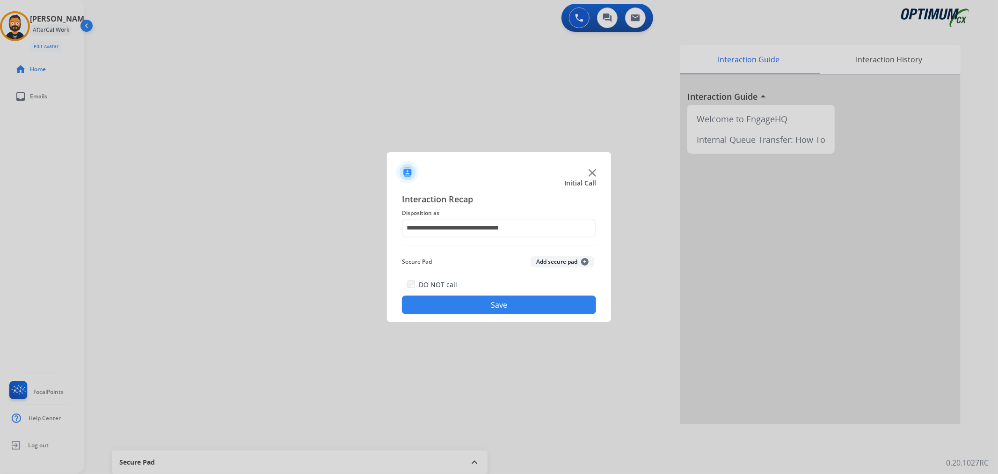
click at [495, 307] on button "Save" at bounding box center [499, 304] width 194 height 19
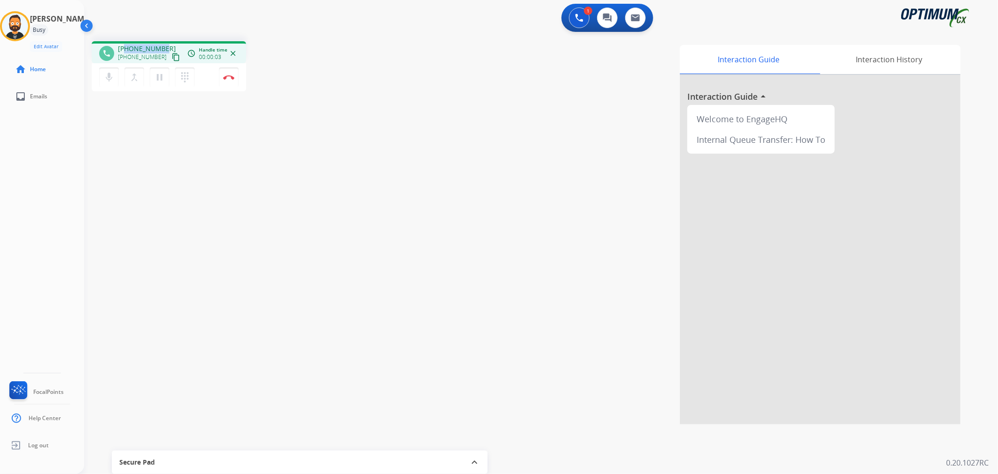
drag, startPoint x: 164, startPoint y: 47, endPoint x: 125, endPoint y: 43, distance: 39.1
click at [125, 43] on div "phone [PHONE_NUMBER] [PHONE_NUMBER] content_copy access_time Call metrics Queue…" at bounding box center [169, 52] width 154 height 22
click at [235, 78] on button "Disconnect" at bounding box center [229, 77] width 20 height 20
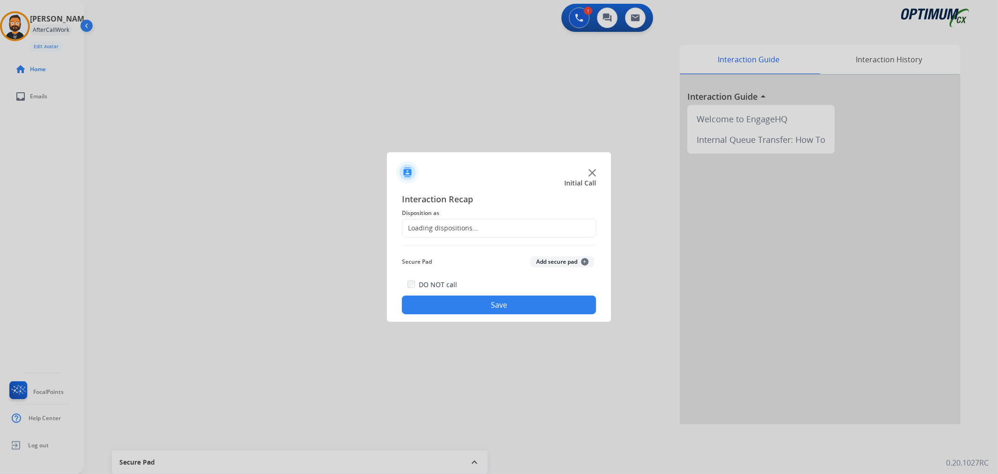
click at [462, 236] on div "Loading dispositions..." at bounding box center [499, 228] width 194 height 19
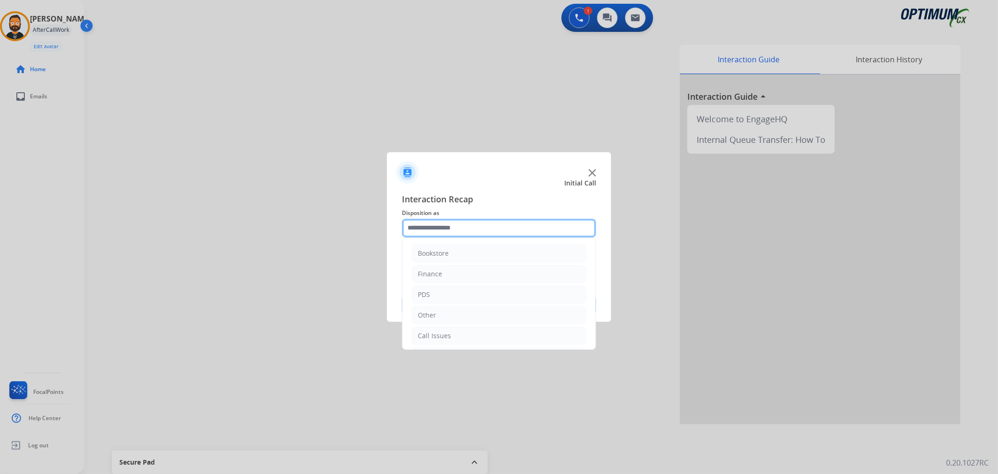
click at [468, 233] on input "text" at bounding box center [499, 228] width 194 height 19
click at [462, 288] on div "Initial Application" at bounding box center [445, 292] width 55 height 9
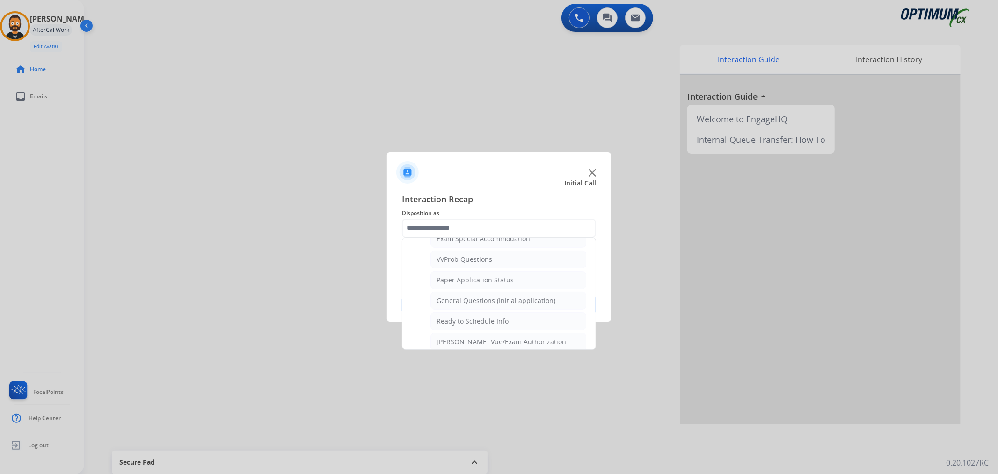
click at [511, 296] on li "General Questions (Initial application)" at bounding box center [509, 301] width 156 height 18
type input "**********"
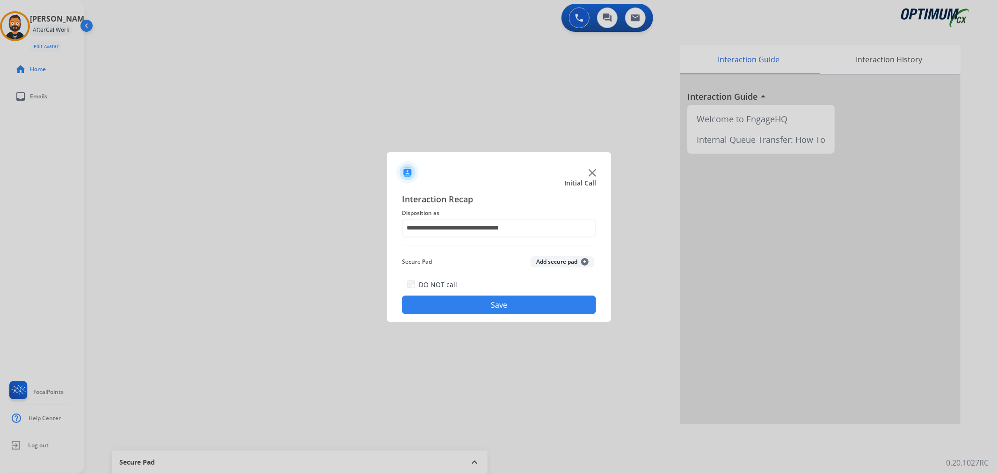
click at [506, 297] on button "Save" at bounding box center [499, 304] width 194 height 19
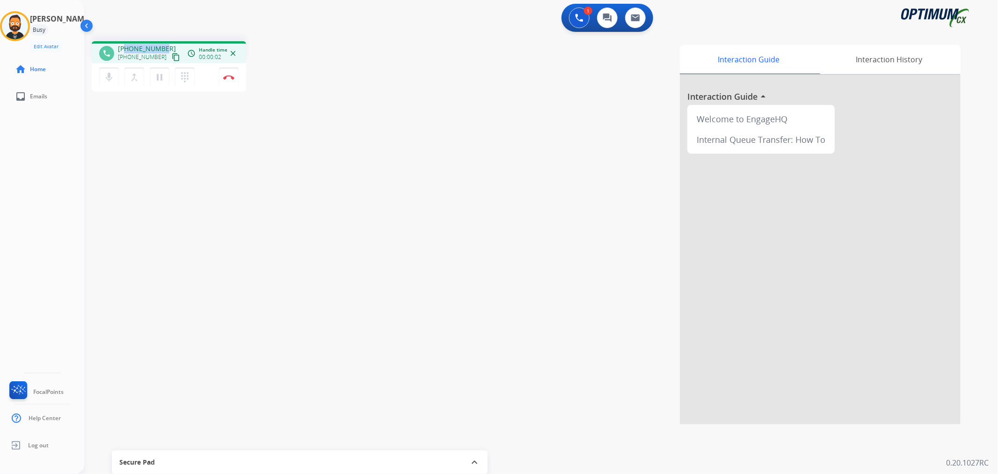
drag, startPoint x: 162, startPoint y: 45, endPoint x: 126, endPoint y: 50, distance: 36.3
click at [126, 50] on span "[PHONE_NUMBER]" at bounding box center [147, 48] width 58 height 9
click at [229, 75] on img at bounding box center [228, 77] width 11 height 5
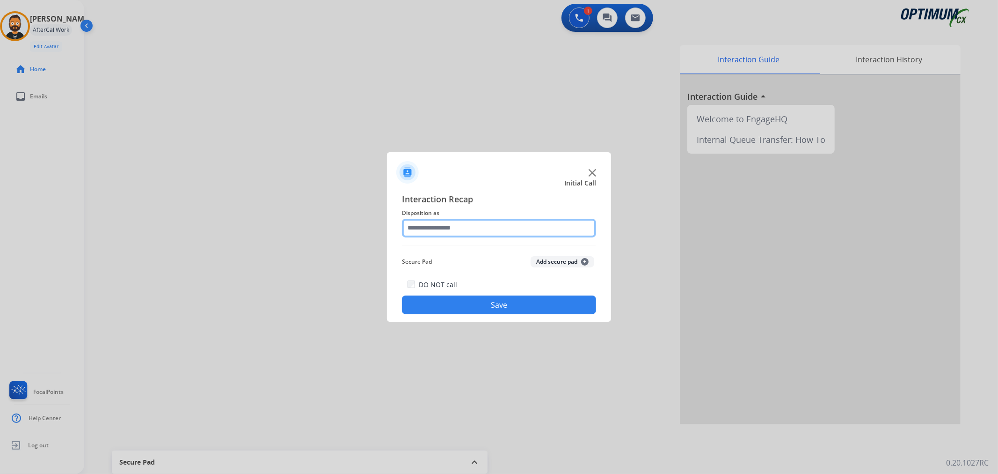
click at [462, 233] on input "text" at bounding box center [499, 228] width 194 height 19
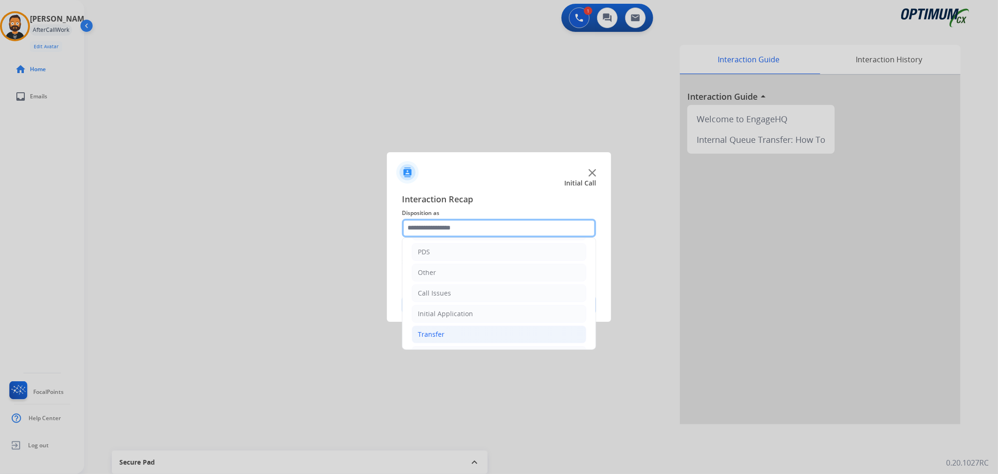
scroll to position [64, 0]
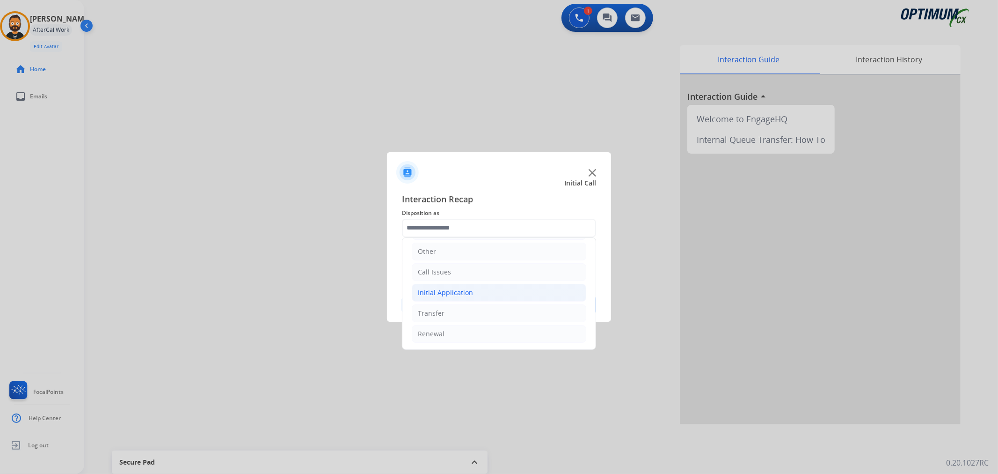
click at [455, 290] on div "Initial Application" at bounding box center [445, 292] width 55 height 9
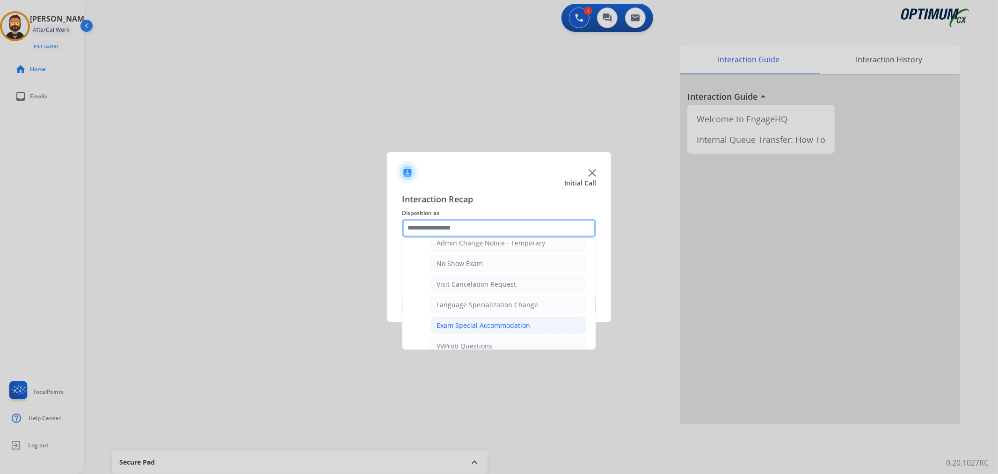
scroll to position [498, 0]
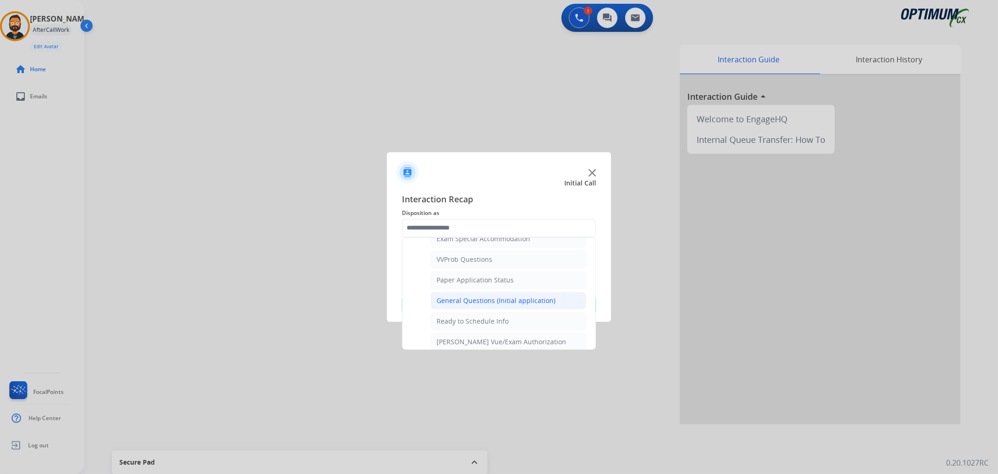
click at [489, 304] on div "General Questions (Initial application)" at bounding box center [496, 300] width 119 height 9
type input "**********"
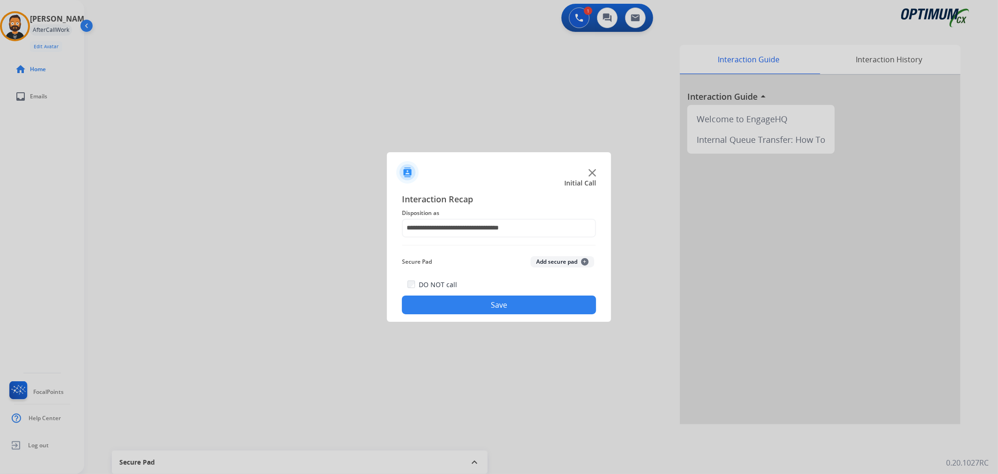
click at [489, 305] on button "Save" at bounding box center [499, 304] width 194 height 19
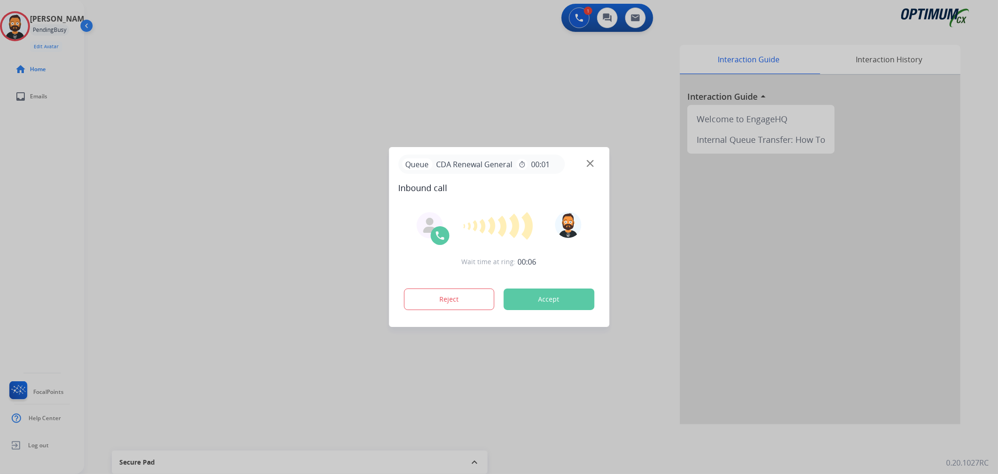
click at [141, 221] on div at bounding box center [499, 237] width 998 height 474
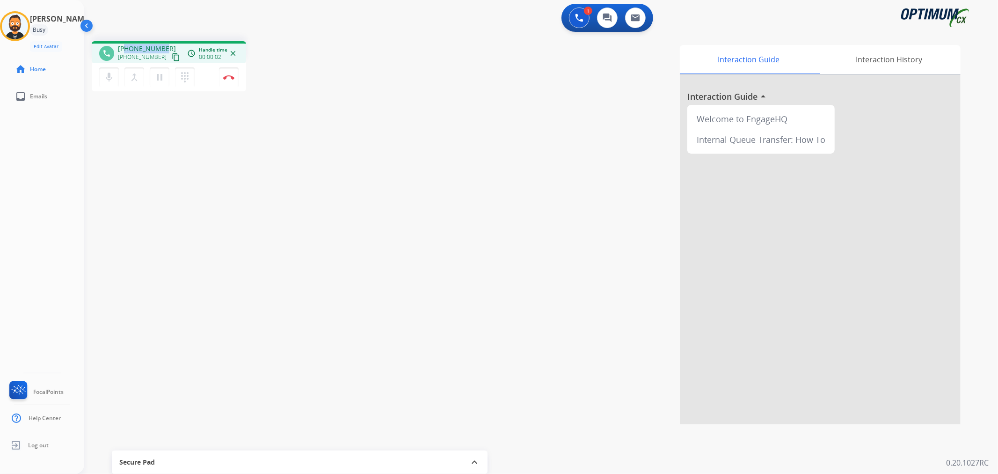
drag, startPoint x: 165, startPoint y: 43, endPoint x: 127, endPoint y: 47, distance: 38.2
click at [127, 47] on div "phone [PHONE_NUMBER] [PHONE_NUMBER] content_copy access_time Call metrics Queue…" at bounding box center [169, 52] width 154 height 22
click at [232, 73] on button "Disconnect" at bounding box center [229, 77] width 20 height 20
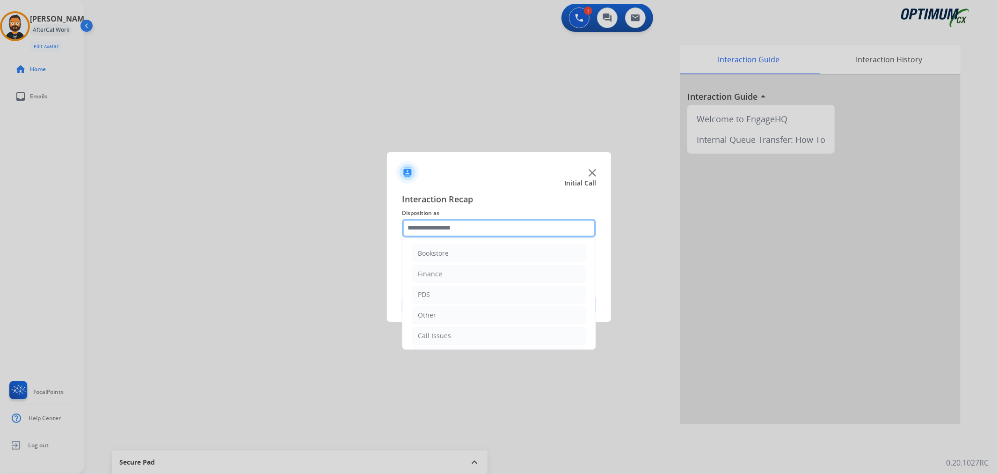
click at [422, 227] on input "text" at bounding box center [499, 228] width 194 height 19
click at [452, 327] on li "Renewal" at bounding box center [499, 334] width 175 height 18
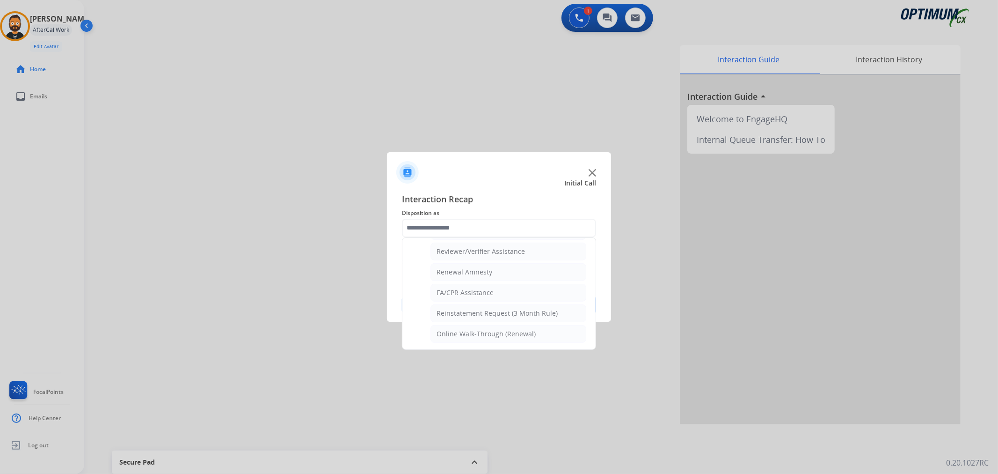
click at [482, 261] on ul "Names Change Questions/Assistance (Renewal) Extend Deadline (Renewal) Applicati…" at bounding box center [499, 195] width 175 height 295
click at [483, 270] on div "Renewal Amnesty" at bounding box center [465, 271] width 56 height 9
type input "**********"
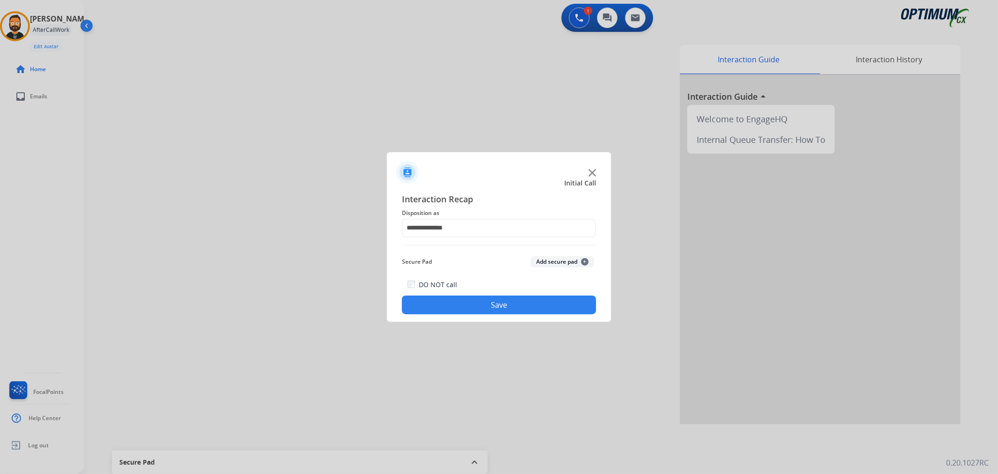
click at [487, 296] on button "Save" at bounding box center [499, 304] width 194 height 19
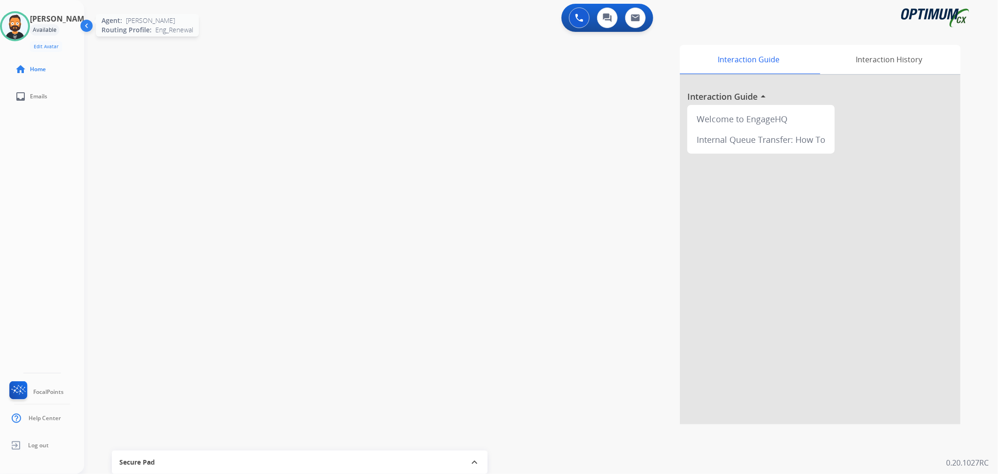
click at [28, 22] on img at bounding box center [15, 26] width 26 height 26
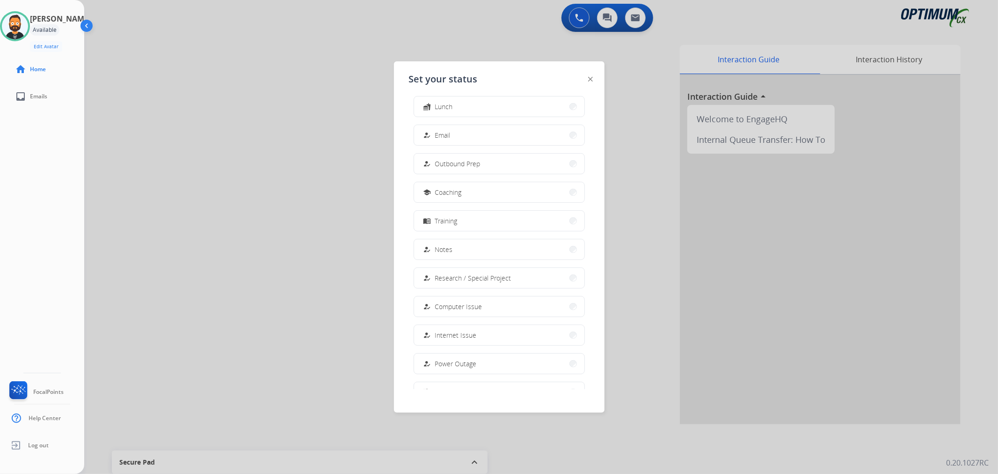
scroll to position [88, 0]
click at [452, 362] on span "Offline" at bounding box center [445, 367] width 20 height 10
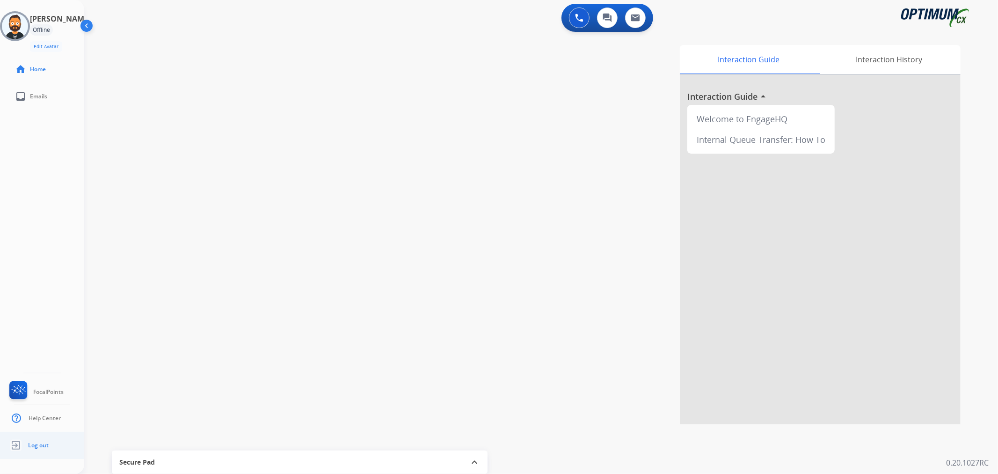
click at [44, 443] on span "Log out" at bounding box center [38, 444] width 21 height 7
